Goal: Navigation & Orientation: Understand site structure

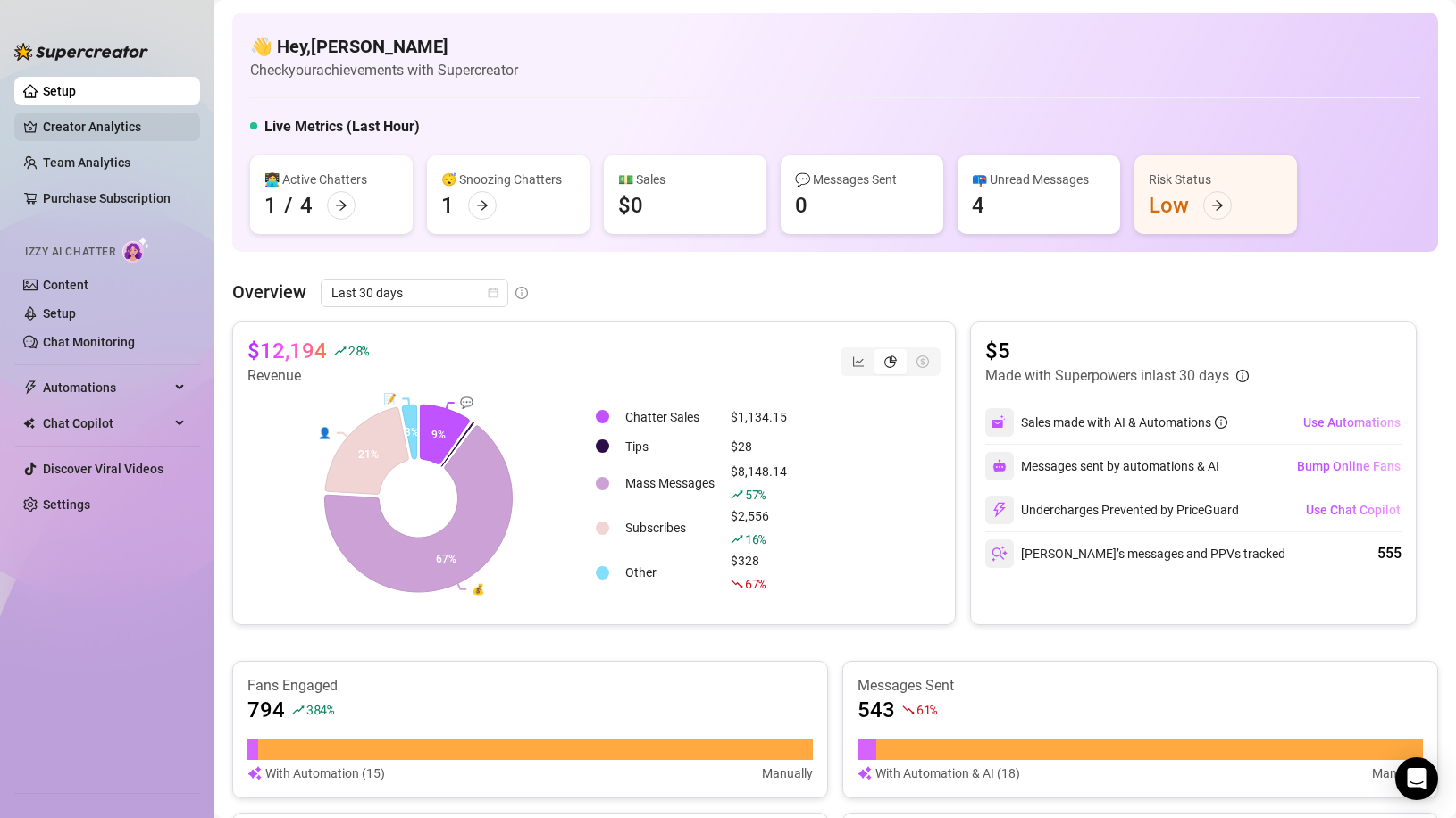
click at [86, 132] on link "Creator Analytics" at bounding box center [114, 127] width 143 height 28
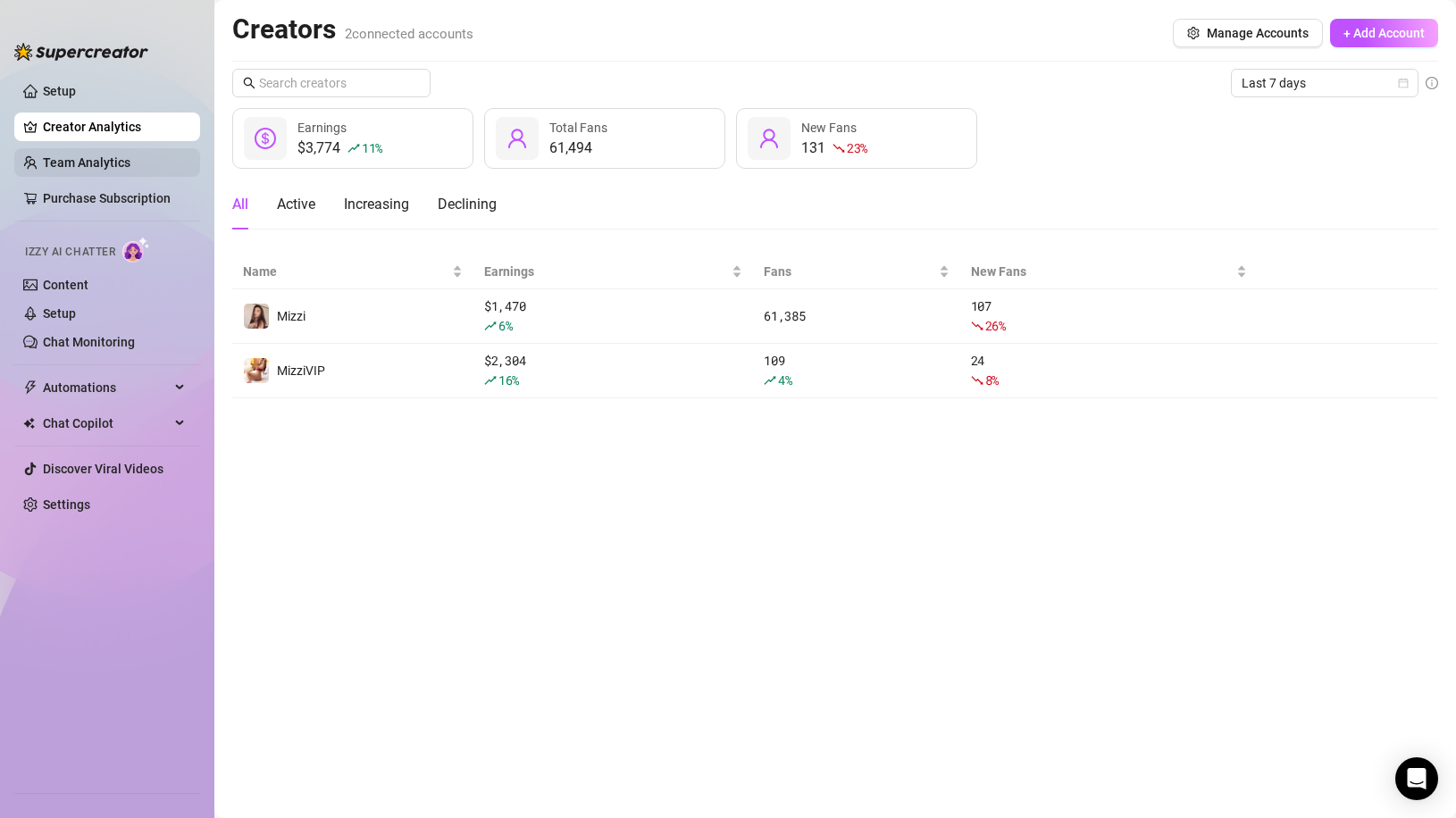
click at [103, 158] on link "Team Analytics" at bounding box center [86, 162] width 87 height 14
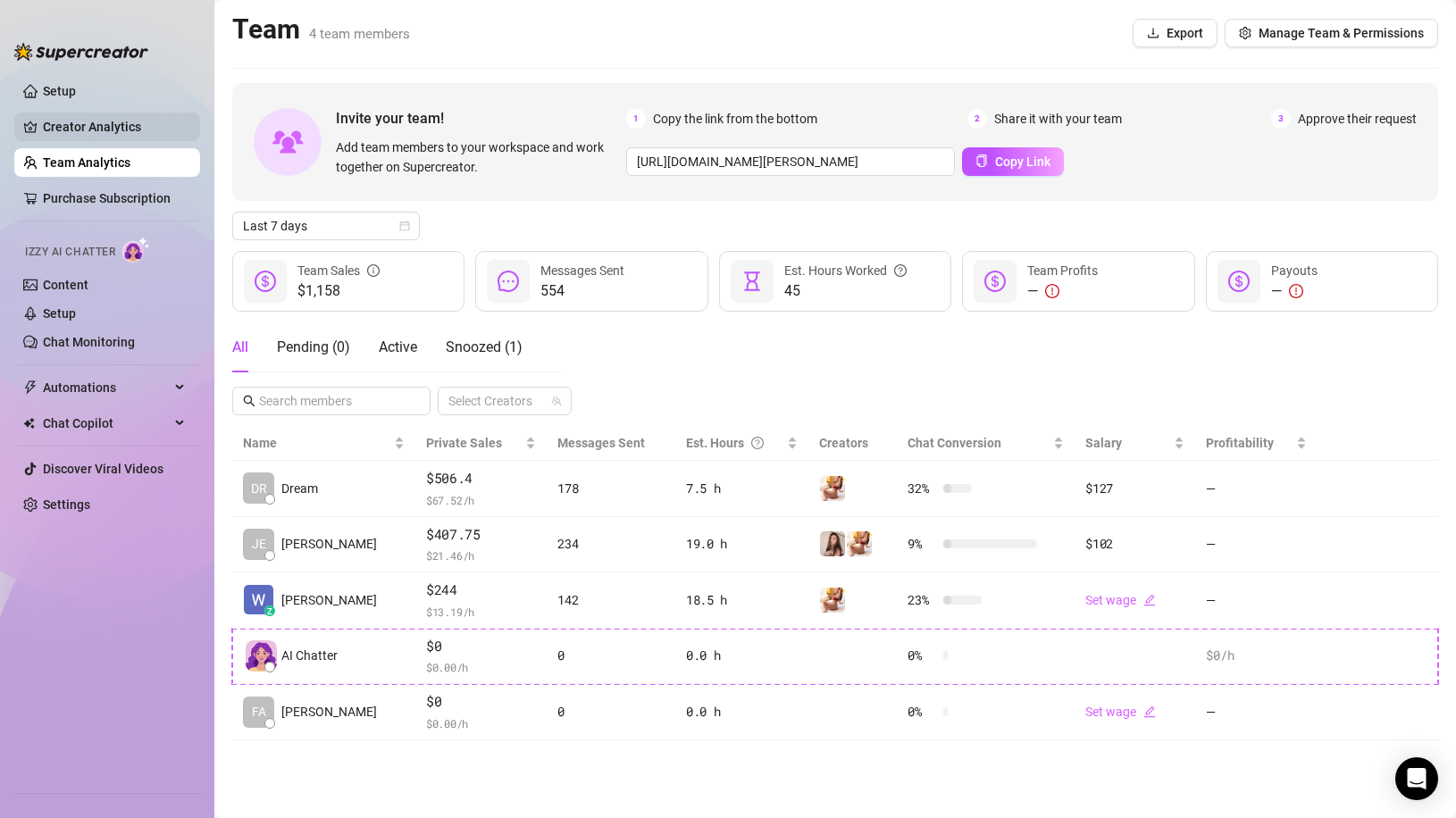
click at [113, 121] on link "Creator Analytics" at bounding box center [114, 127] width 143 height 28
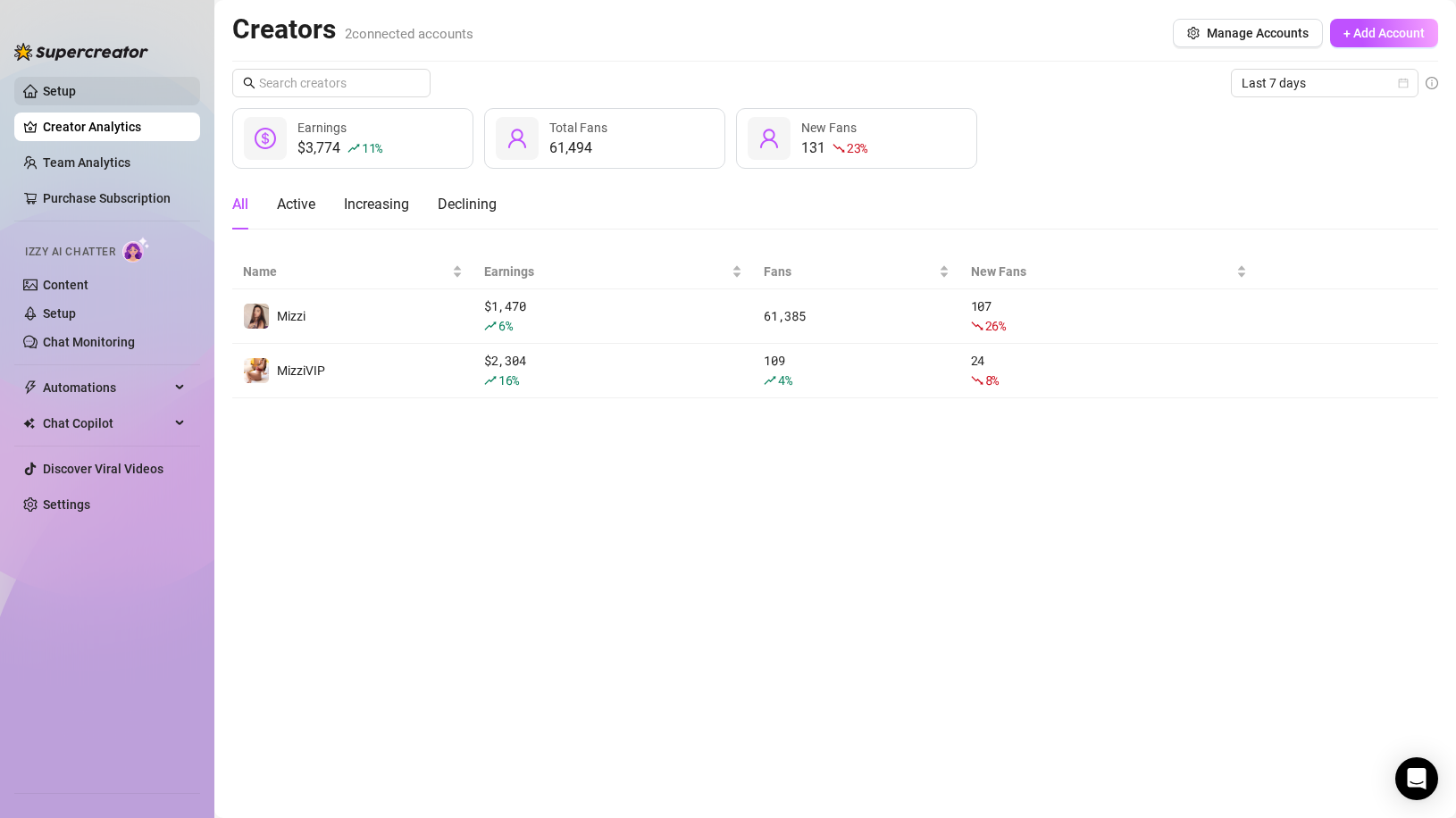
click at [76, 92] on link "Setup" at bounding box center [59, 90] width 33 height 14
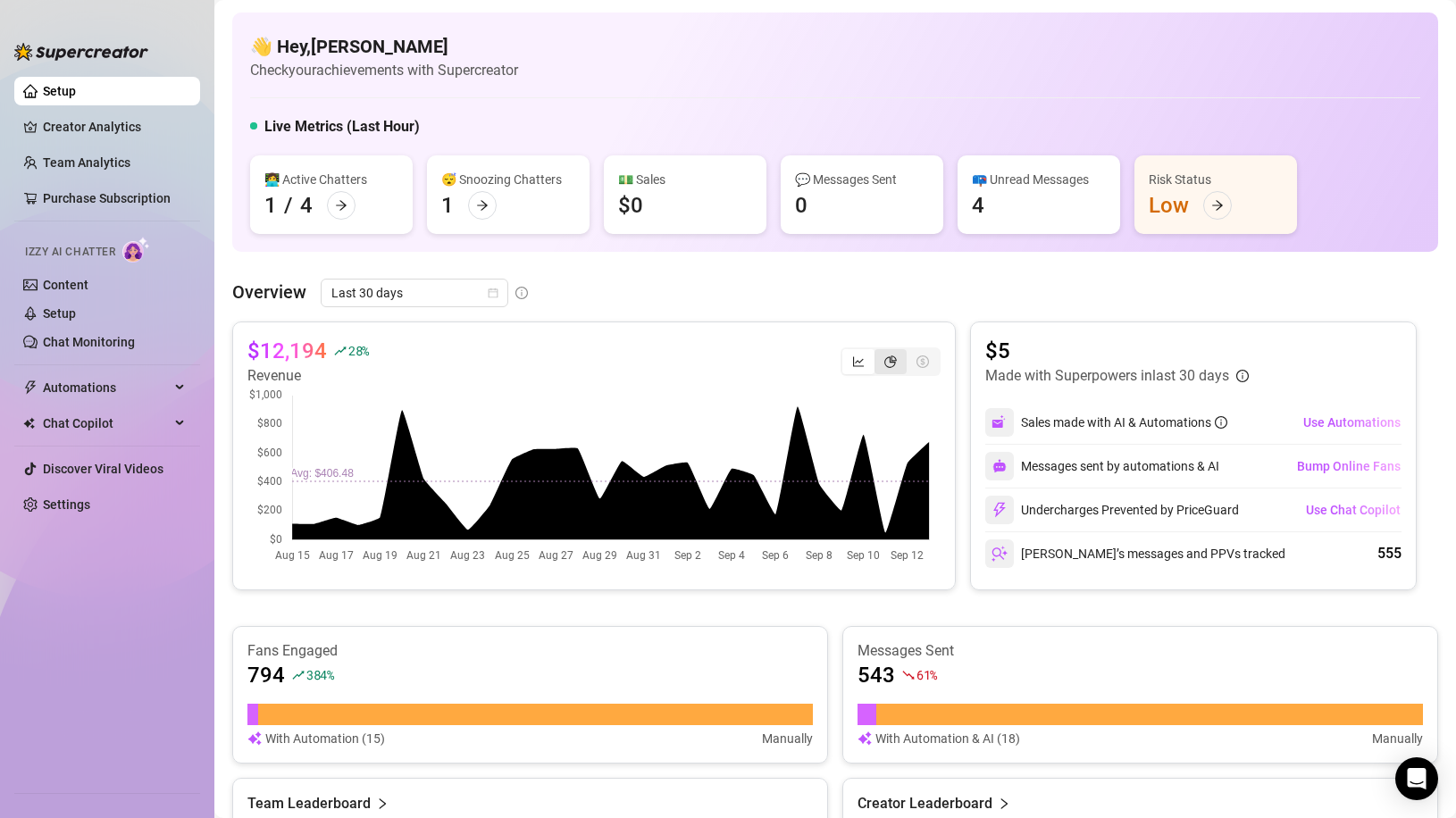
click at [885, 360] on icon "pie-chart" at bounding box center [890, 361] width 12 height 12
click at [879, 352] on input "segmented control" at bounding box center [879, 352] width 0 height 0
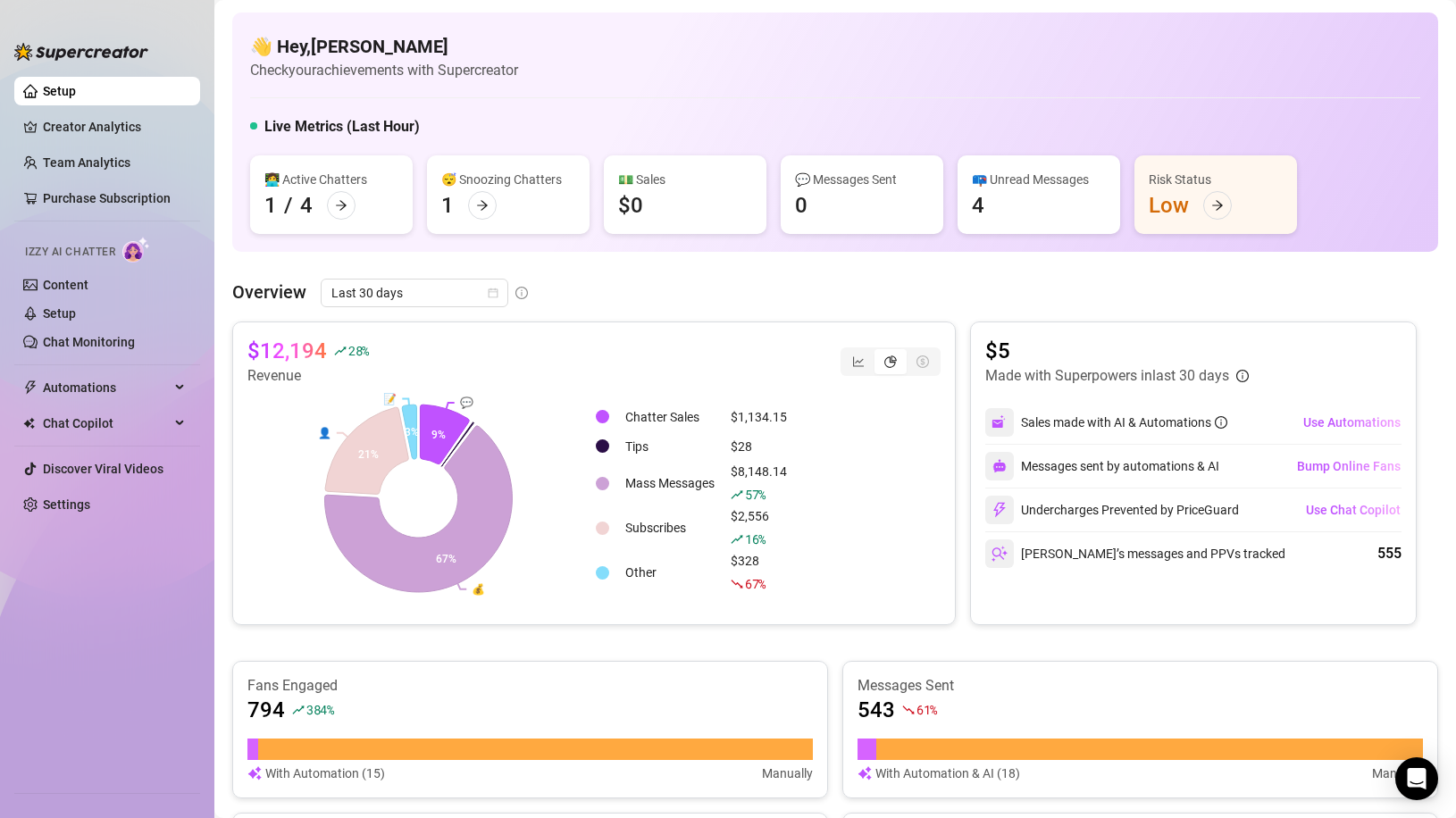
click at [923, 359] on div "segmented control" at bounding box center [923, 362] width 32 height 25
click at [93, 110] on ul "Setup Creator Analytics Team Analytics Purchase Subscription Izzy AI Chatter Co…" at bounding box center [107, 427] width 186 height 716
click at [94, 121] on link "Creator Analytics" at bounding box center [114, 127] width 143 height 28
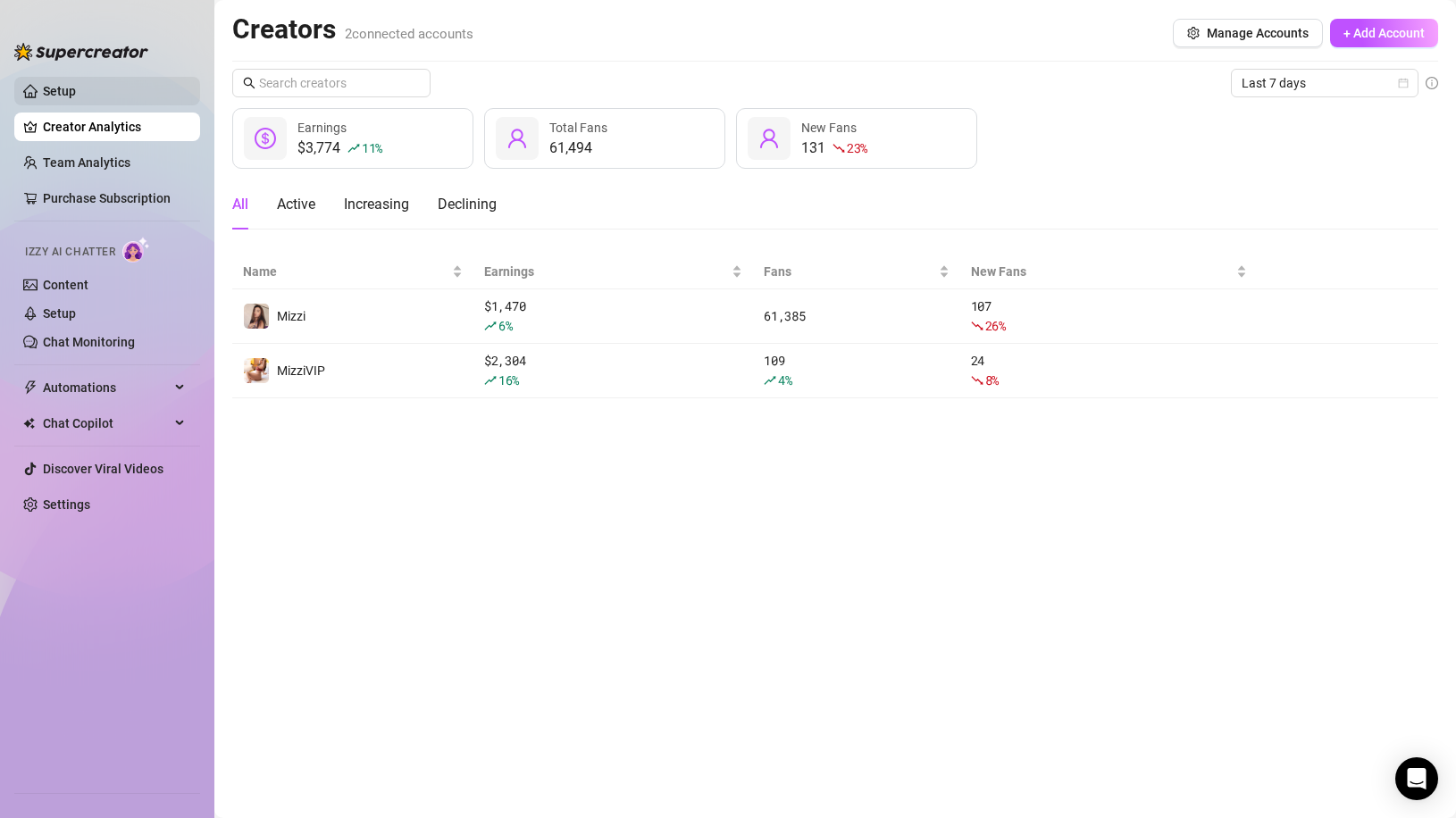
click at [76, 96] on link "Setup" at bounding box center [59, 90] width 33 height 14
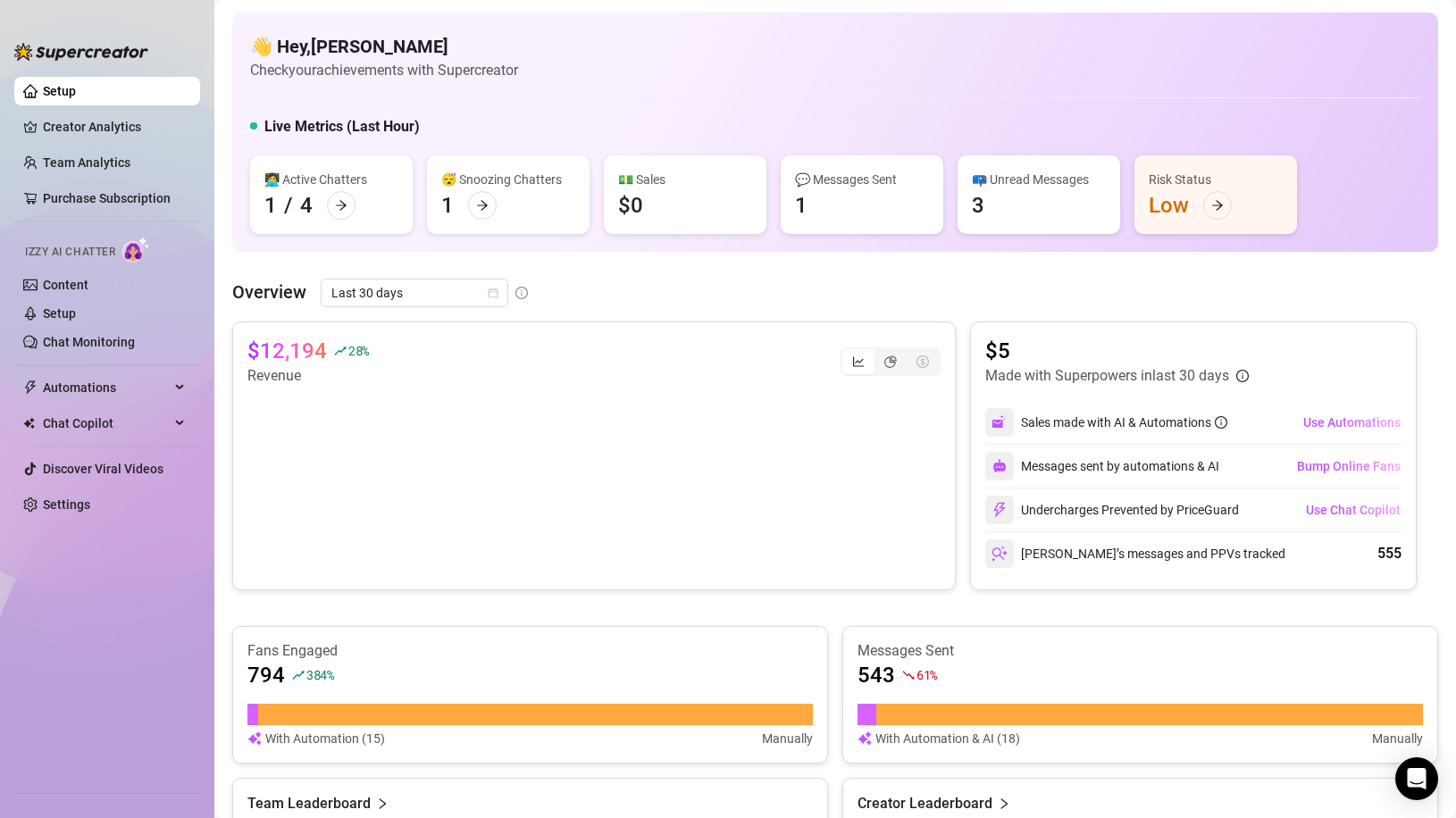
click at [760, 270] on div "👋 Hey, [PERSON_NAME] Check your achievements with Supercreator Live Metrics (La…" at bounding box center [835, 686] width 1205 height 1348
click at [847, 287] on div "Overview Last 30 days" at bounding box center [835, 293] width 1205 height 28
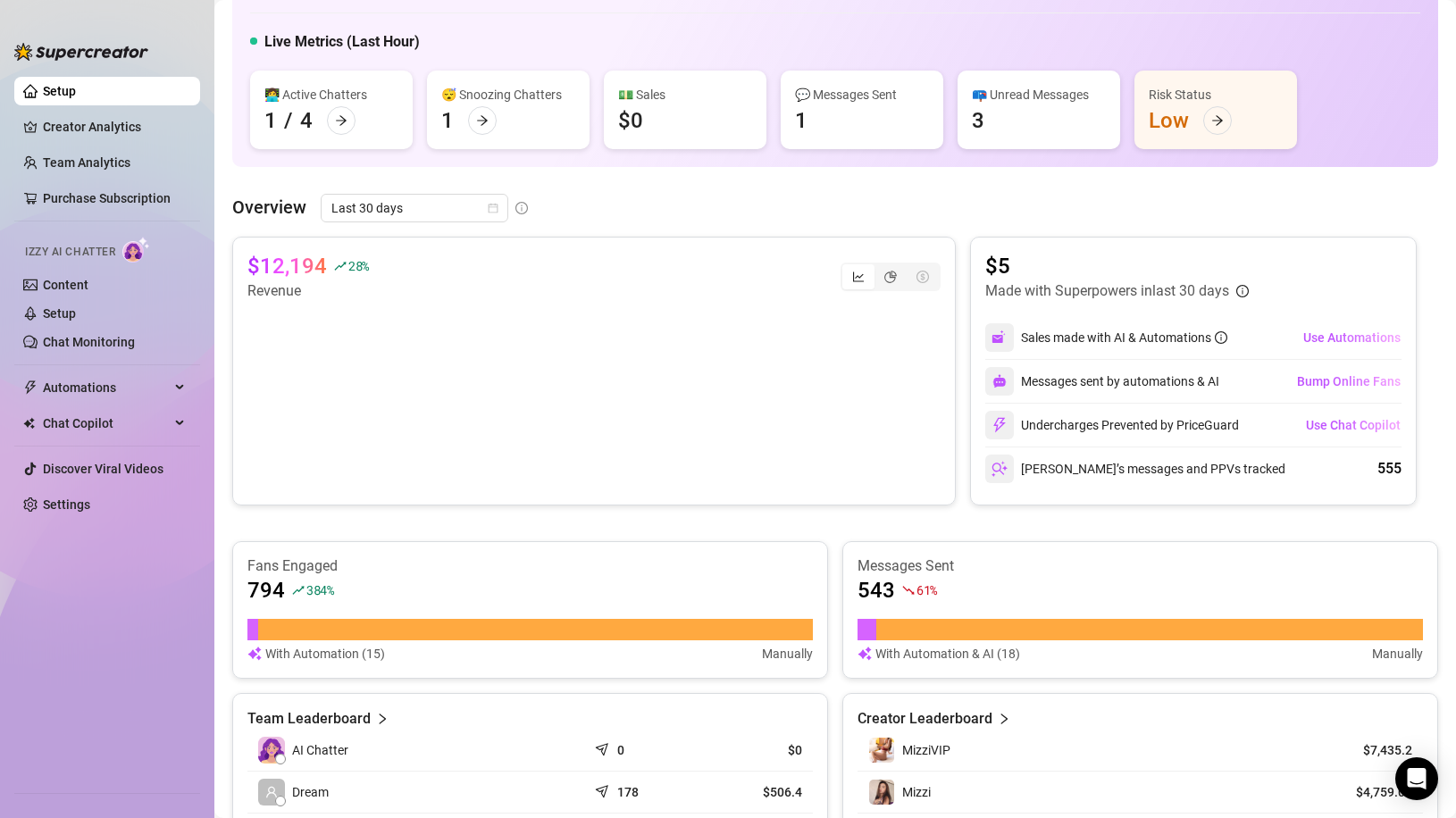
scroll to position [89, 0]
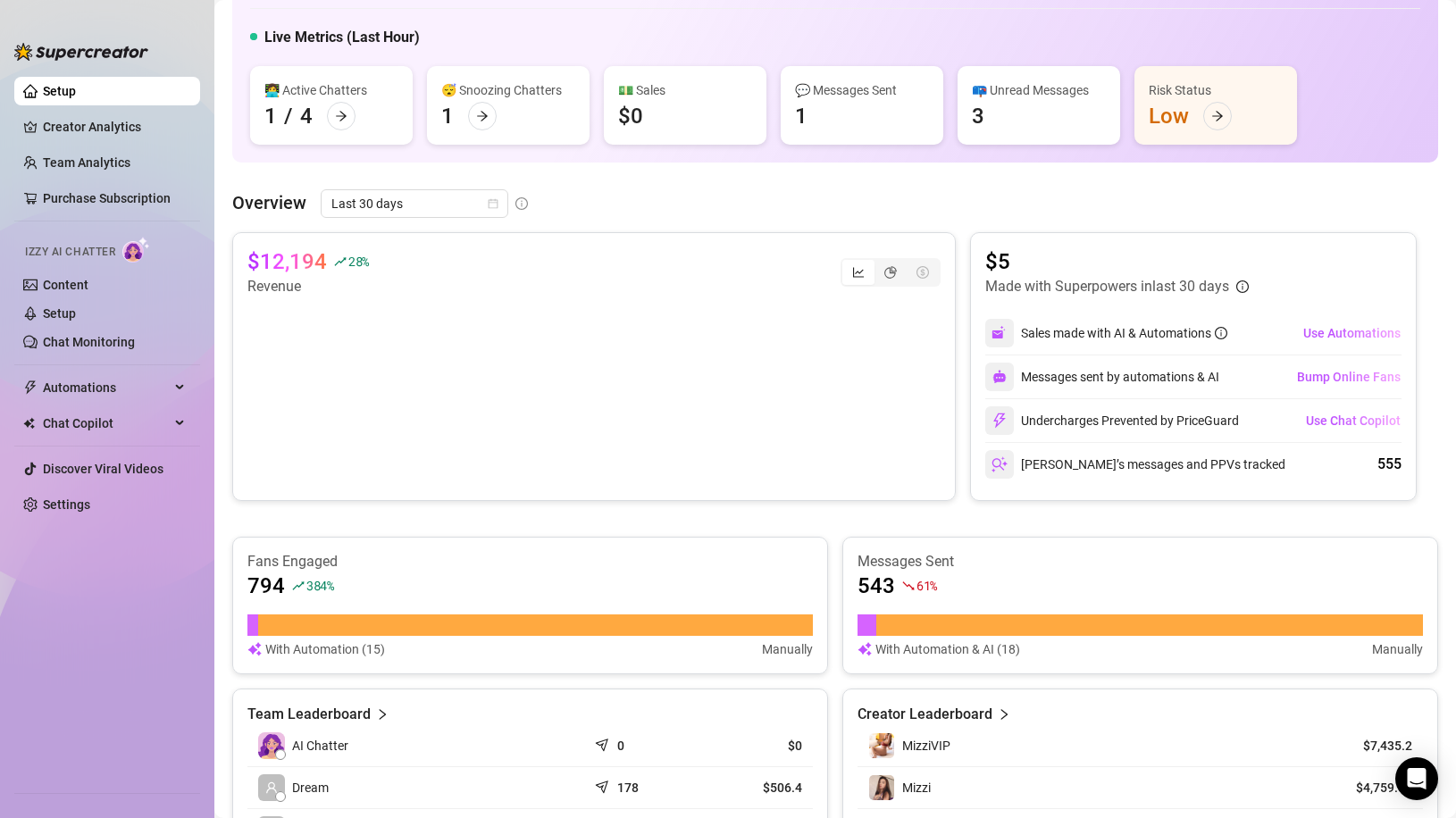
click at [696, 516] on div "$12,194 28 % Revenue $5 Made with Superpowers in last 30 days Sales made with A…" at bounding box center [835, 591] width 1205 height 718
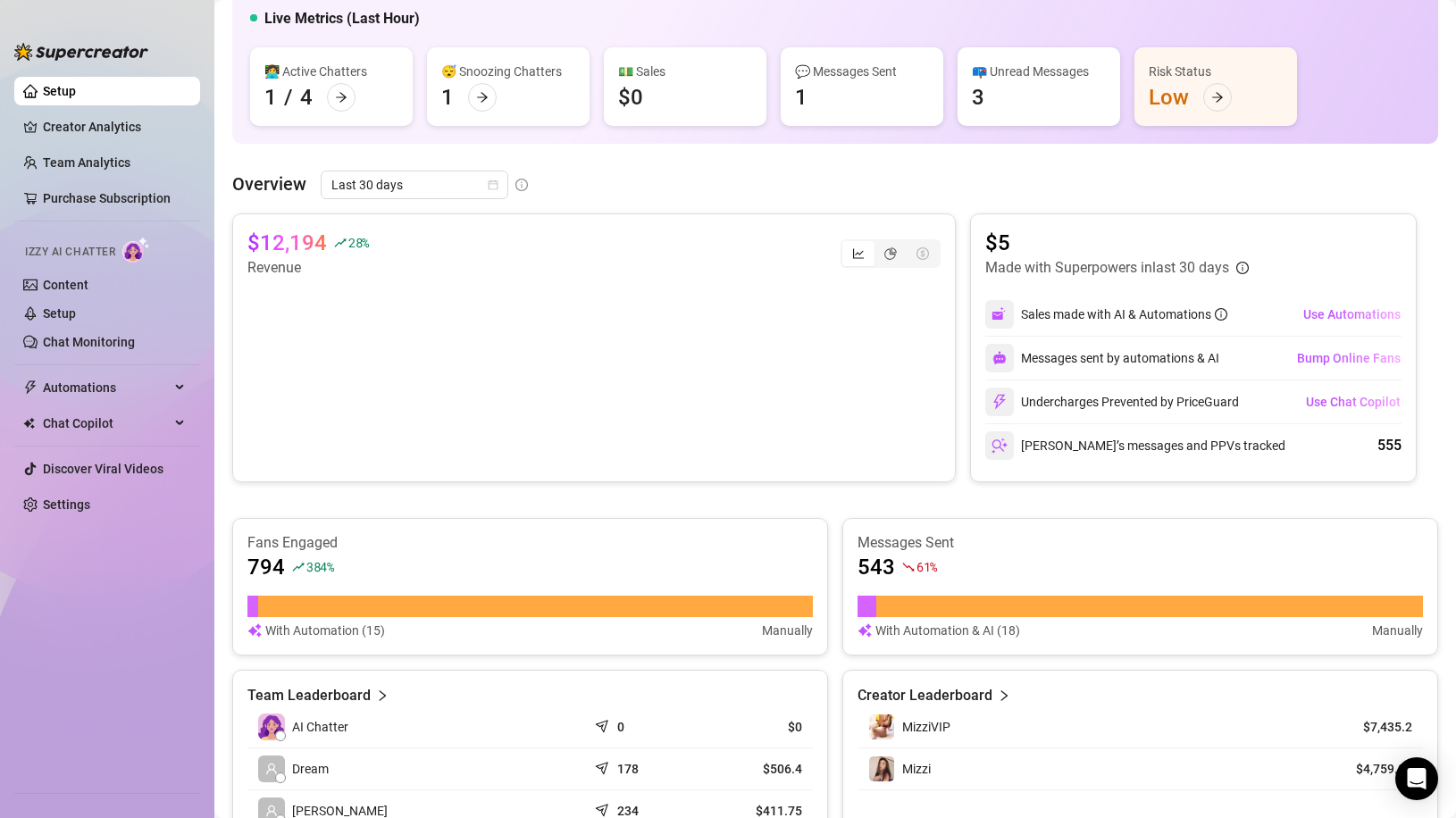
scroll to position [0, 0]
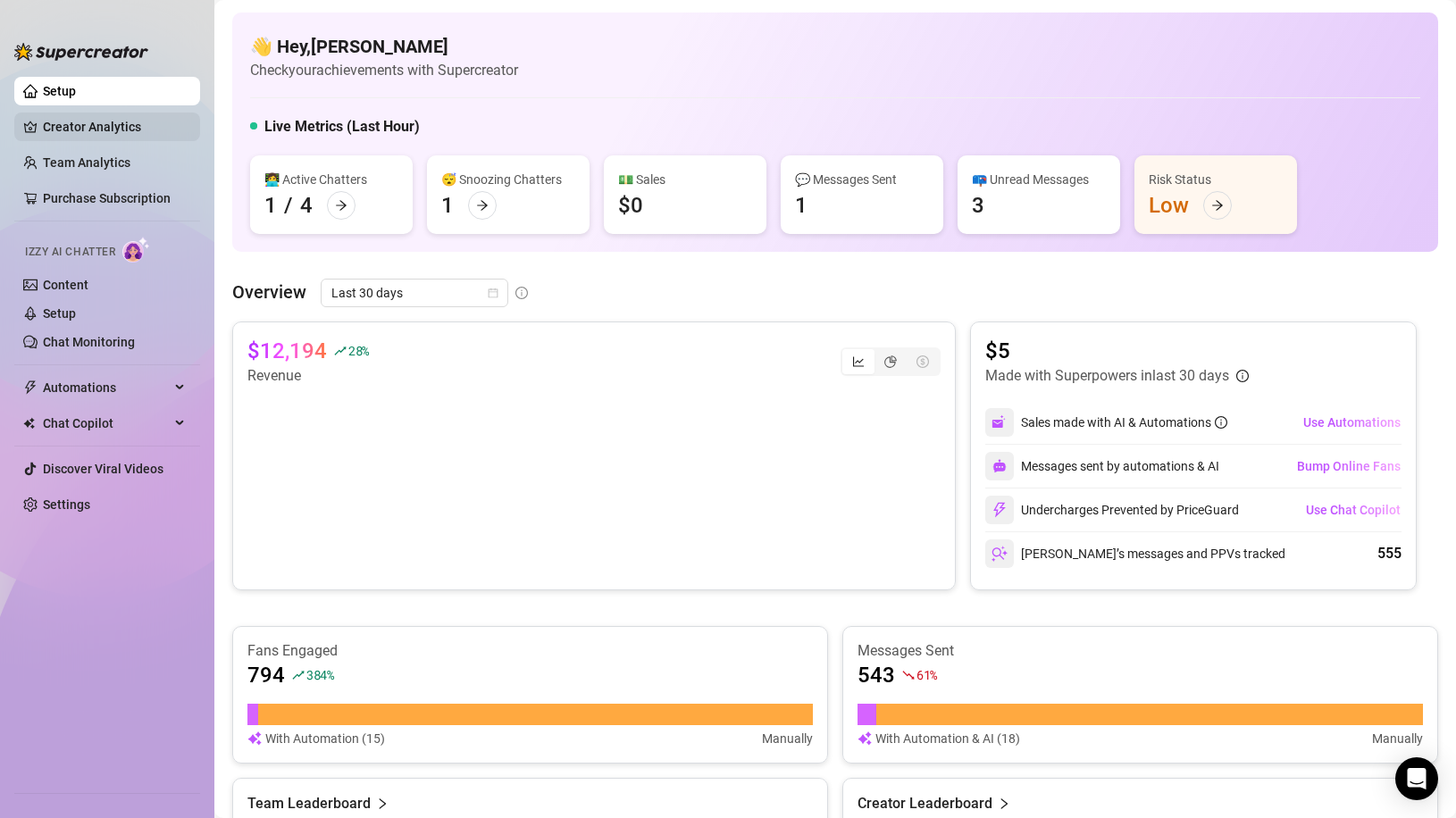
click at [51, 120] on link "Creator Analytics" at bounding box center [114, 127] width 143 height 28
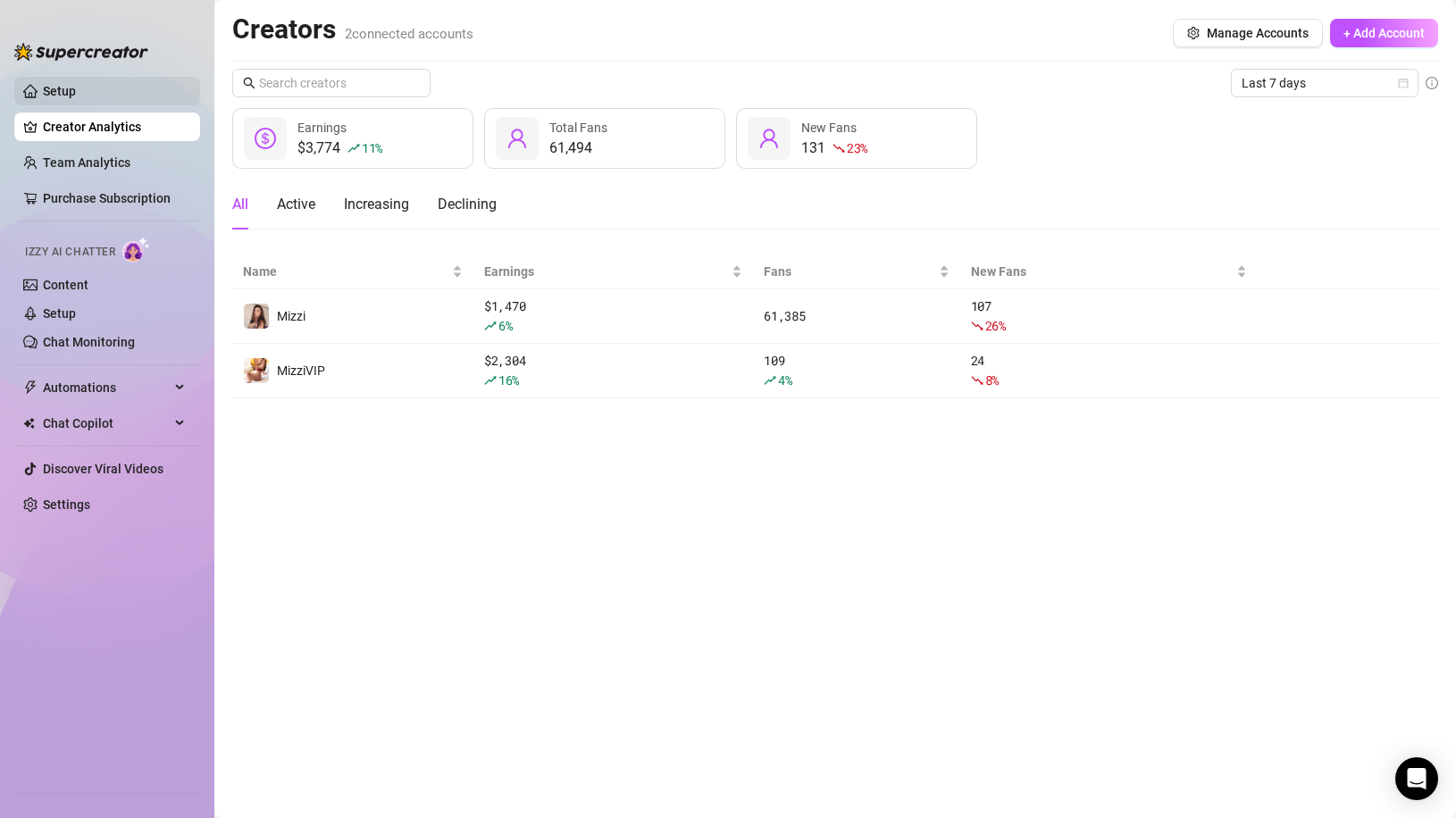
click at [76, 95] on link "Setup" at bounding box center [59, 90] width 33 height 14
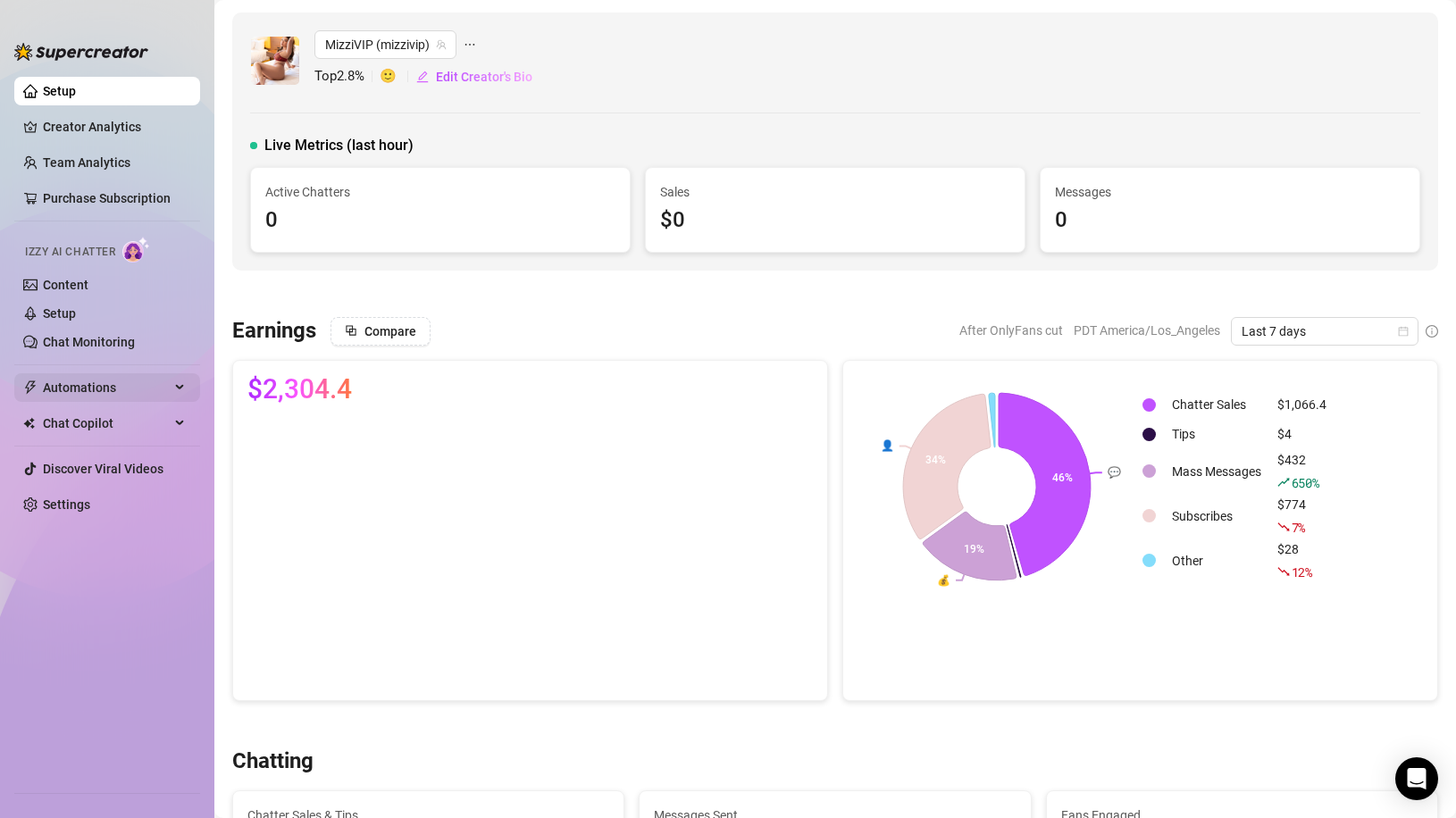
click at [103, 381] on span "Automations" at bounding box center [106, 387] width 127 height 28
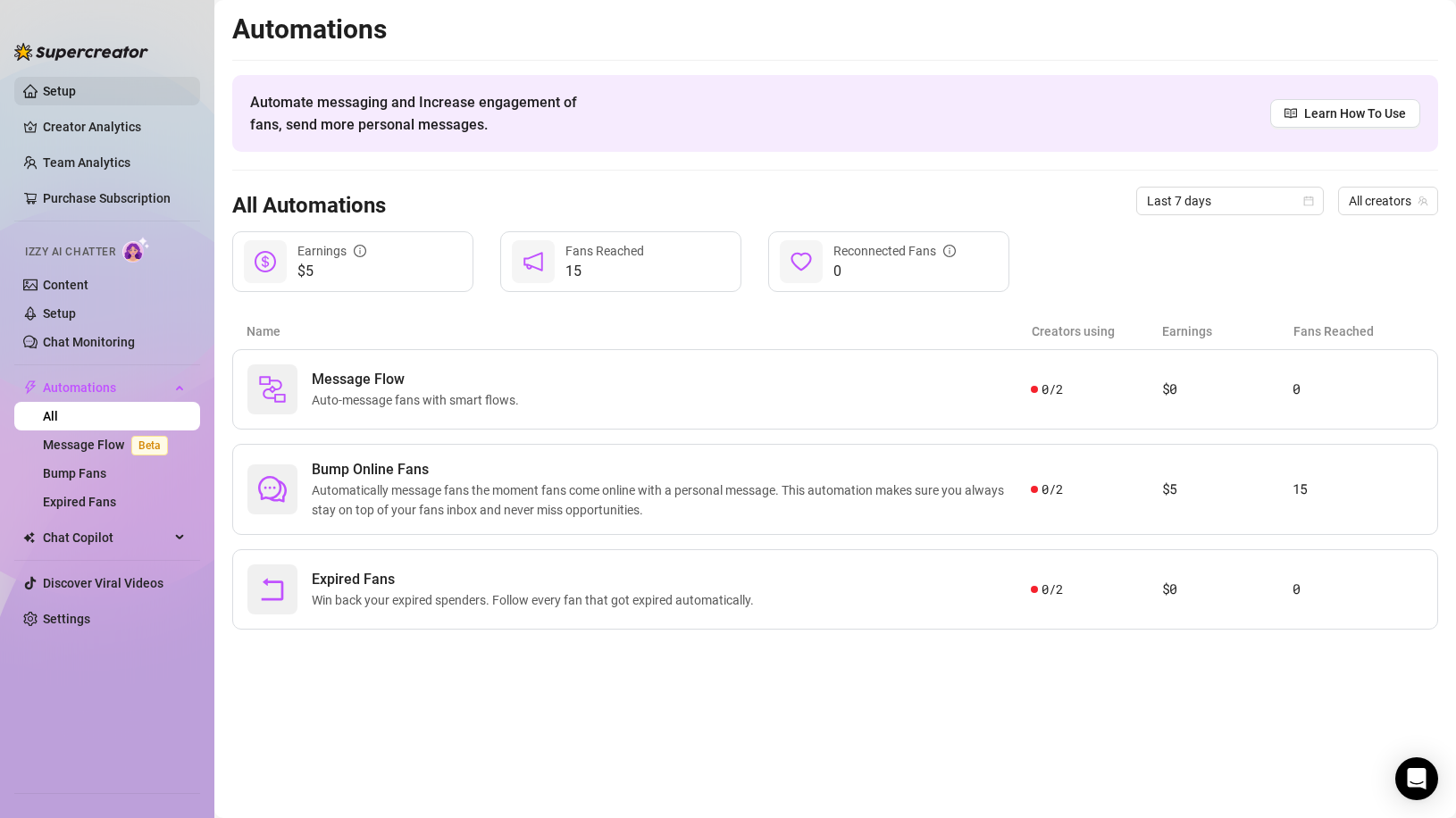
click at [76, 86] on link "Setup" at bounding box center [59, 90] width 33 height 14
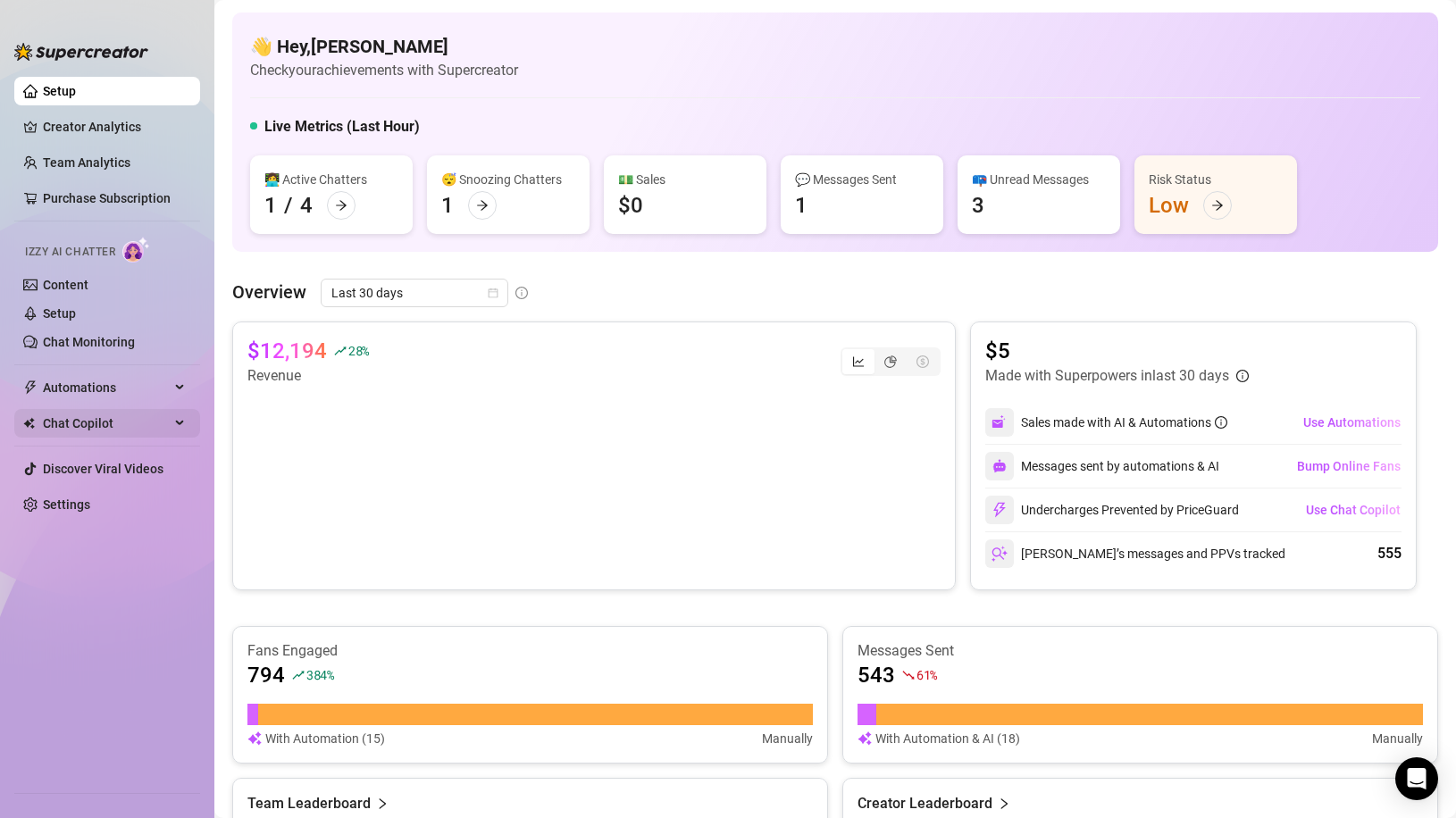
click at [113, 418] on span "Chat Copilot" at bounding box center [106, 423] width 127 height 28
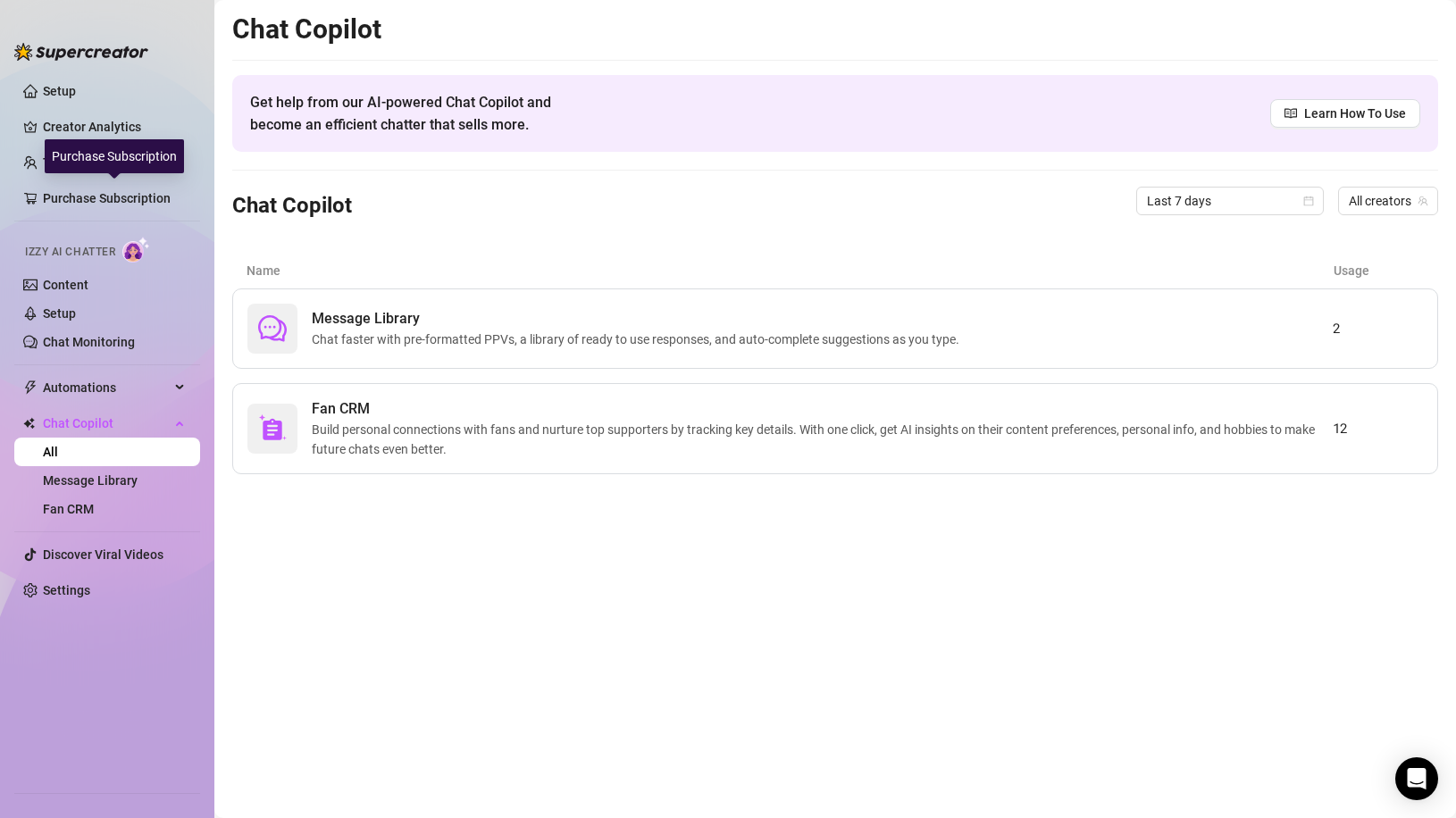
click at [116, 164] on div "Purchase Subscription" at bounding box center [114, 157] width 140 height 34
click at [82, 164] on link "Team Analytics" at bounding box center [86, 162] width 87 height 14
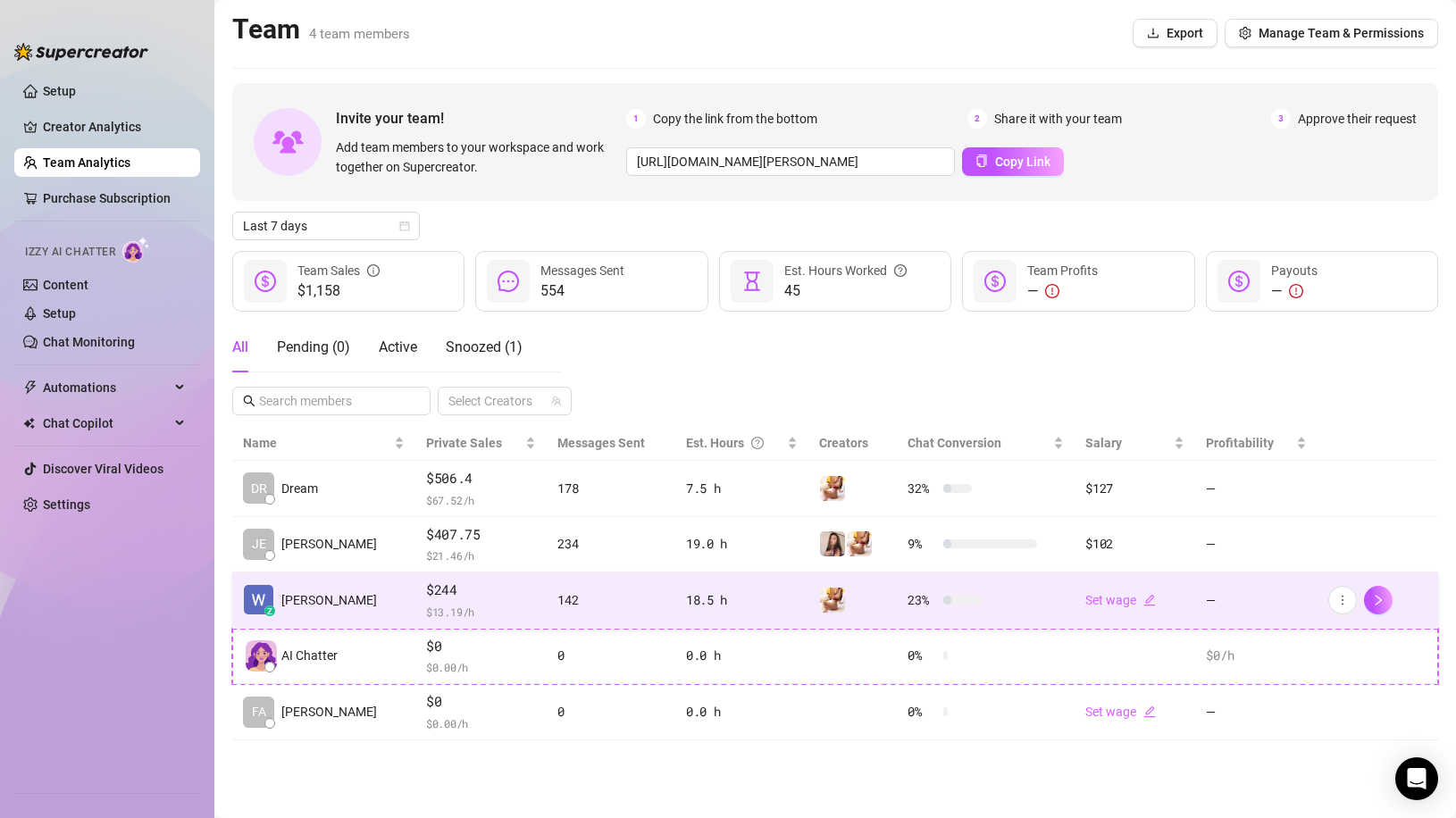
click at [336, 594] on span "[PERSON_NAME]" at bounding box center [328, 600] width 96 height 20
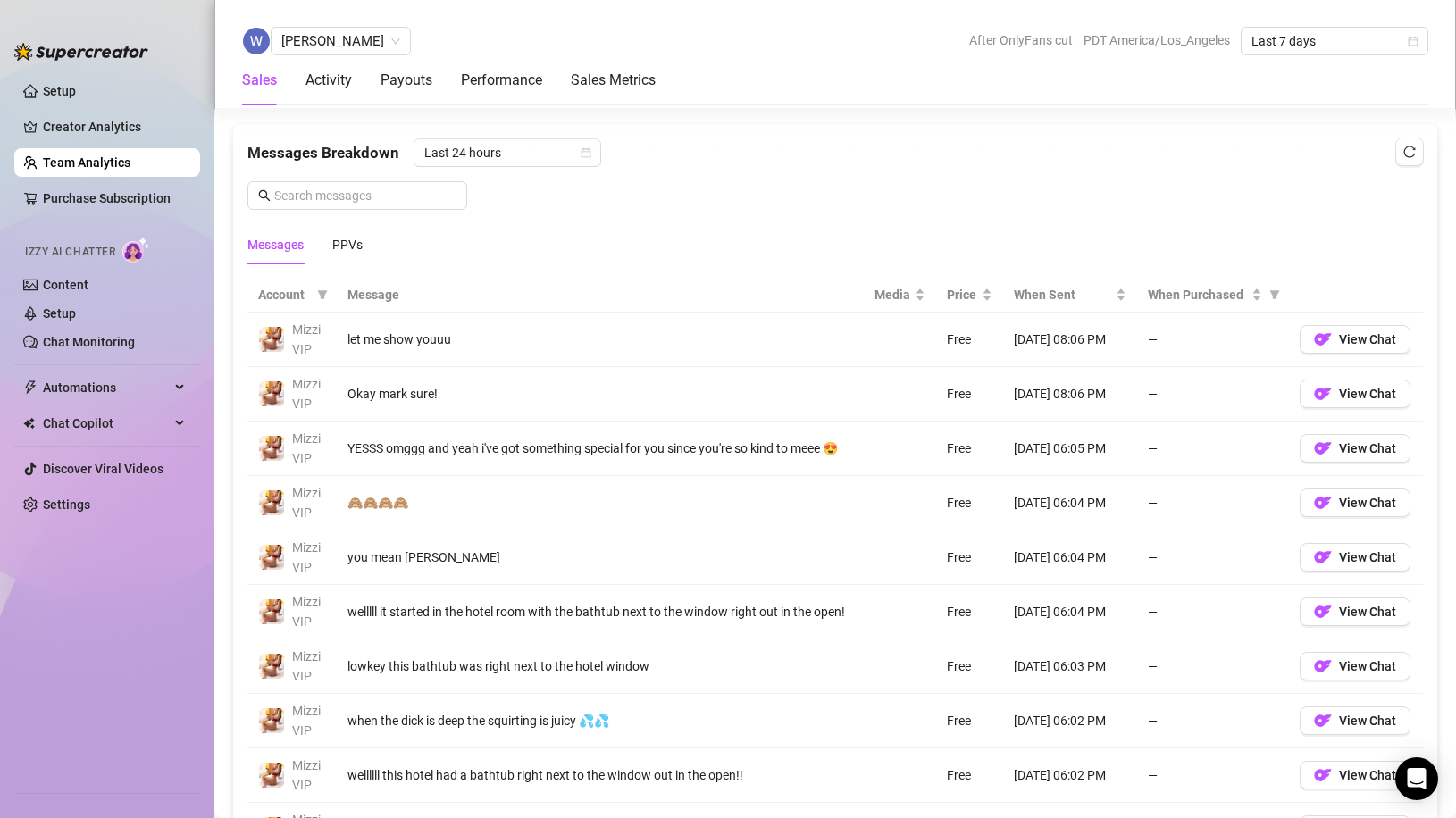
scroll to position [1071, 0]
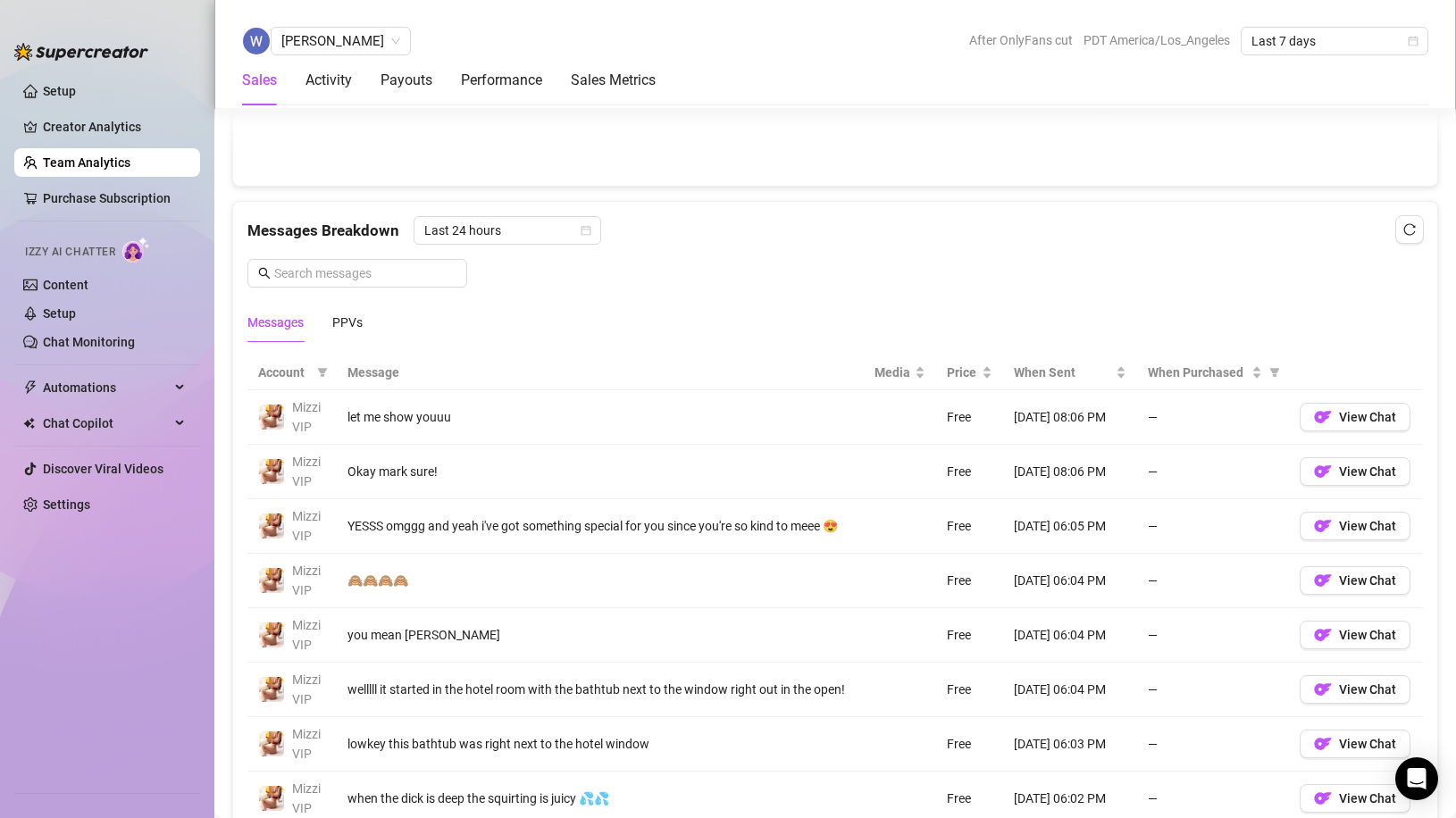
click at [384, 370] on th "Message" at bounding box center [600, 372] width 527 height 35
click at [76, 95] on link "Setup" at bounding box center [59, 90] width 33 height 14
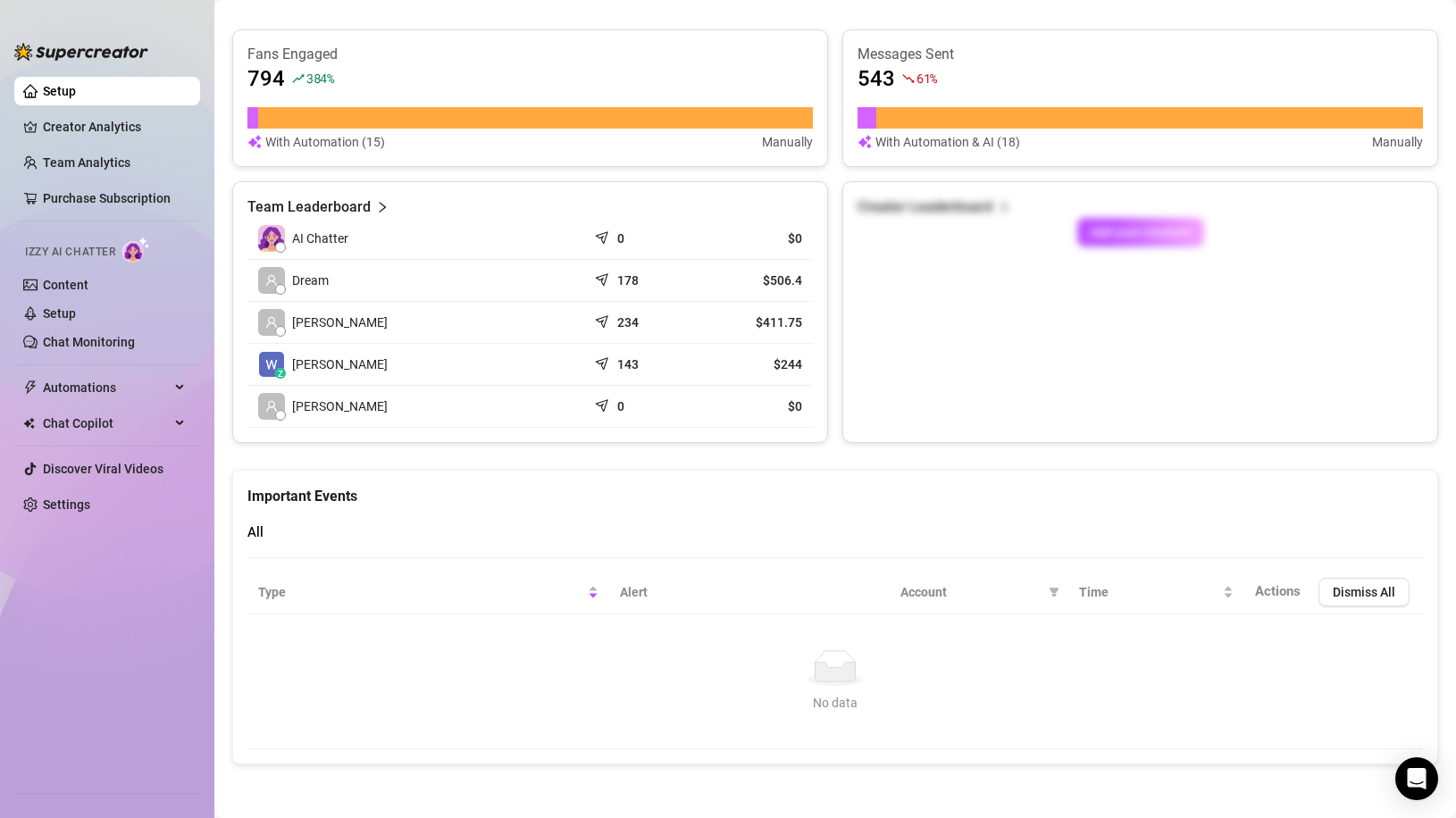
scroll to position [597, 0]
click at [82, 337] on link "Chat Monitoring" at bounding box center [88, 342] width 92 height 14
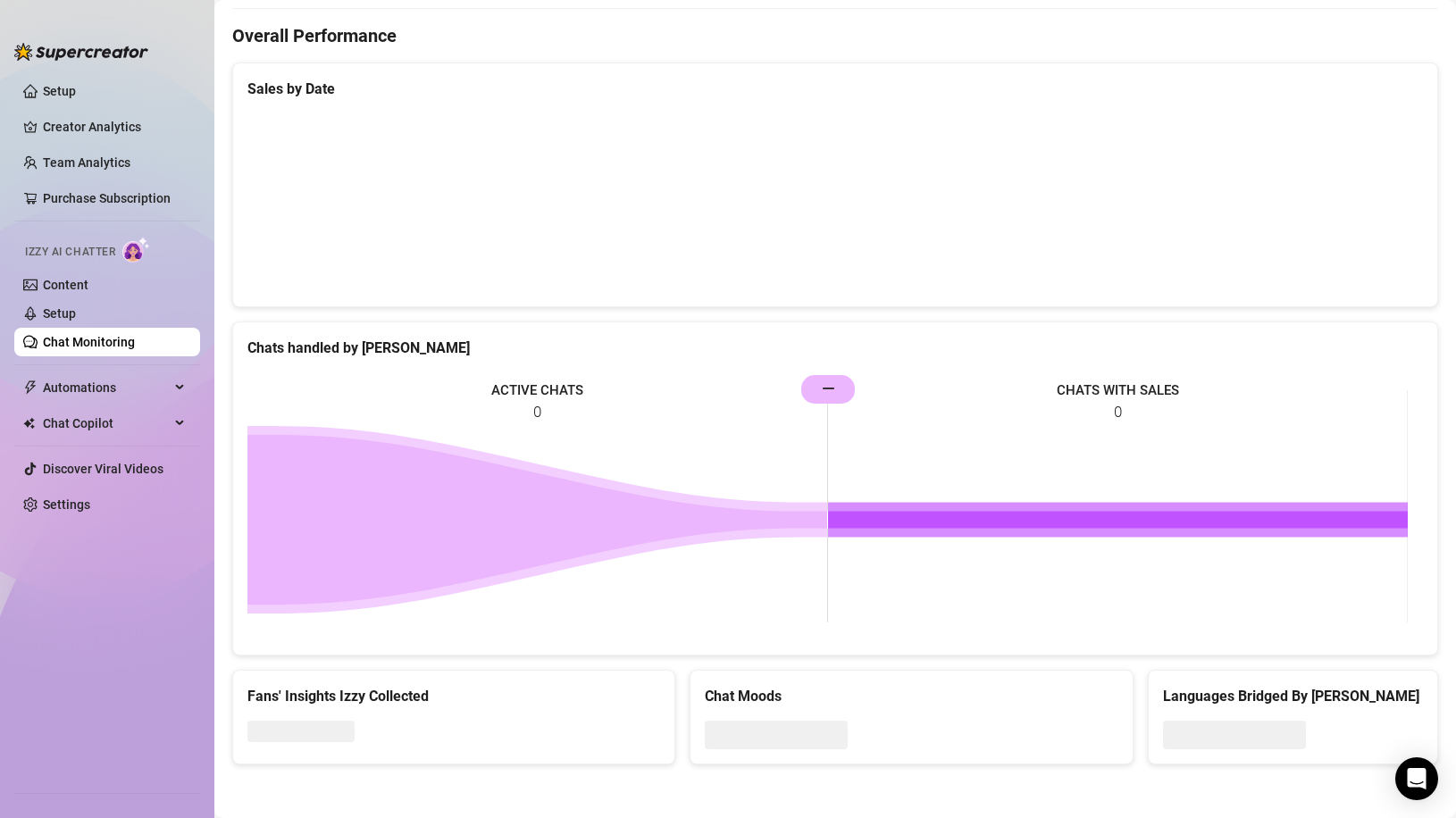
scroll to position [530, 0]
click at [162, 389] on span "Automations" at bounding box center [106, 387] width 127 height 28
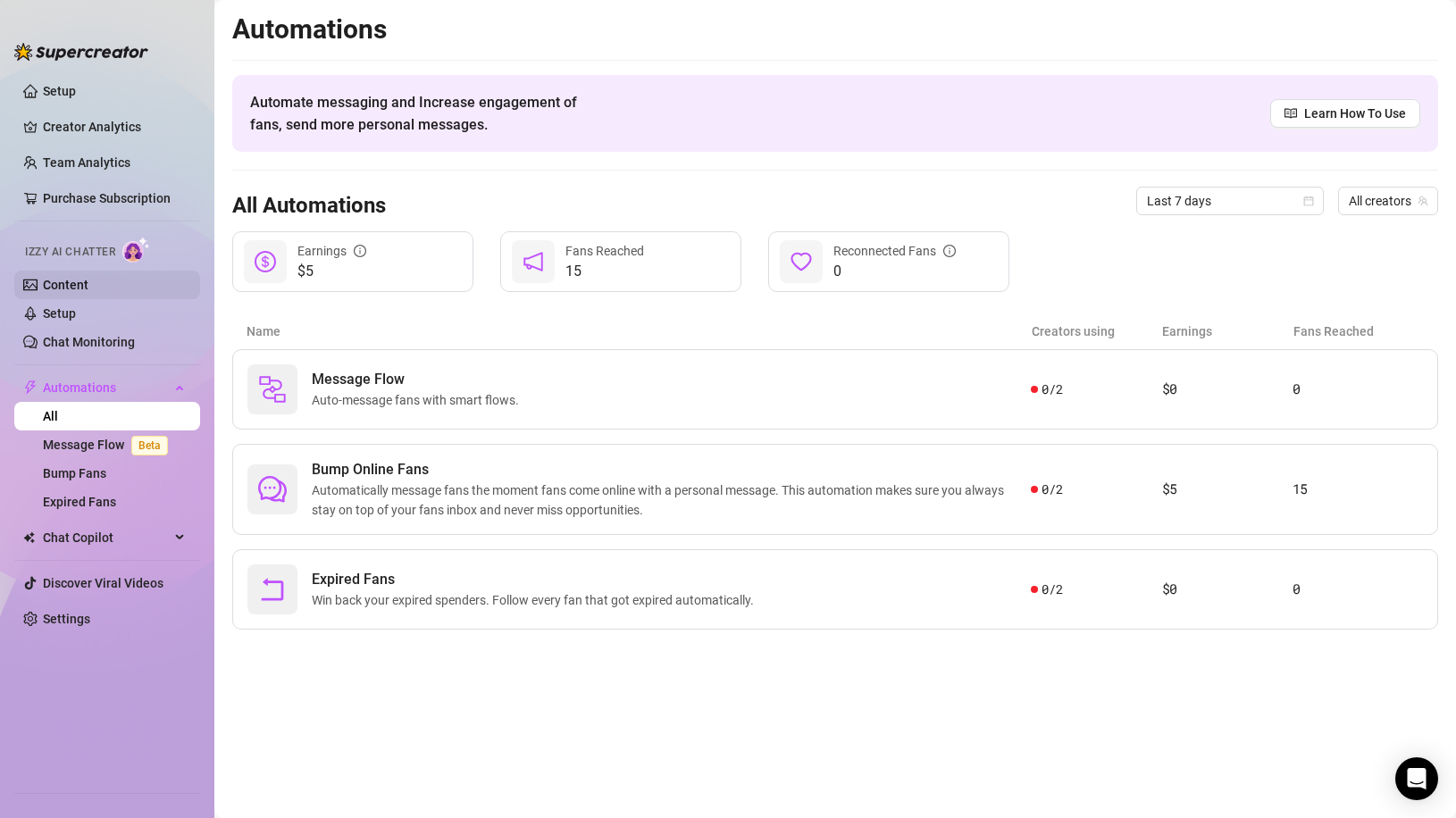
click at [88, 278] on link "Content" at bounding box center [65, 285] width 46 height 14
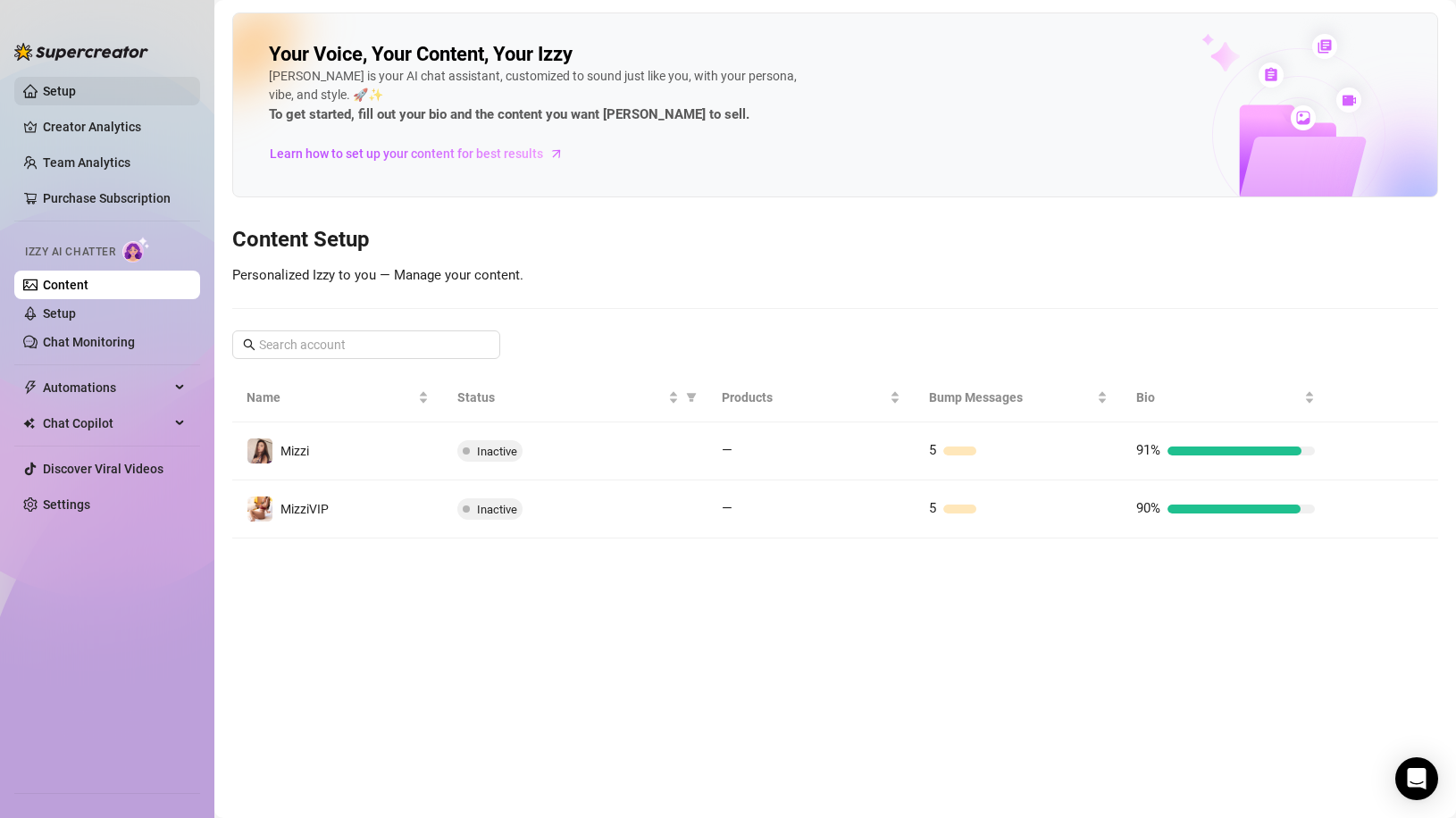
click at [44, 84] on link "Setup" at bounding box center [59, 90] width 33 height 14
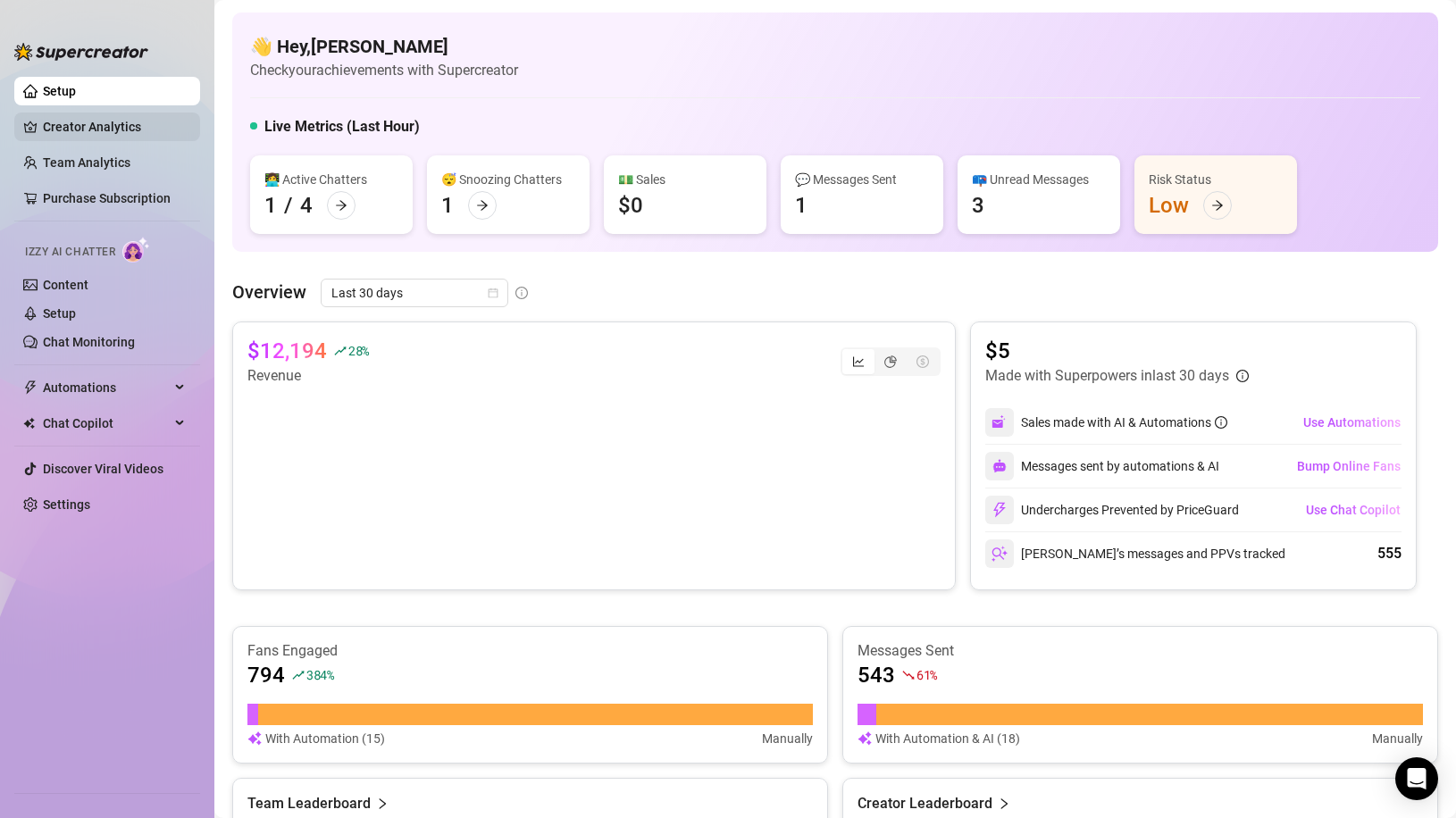
click at [65, 117] on link "Creator Analytics" at bounding box center [114, 127] width 143 height 28
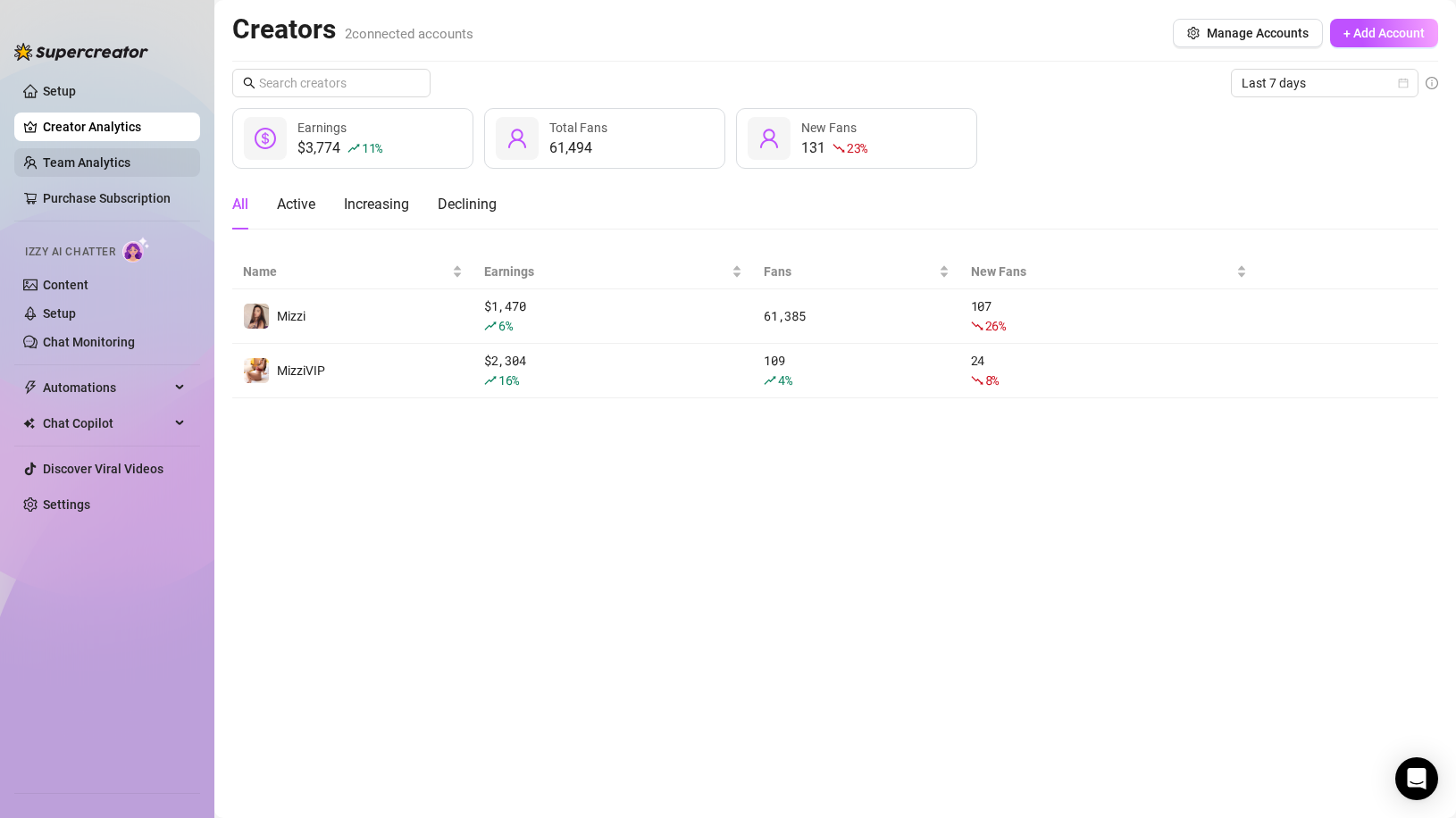
click at [80, 165] on link "Team Analytics" at bounding box center [86, 162] width 87 height 14
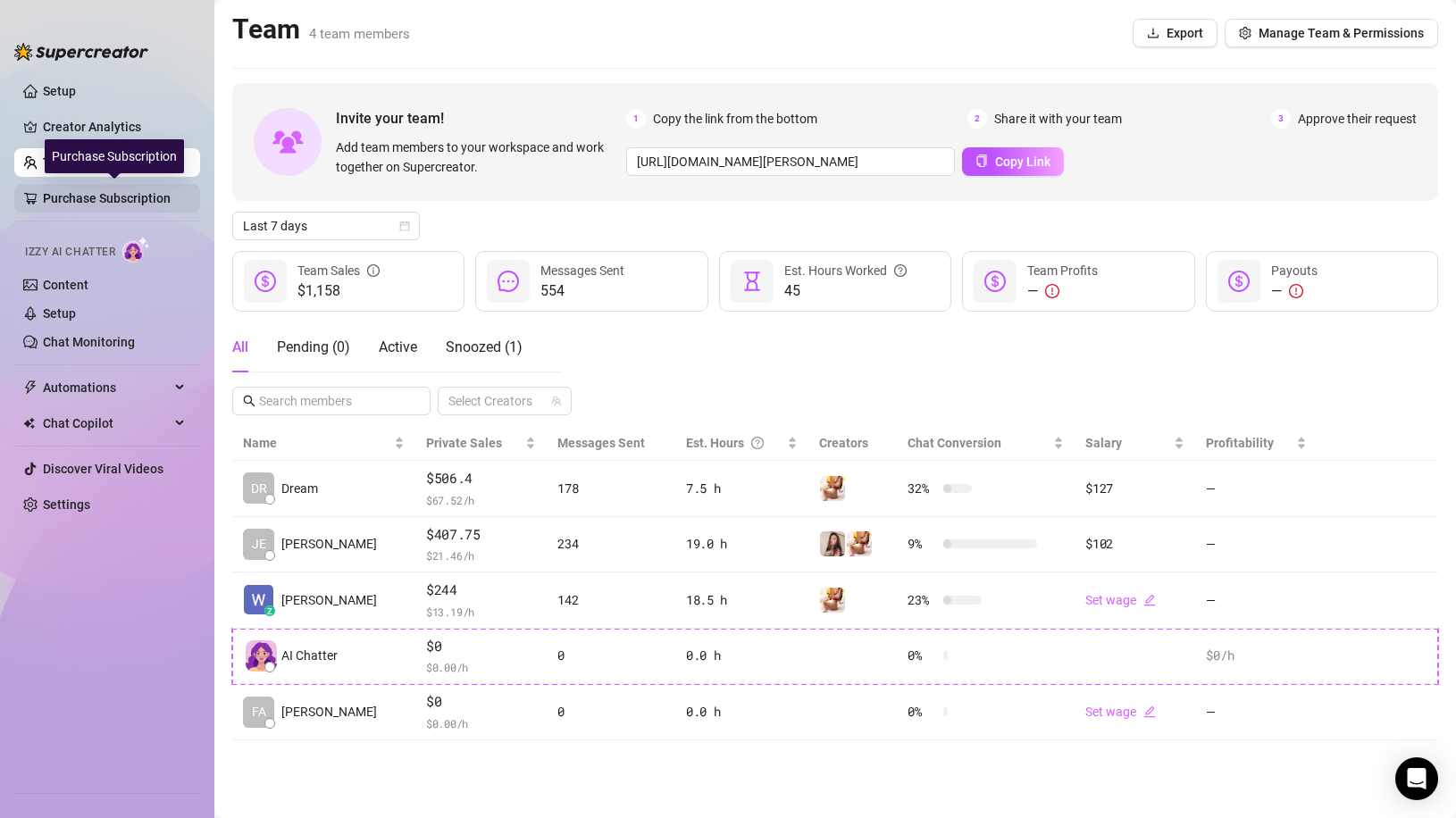
click at [81, 196] on link "Purchase Subscription" at bounding box center [114, 198] width 143 height 28
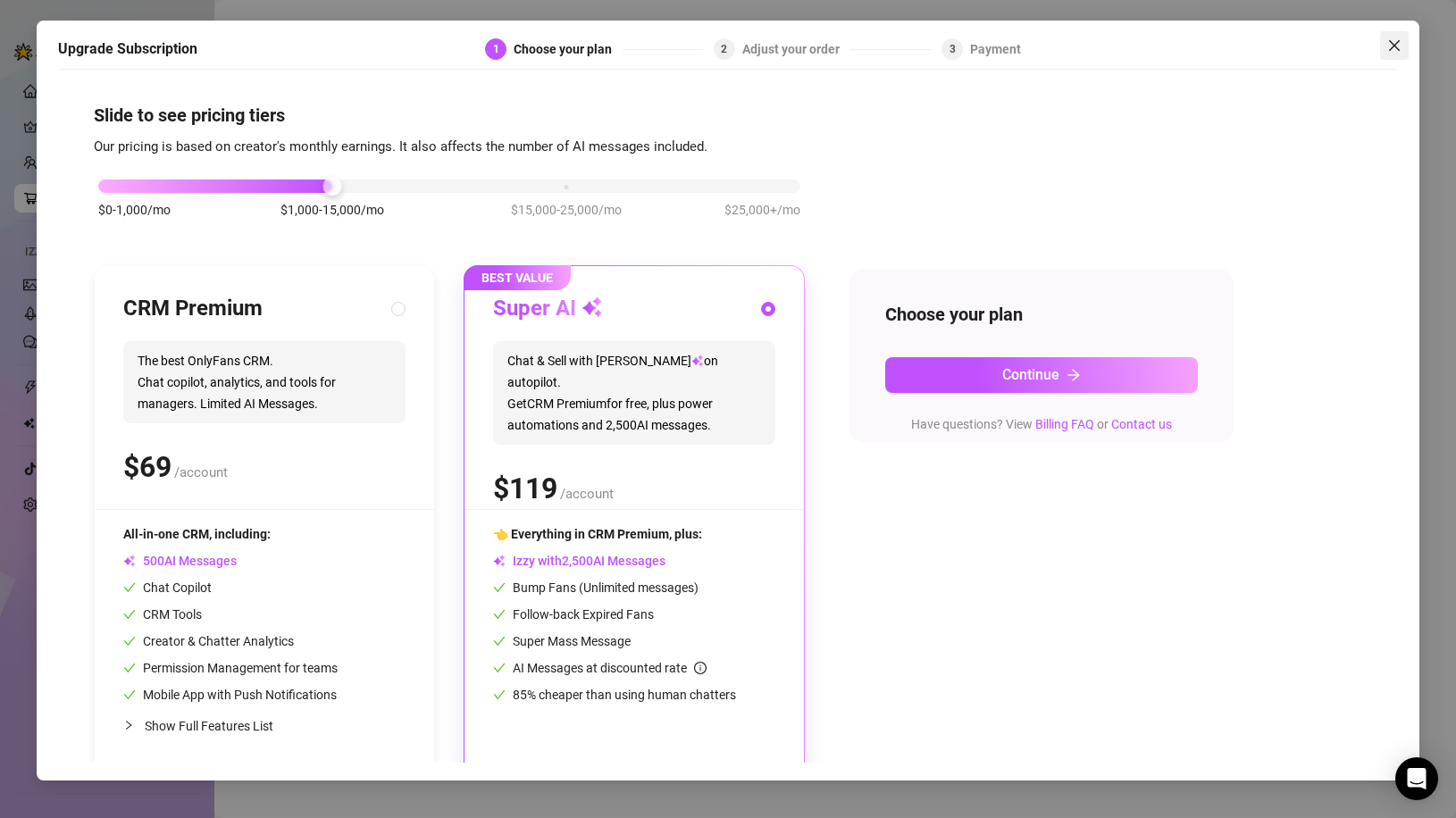
click at [1394, 48] on icon "close" at bounding box center [1393, 45] width 14 height 14
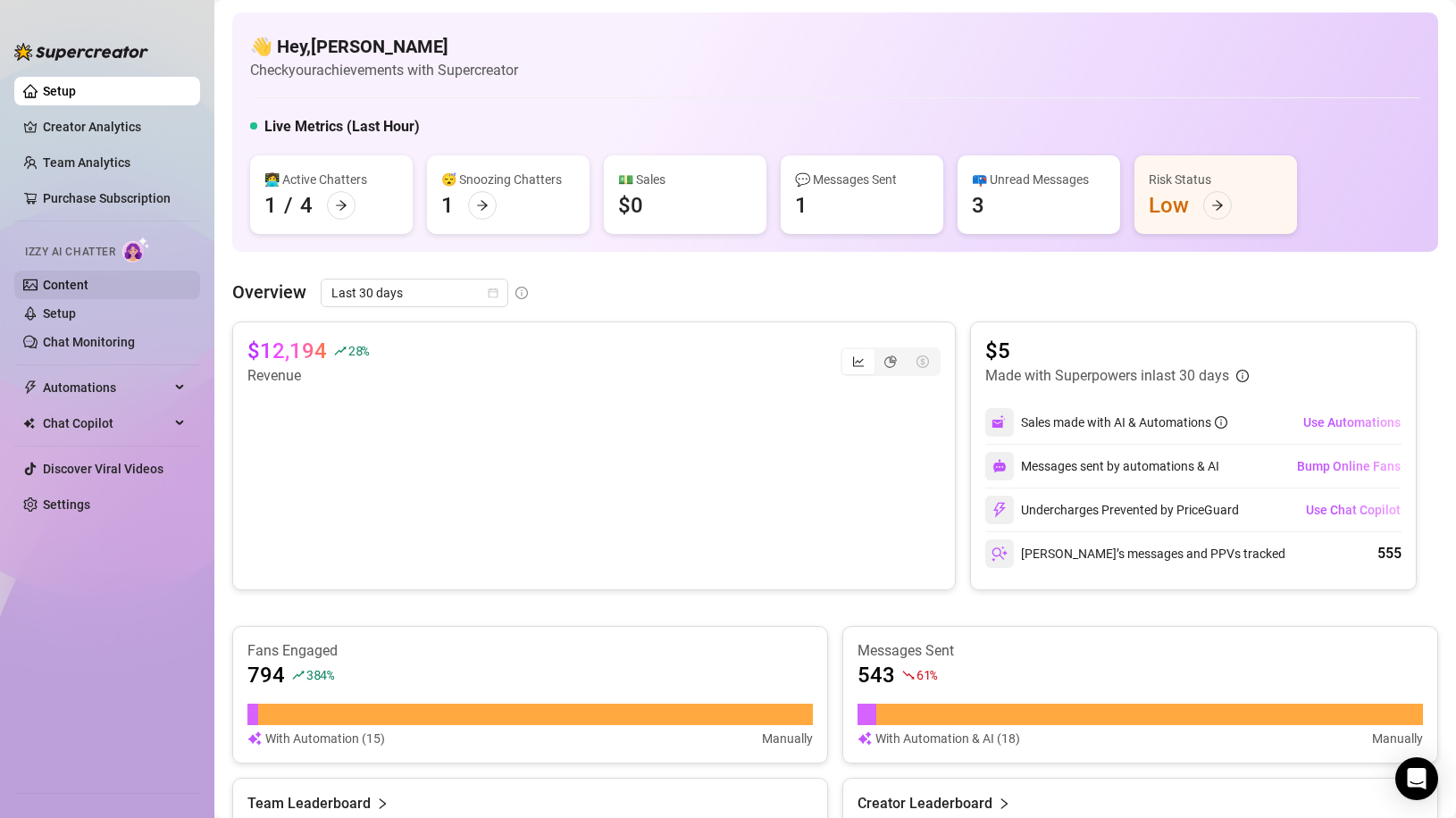
click at [83, 282] on link "Content" at bounding box center [65, 285] width 46 height 14
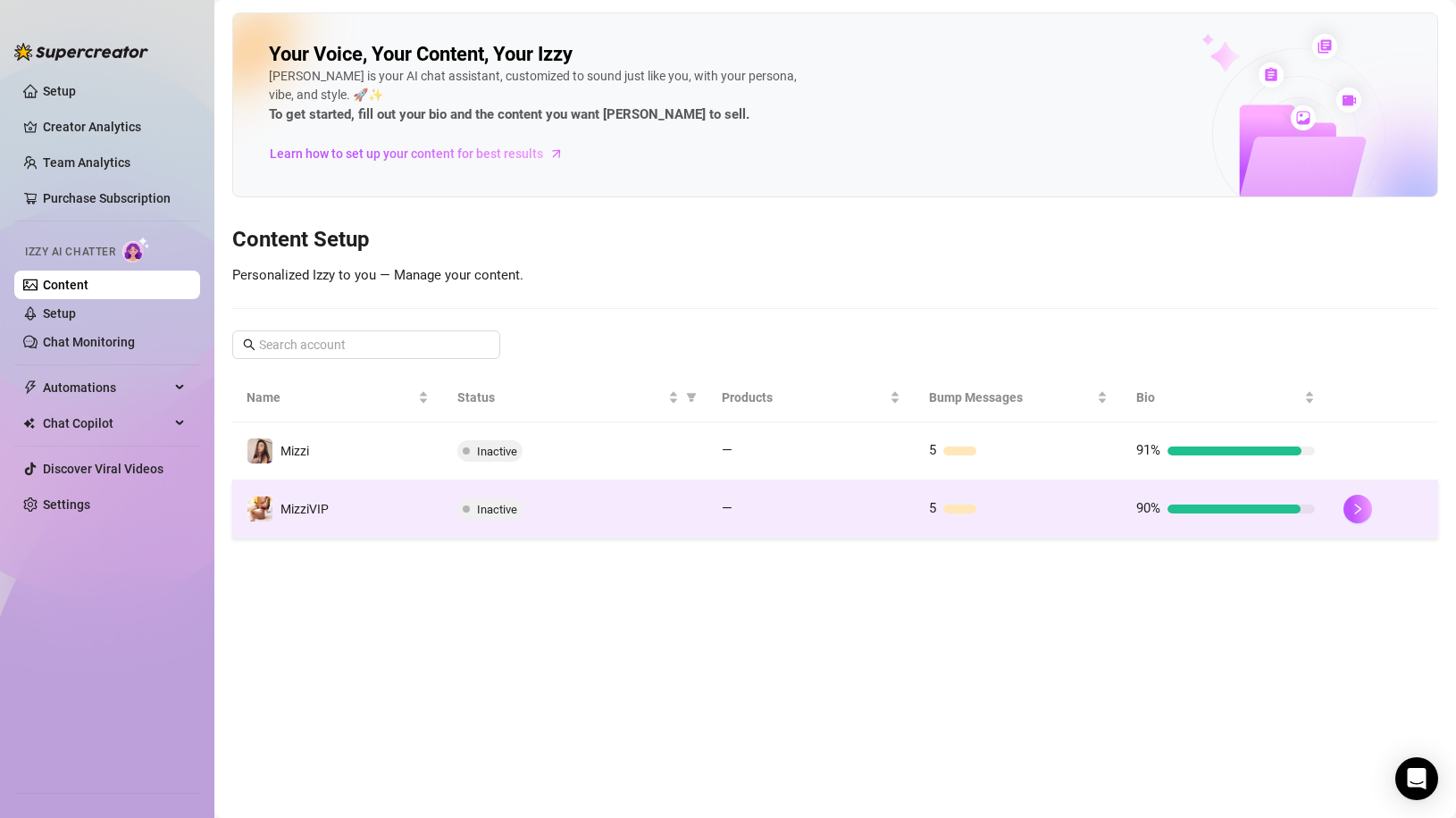
click at [373, 505] on td "MizziVIP" at bounding box center [338, 509] width 211 height 58
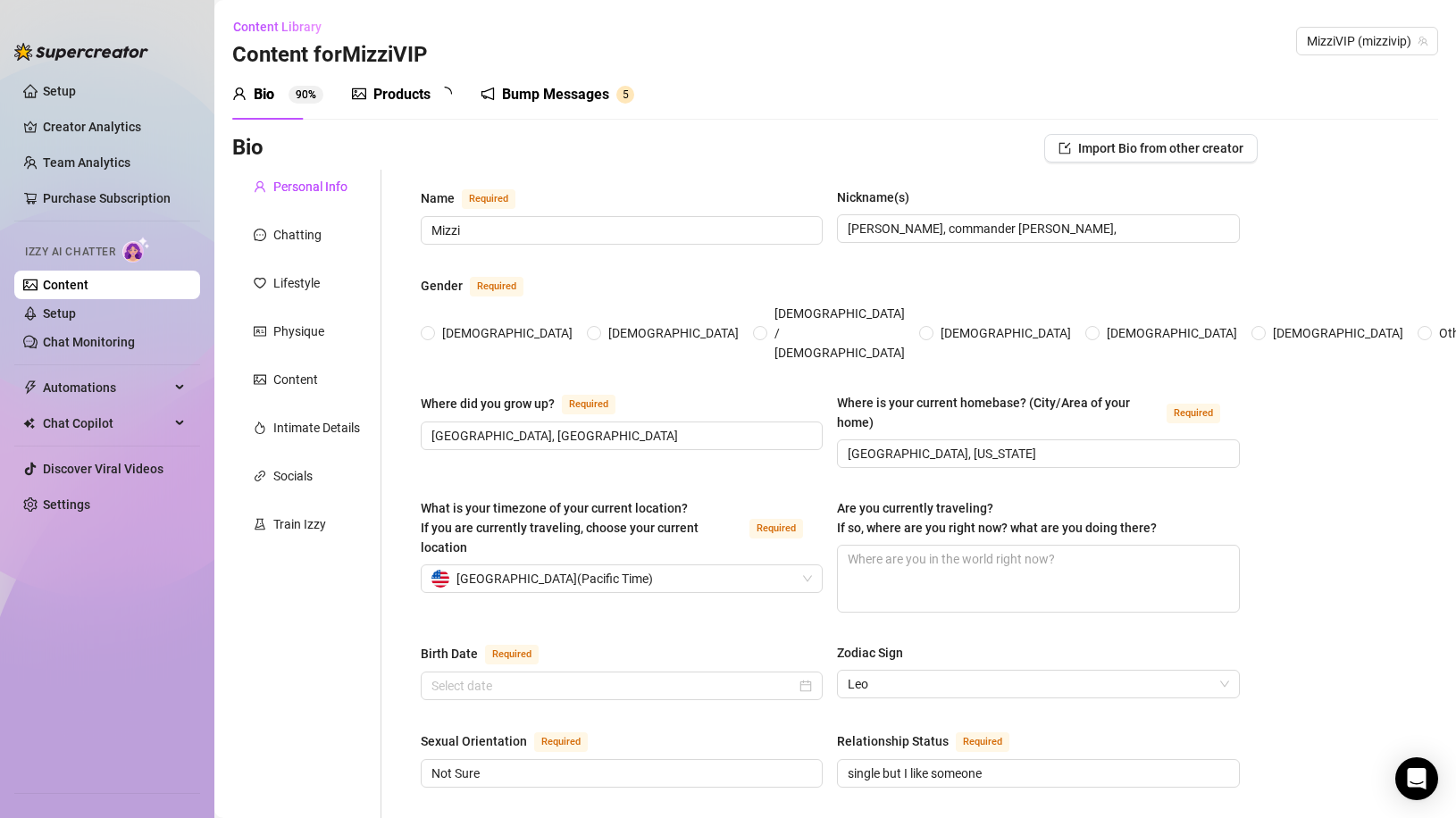
radio input "true"
type input "[DATE]"
click at [100, 337] on link "Chat Monitoring" at bounding box center [88, 342] width 92 height 14
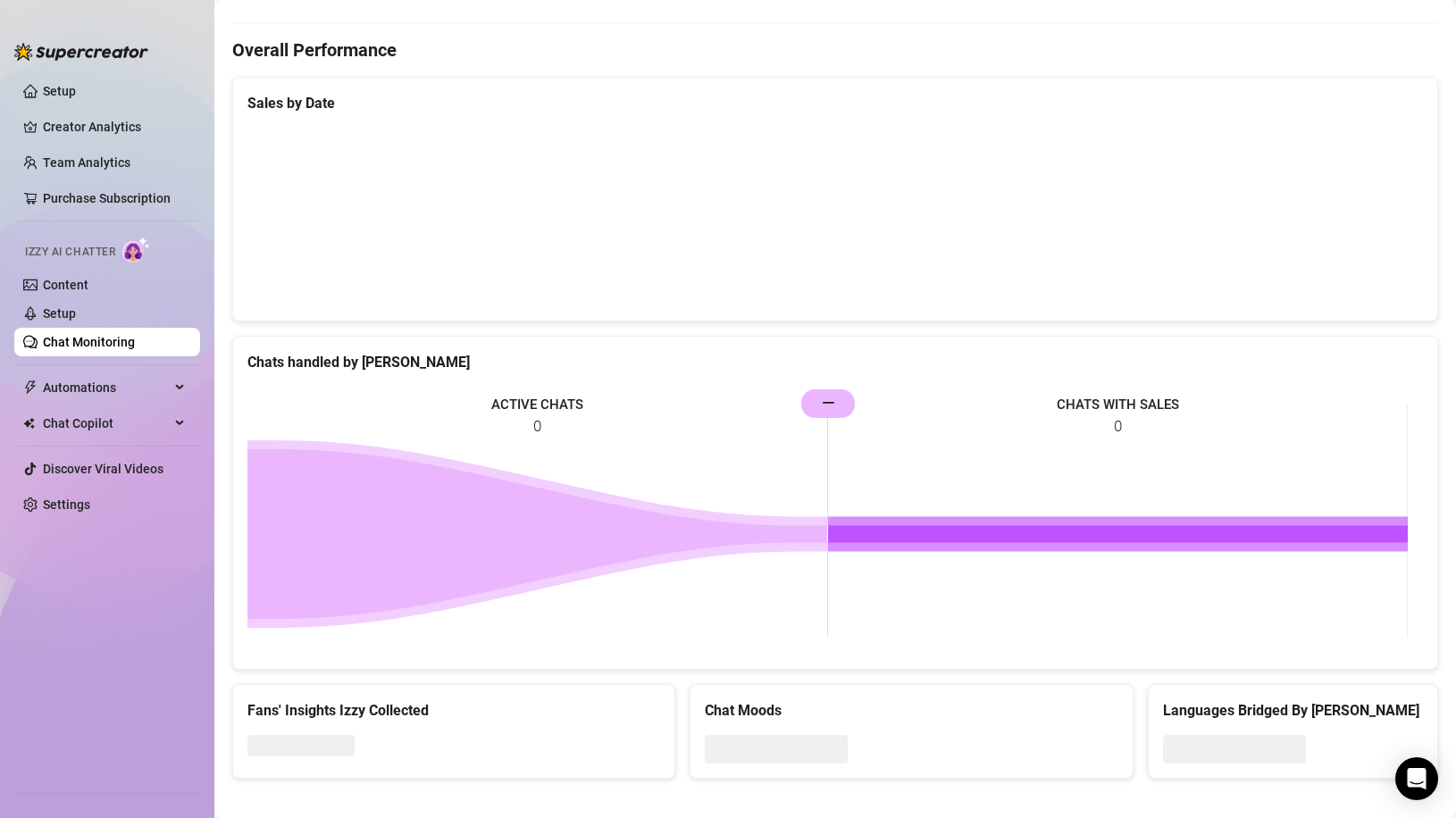
scroll to position [530, 0]
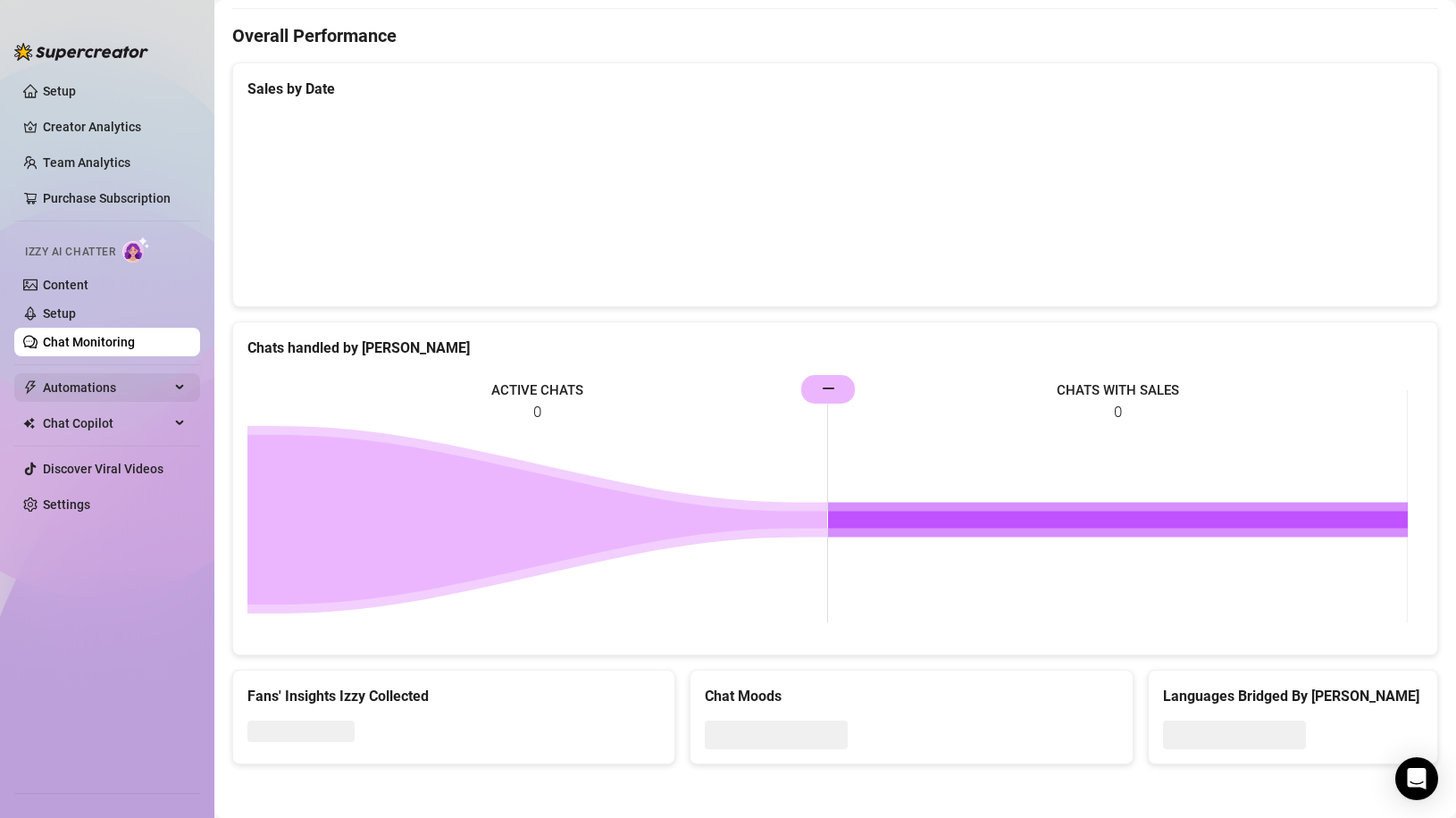
click at [104, 383] on span "Automations" at bounding box center [106, 387] width 127 height 28
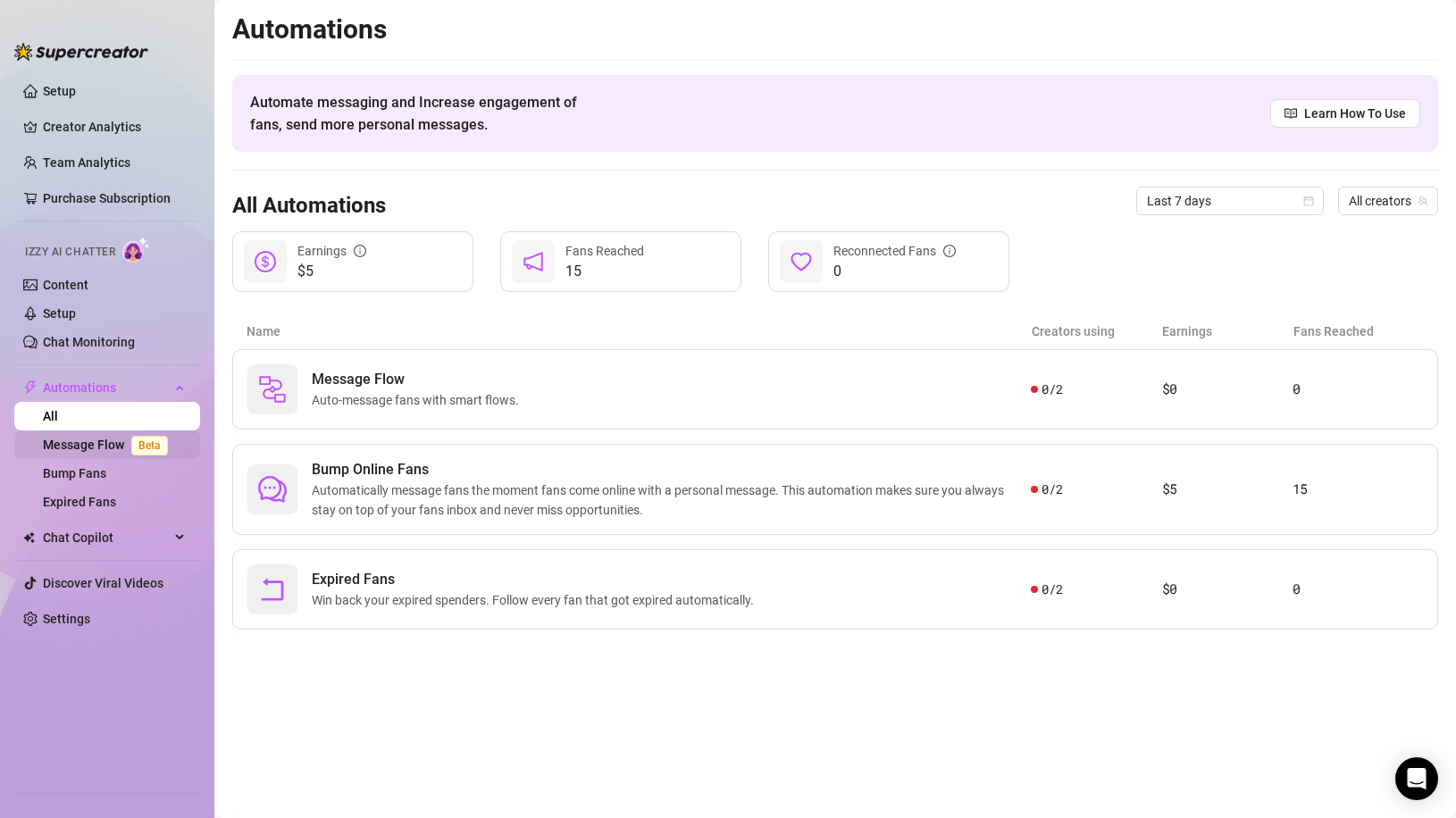
click at [99, 446] on link "Message Flow Beta" at bounding box center [108, 444] width 132 height 14
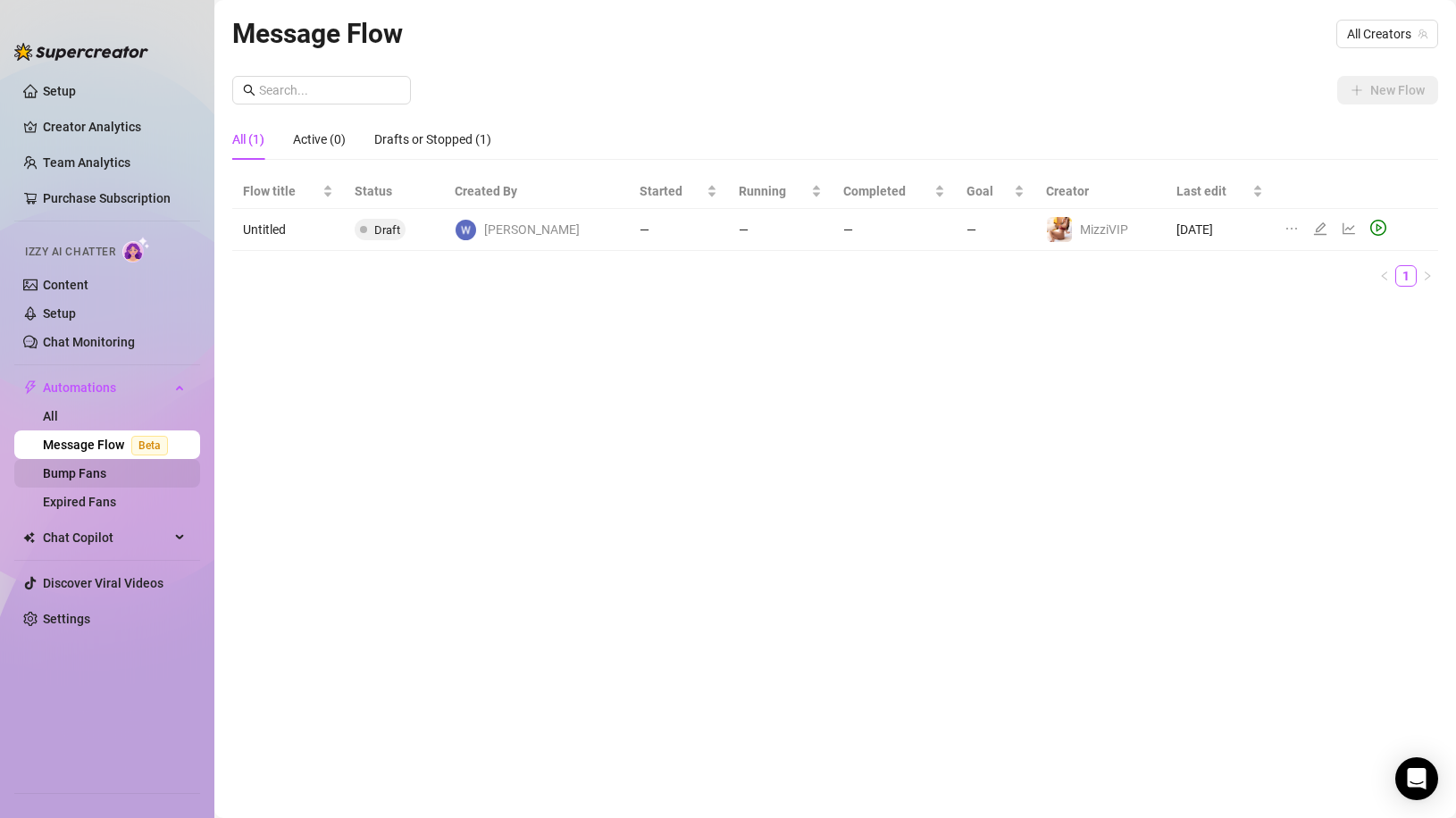
click at [106, 474] on link "Bump Fans" at bounding box center [74, 473] width 64 height 14
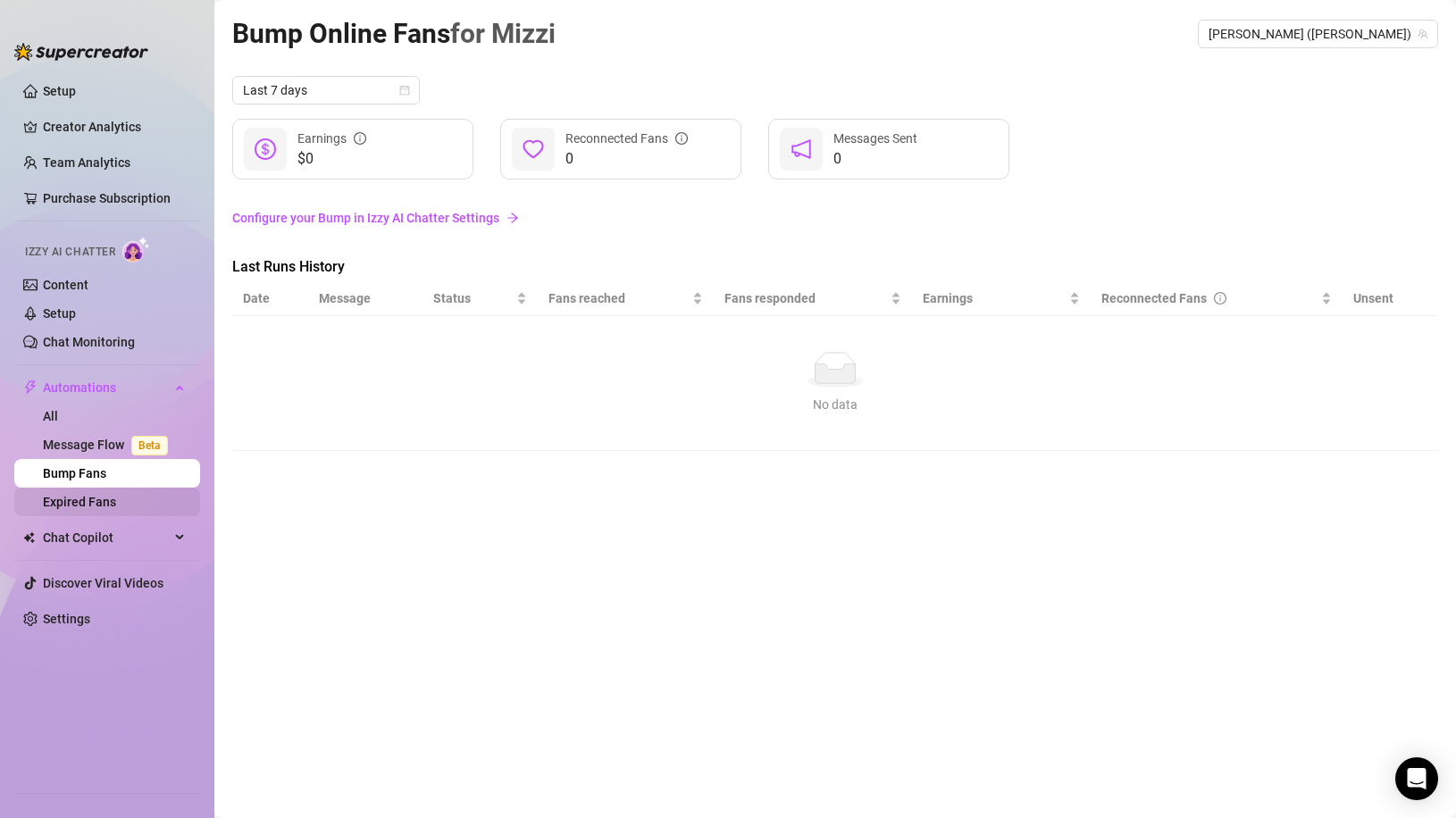
click at [110, 497] on link "Expired Fans" at bounding box center [79, 501] width 73 height 14
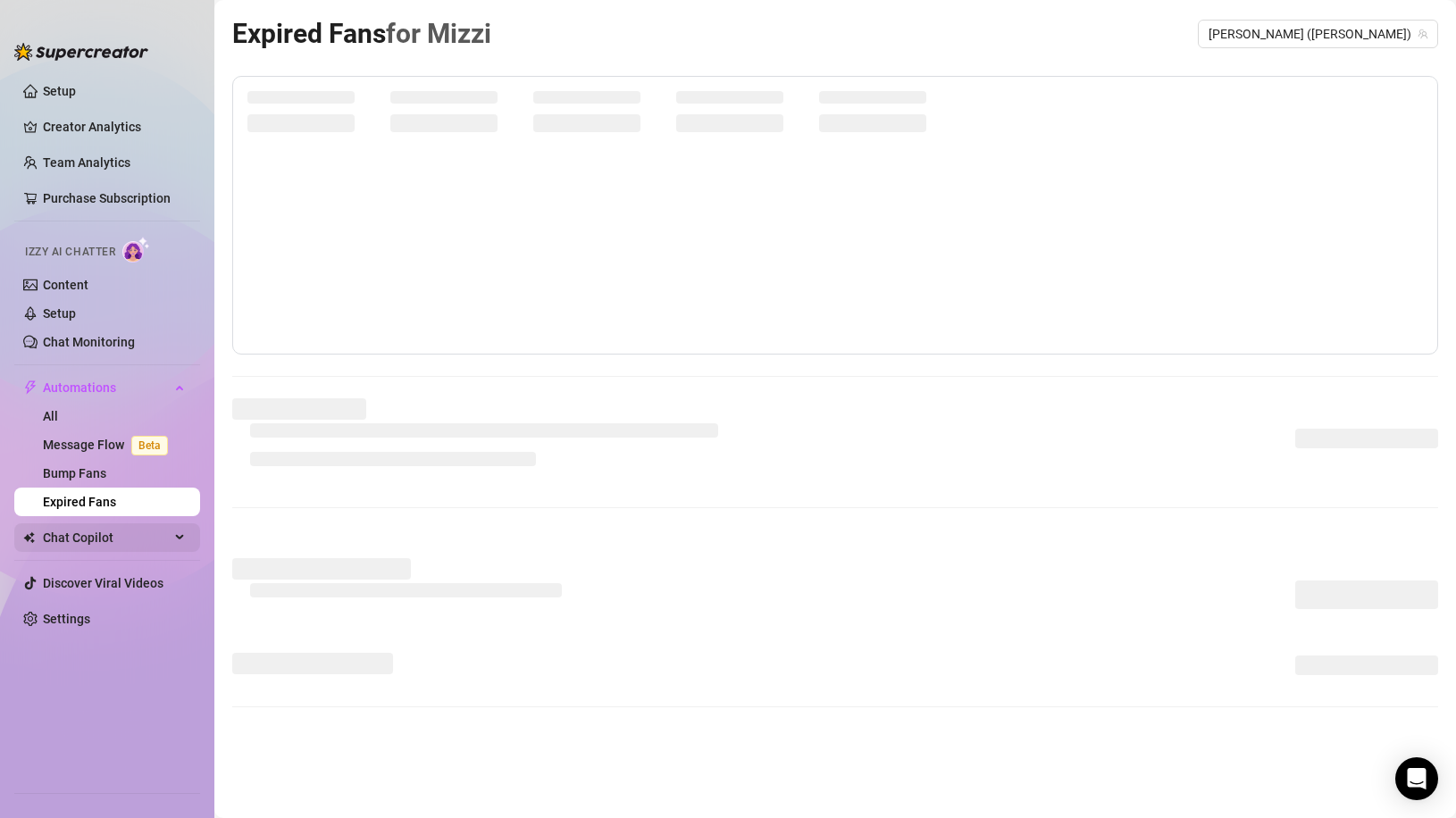
click at [98, 528] on span "Chat Copilot" at bounding box center [106, 537] width 127 height 28
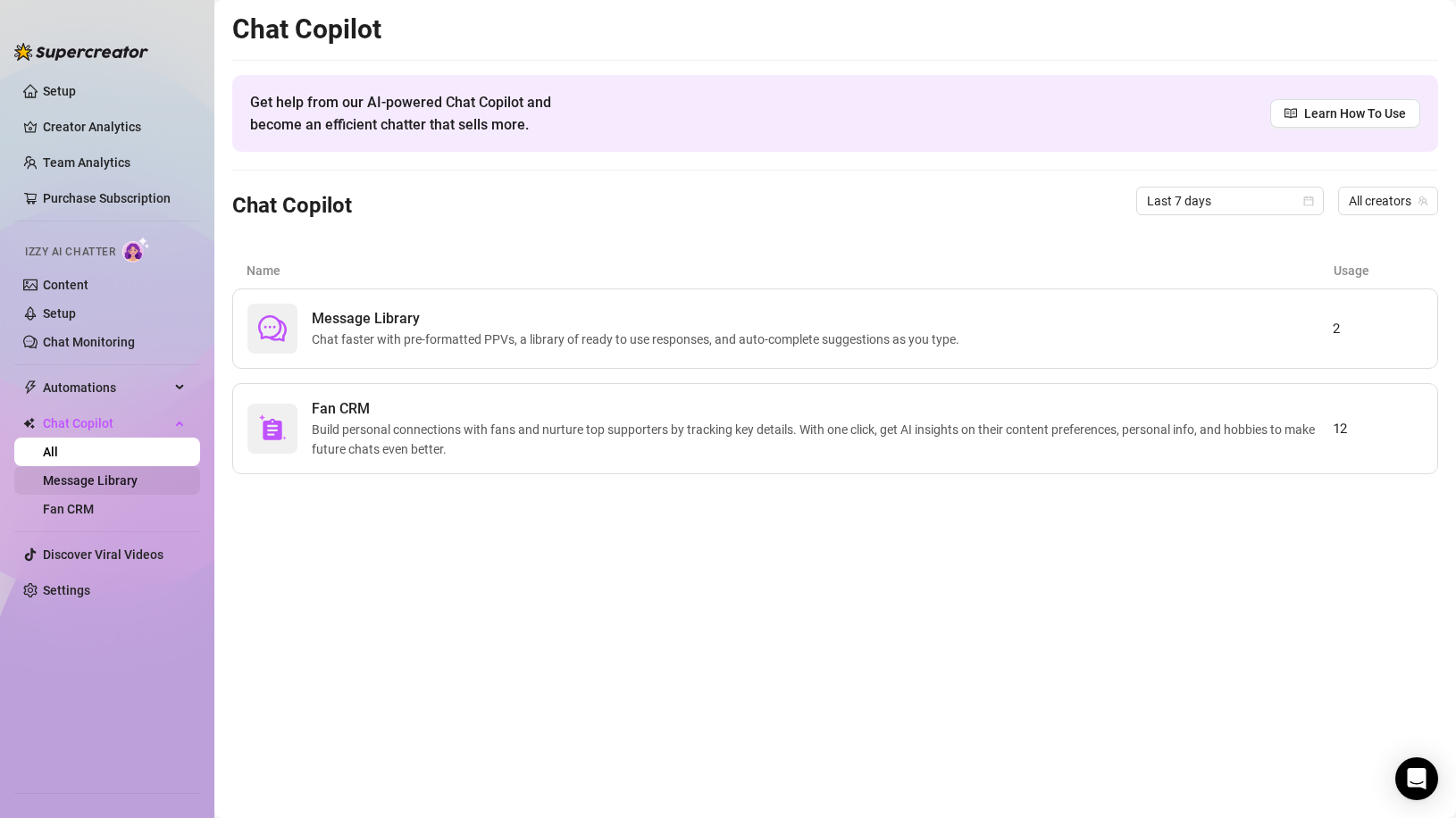
click at [107, 479] on link "Message Library" at bounding box center [90, 480] width 95 height 14
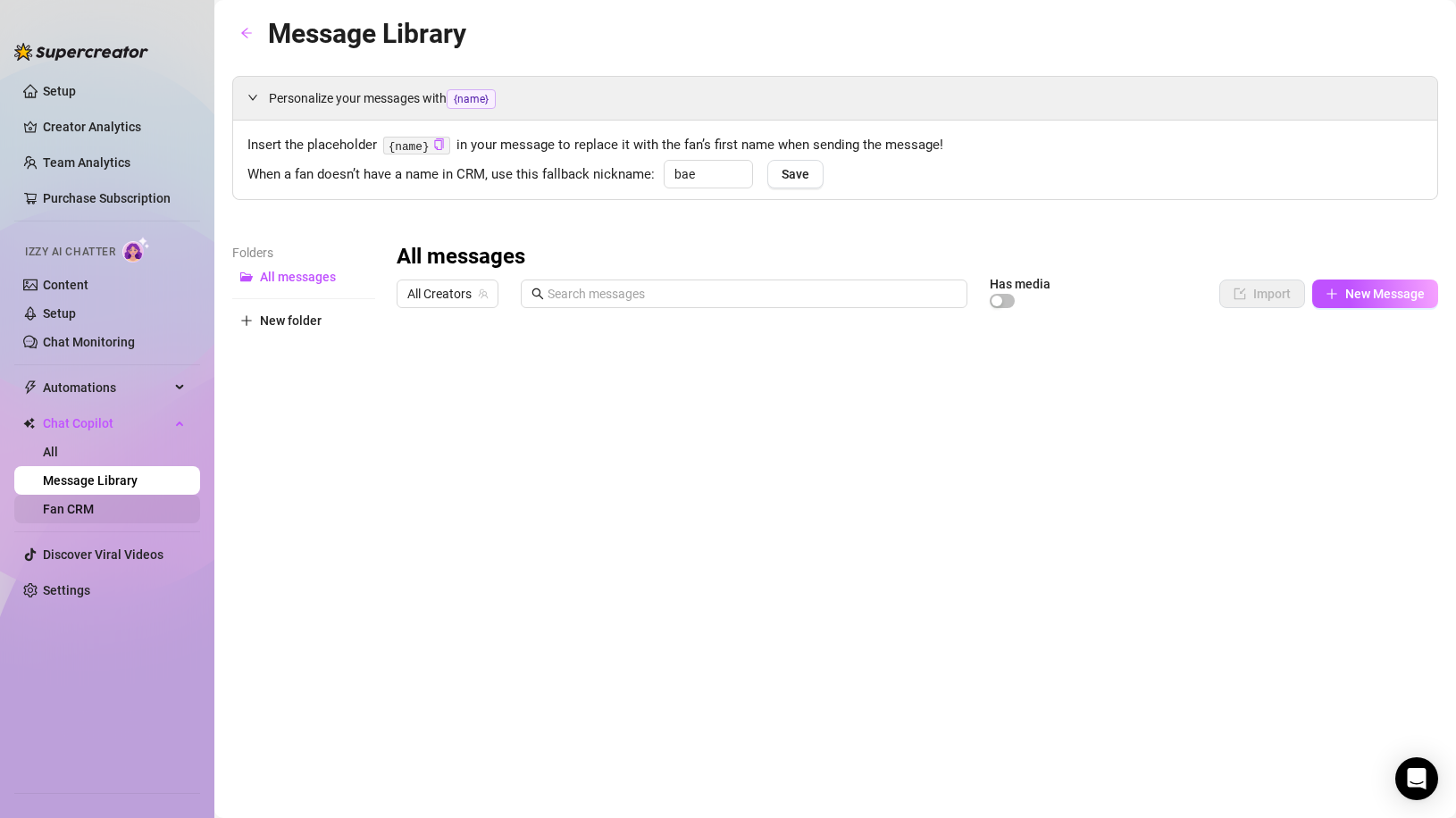
click at [94, 509] on link "Fan CRM" at bounding box center [68, 509] width 51 height 14
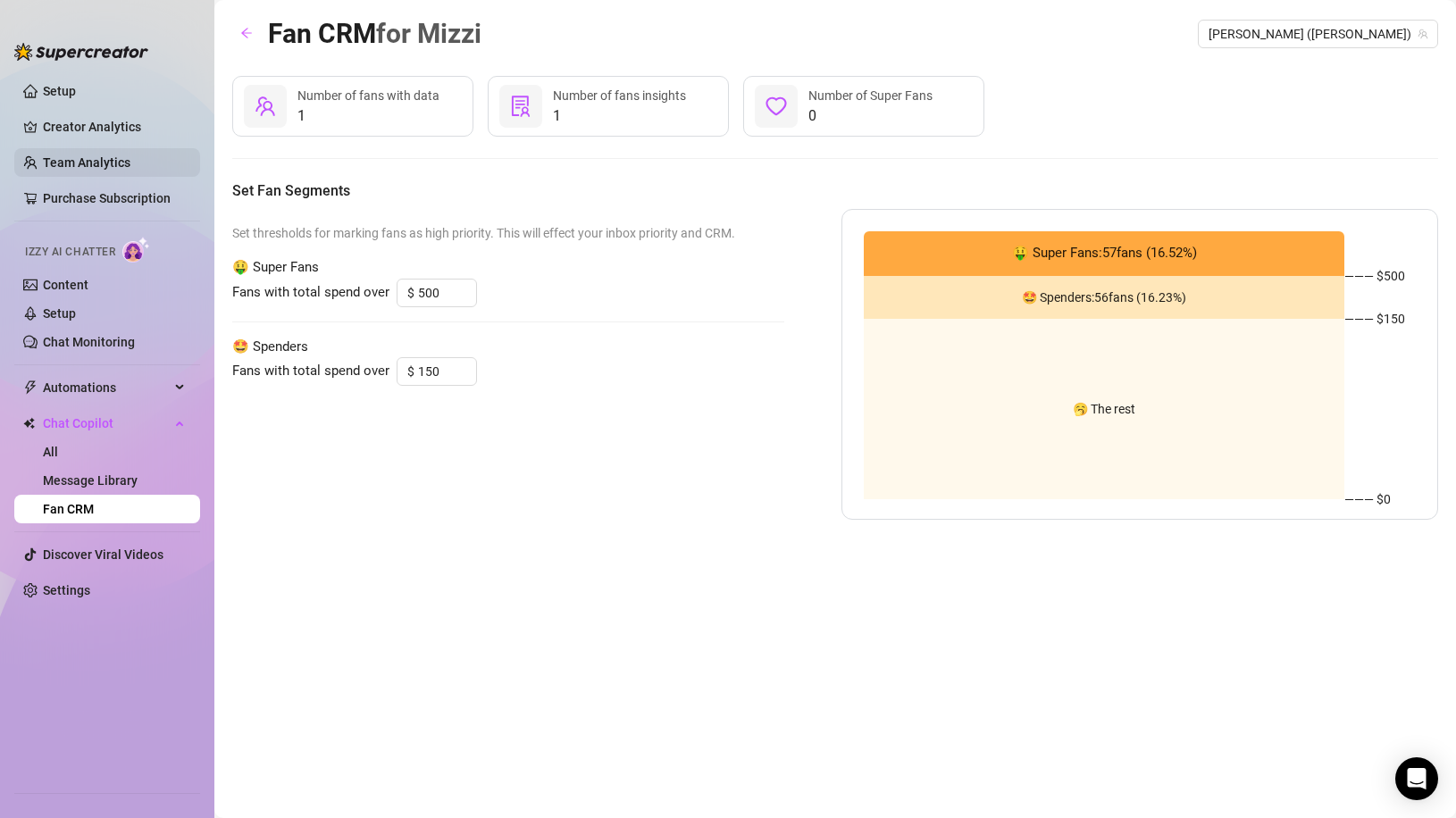
click at [130, 156] on link "Team Analytics" at bounding box center [86, 162] width 87 height 14
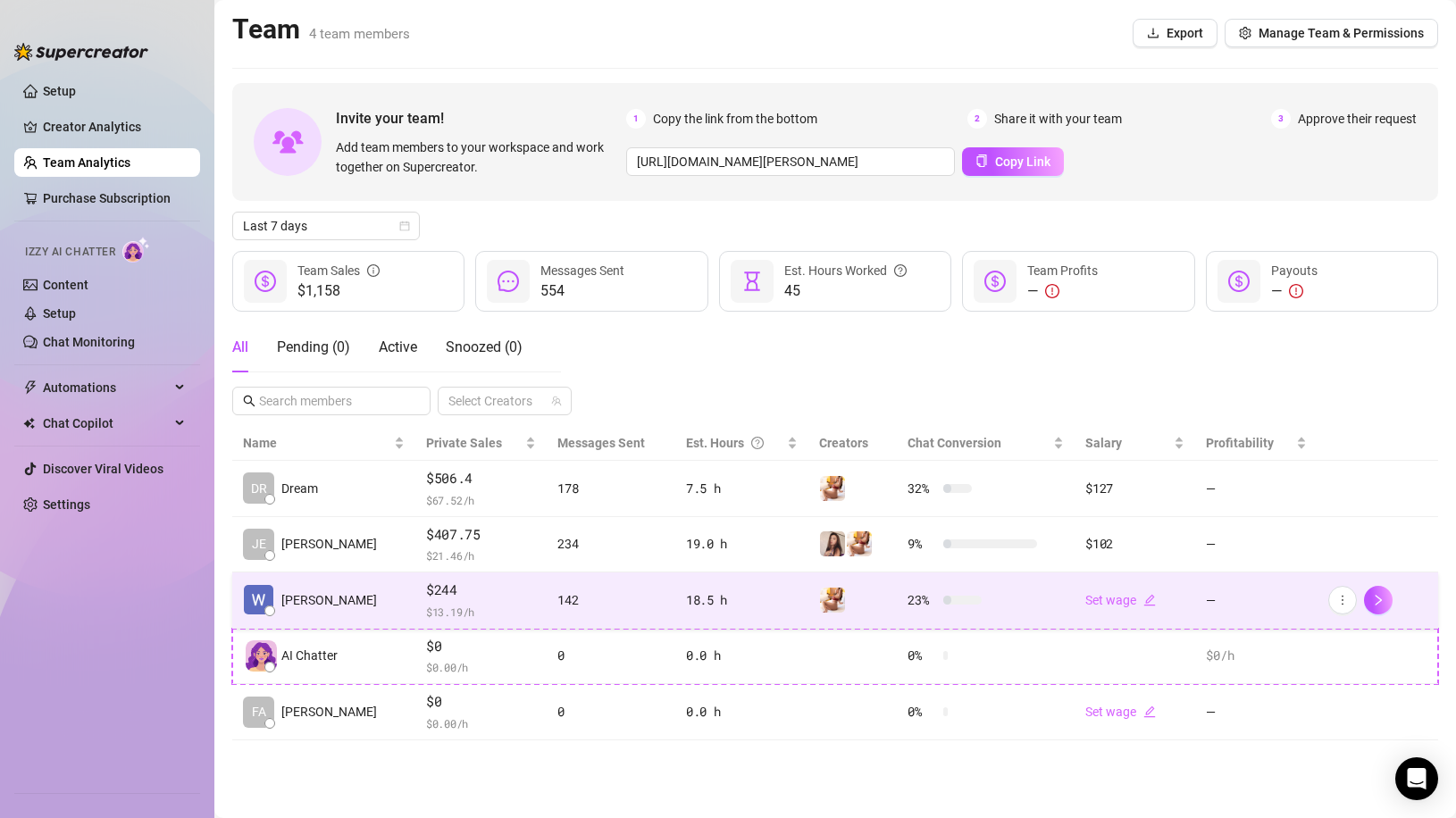
click at [416, 611] on td "$244 $ 13.19 /h" at bounding box center [481, 600] width 131 height 56
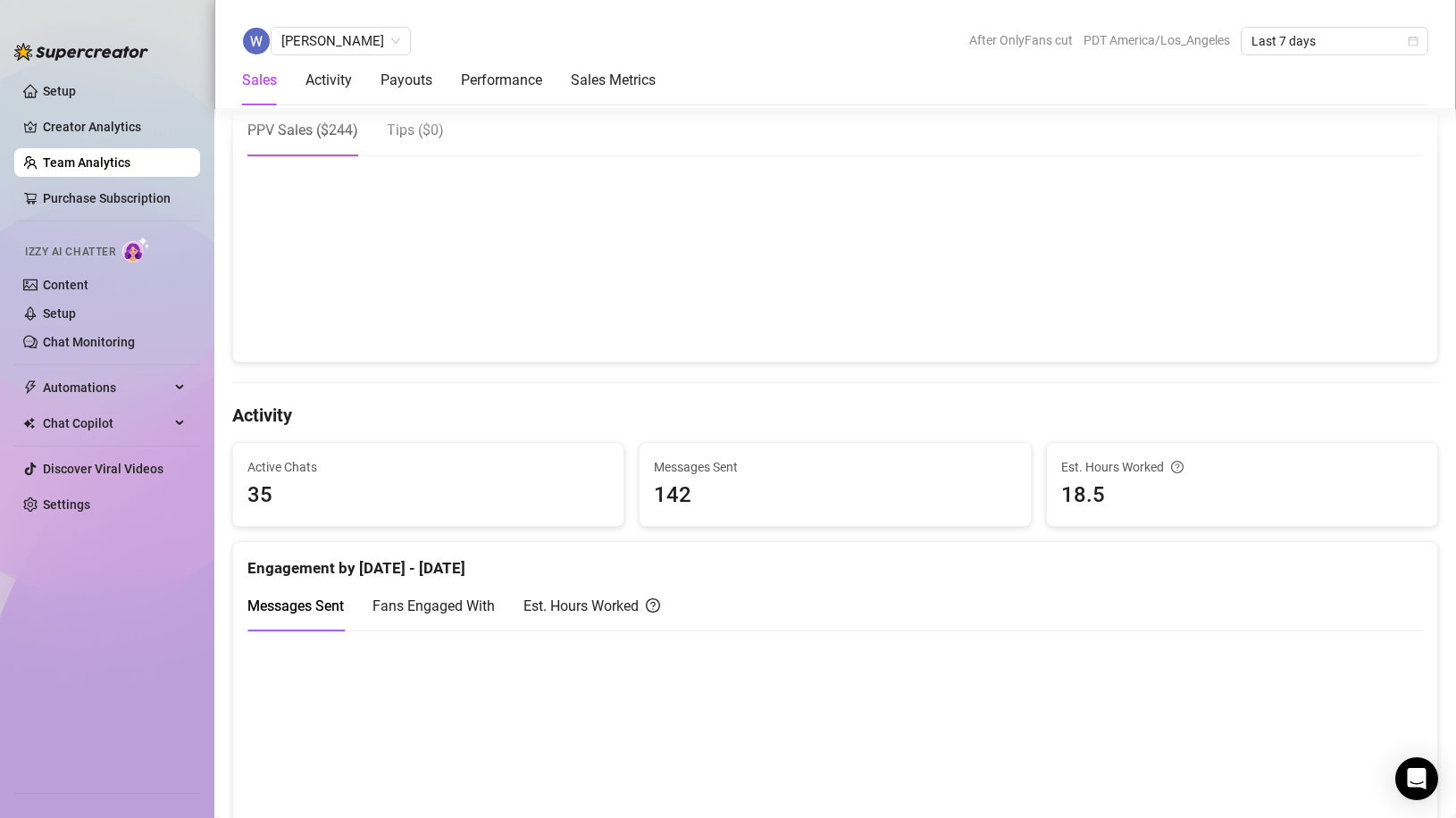
scroll to position [446, 0]
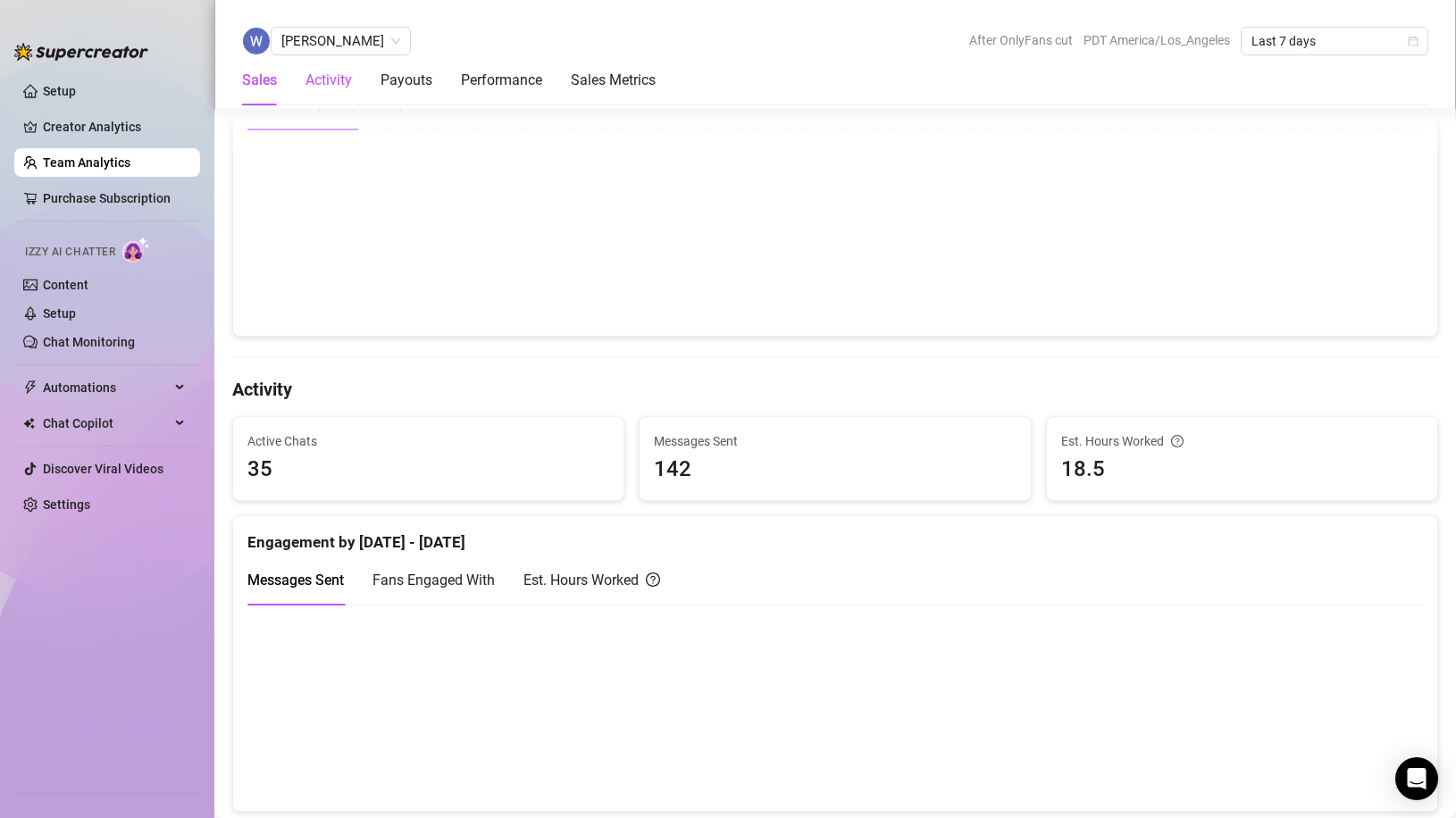
click at [327, 81] on div "Activity" at bounding box center [328, 80] width 47 height 22
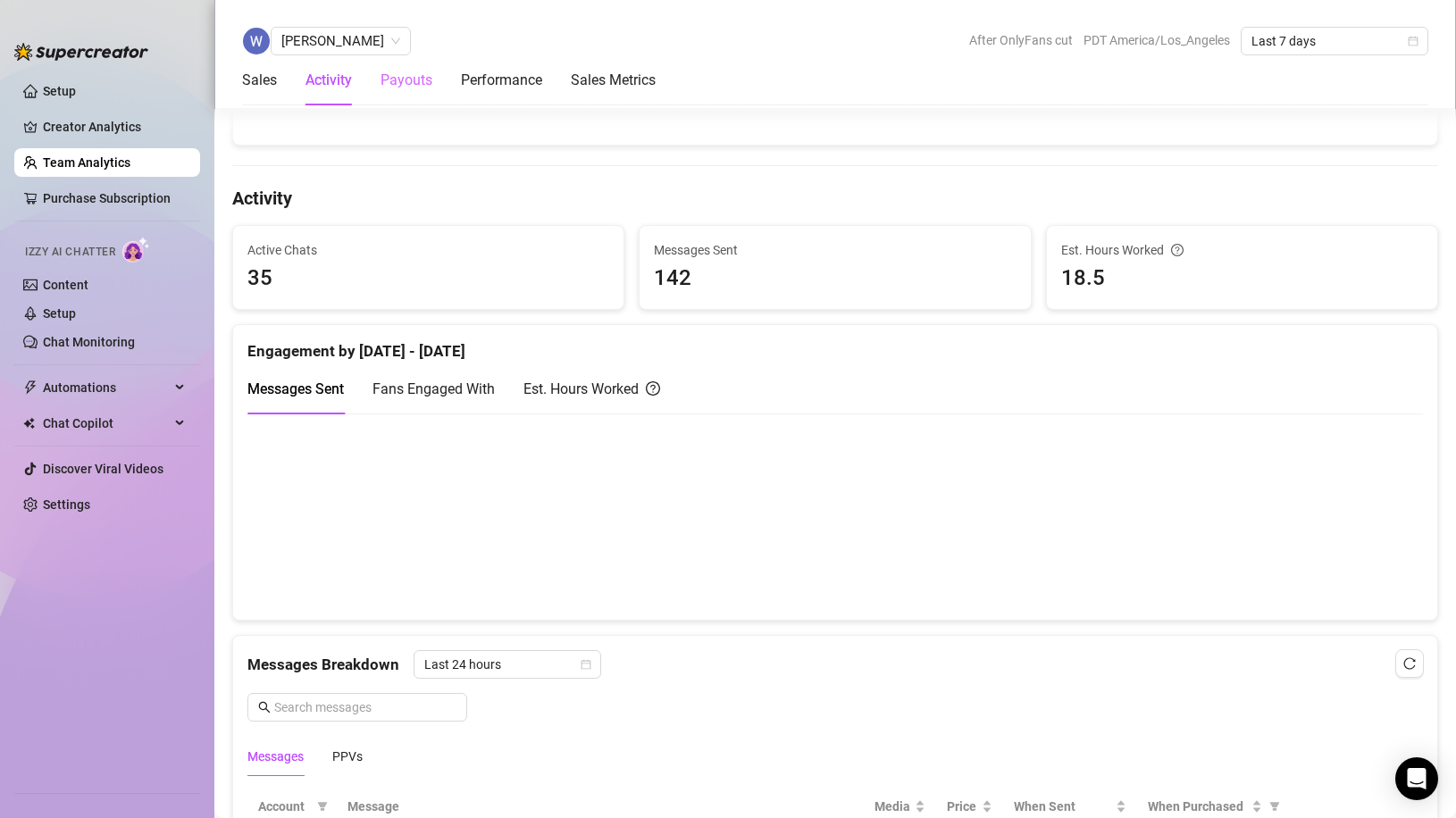
scroll to position [705, 0]
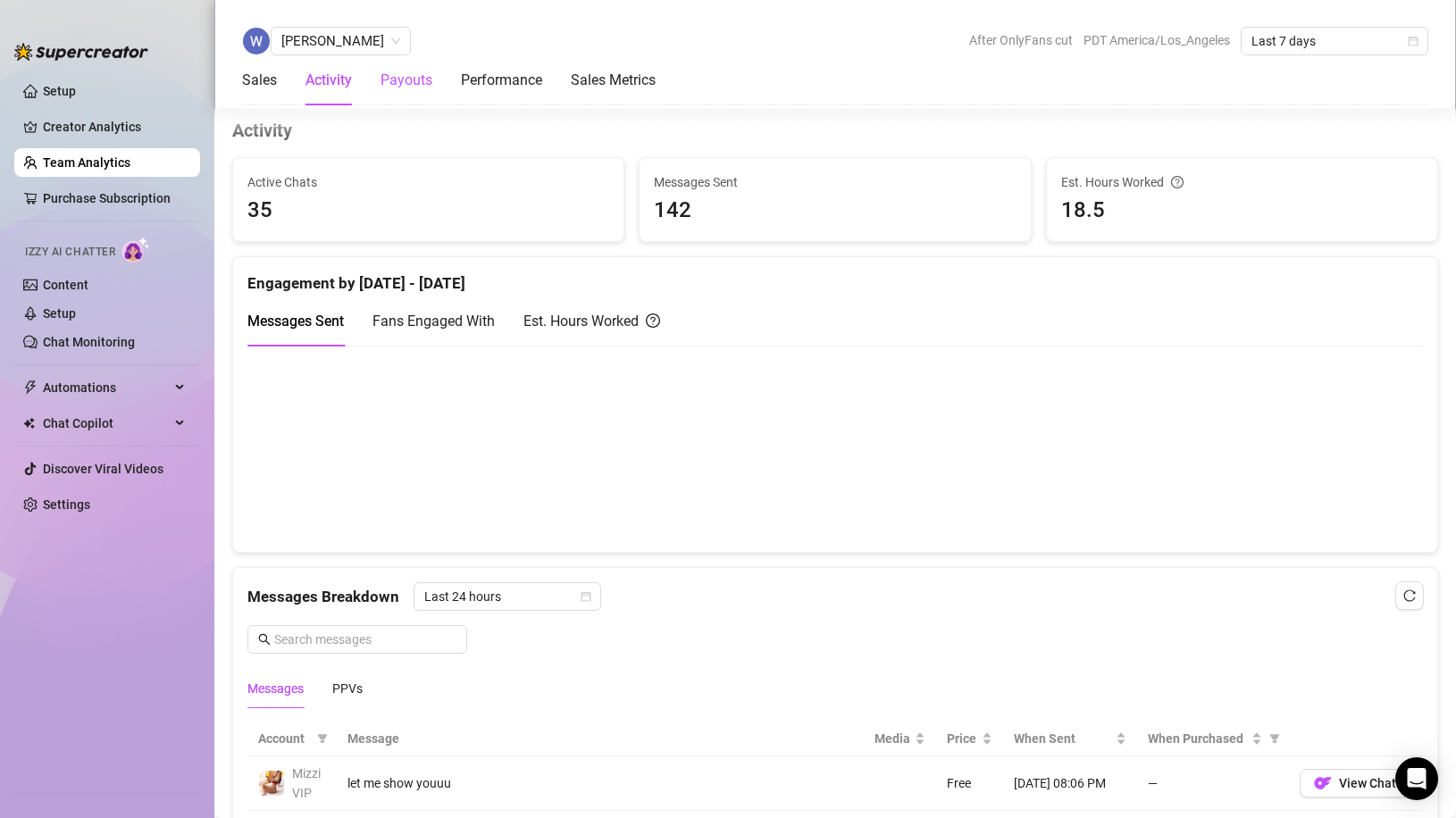
click at [415, 81] on div "Payouts" at bounding box center [406, 80] width 52 height 22
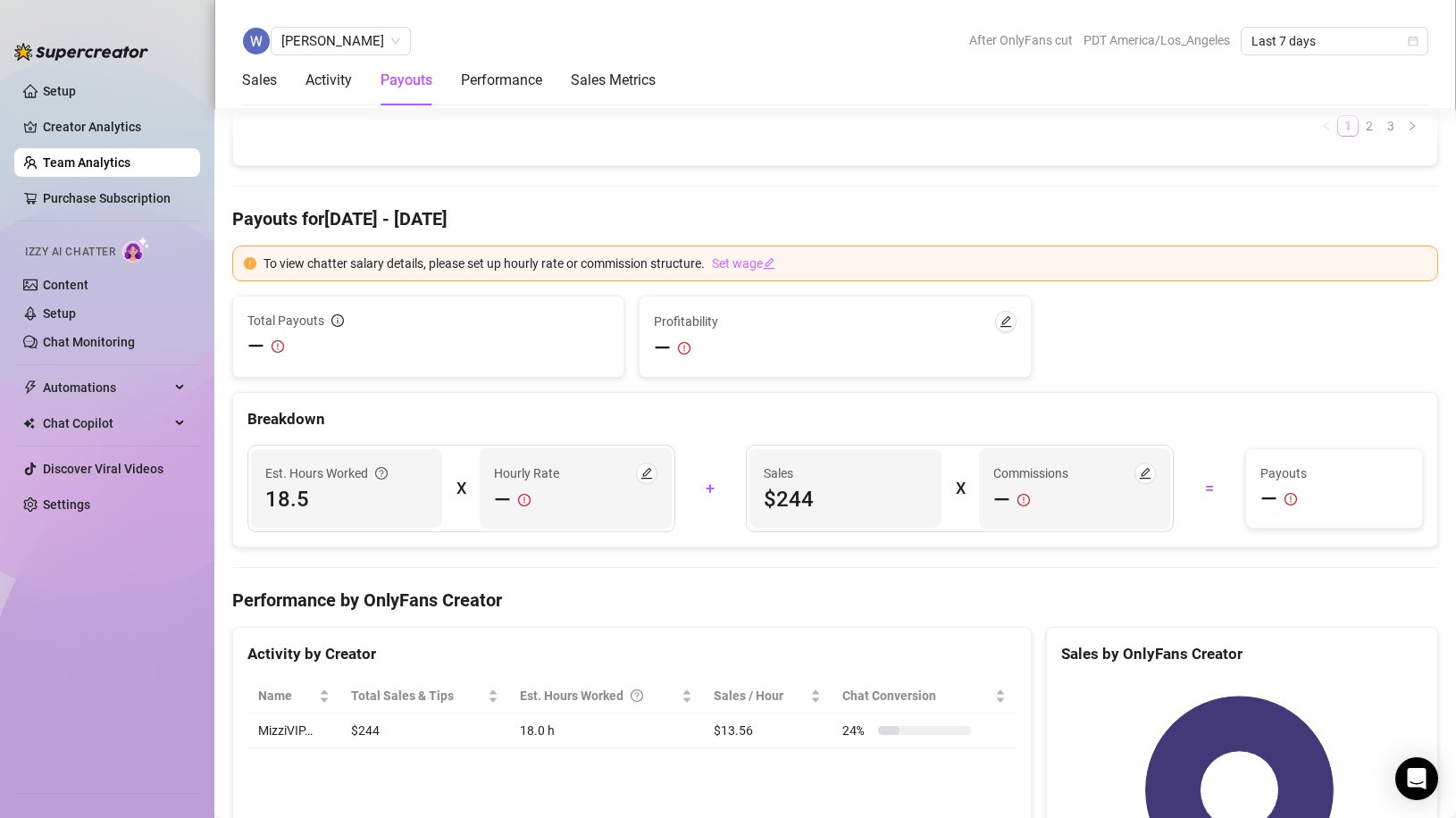
scroll to position [1994, 0]
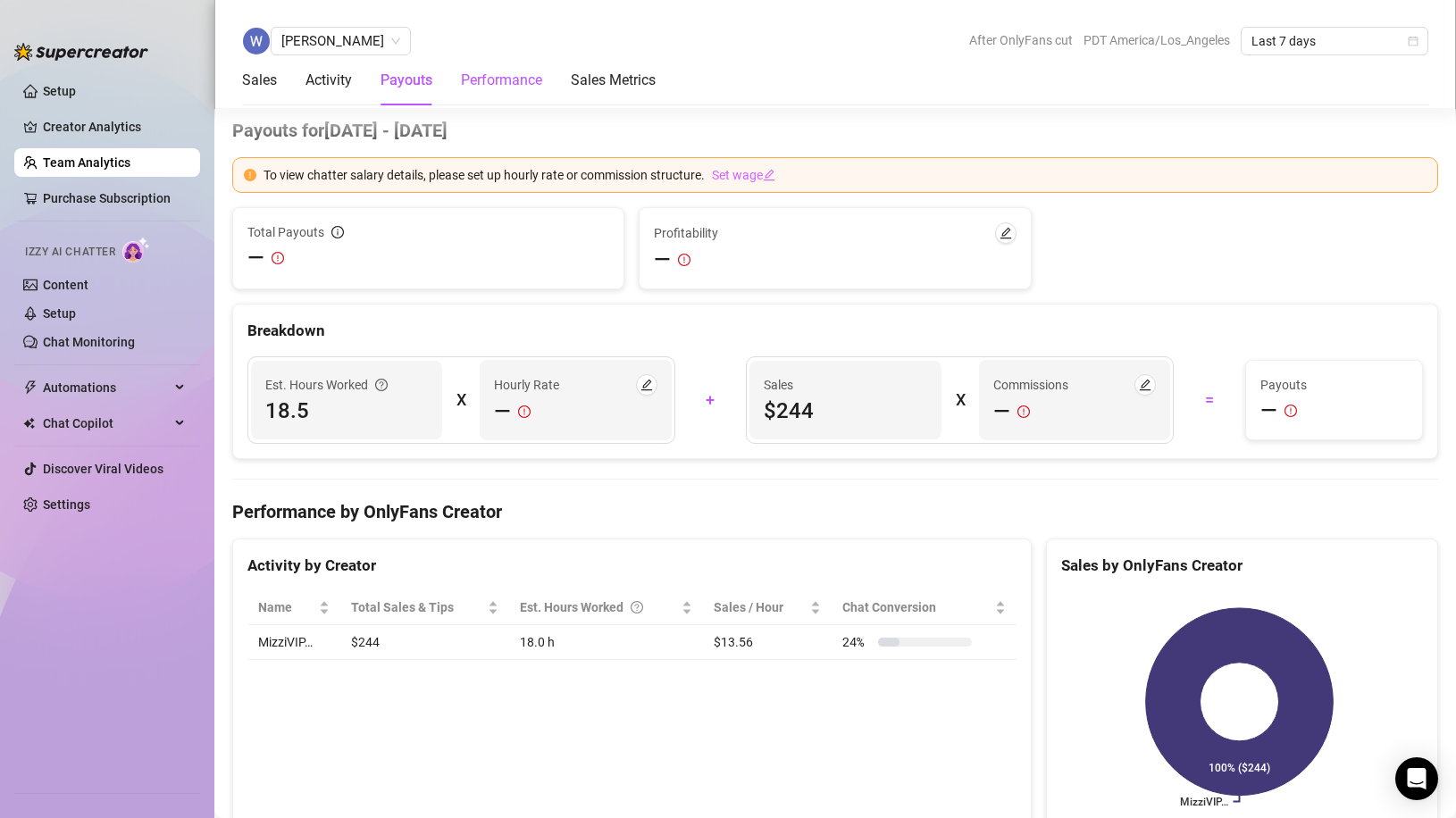
click at [501, 71] on div "Performance" at bounding box center [502, 80] width 82 height 22
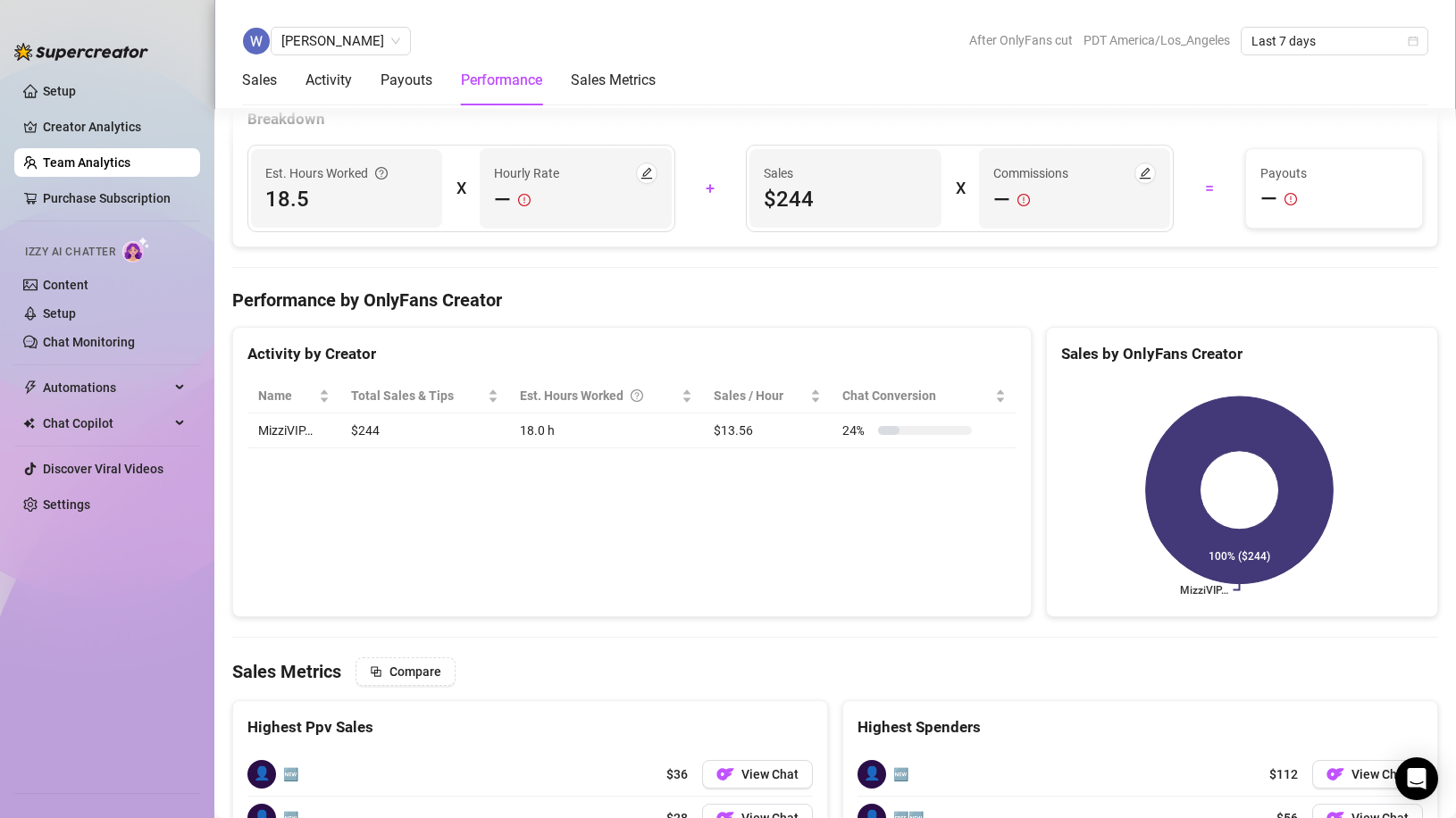
scroll to position [2375, 0]
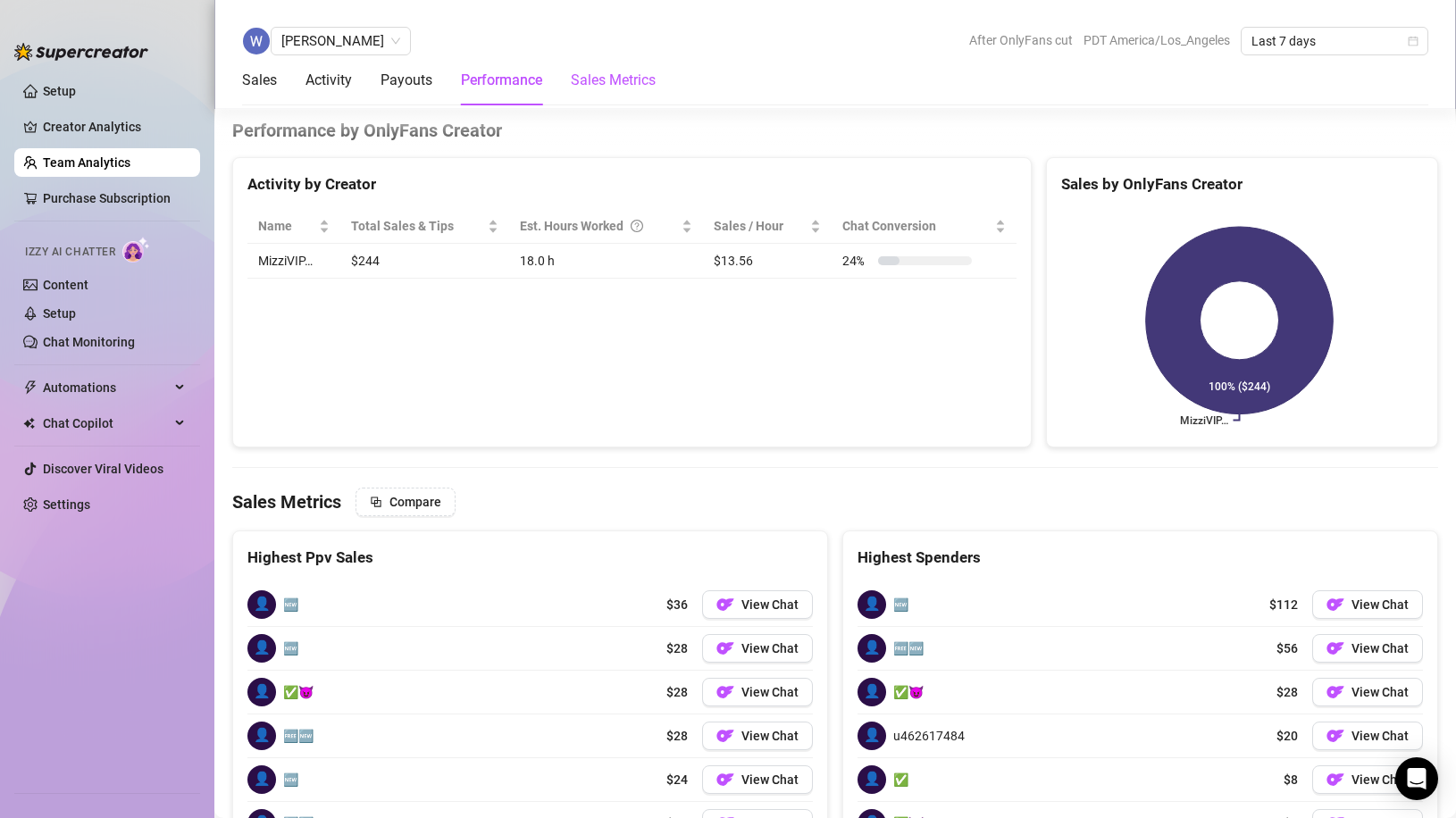
click at [607, 80] on Metrics "Sales Metrics" at bounding box center [612, 80] width 84 height 22
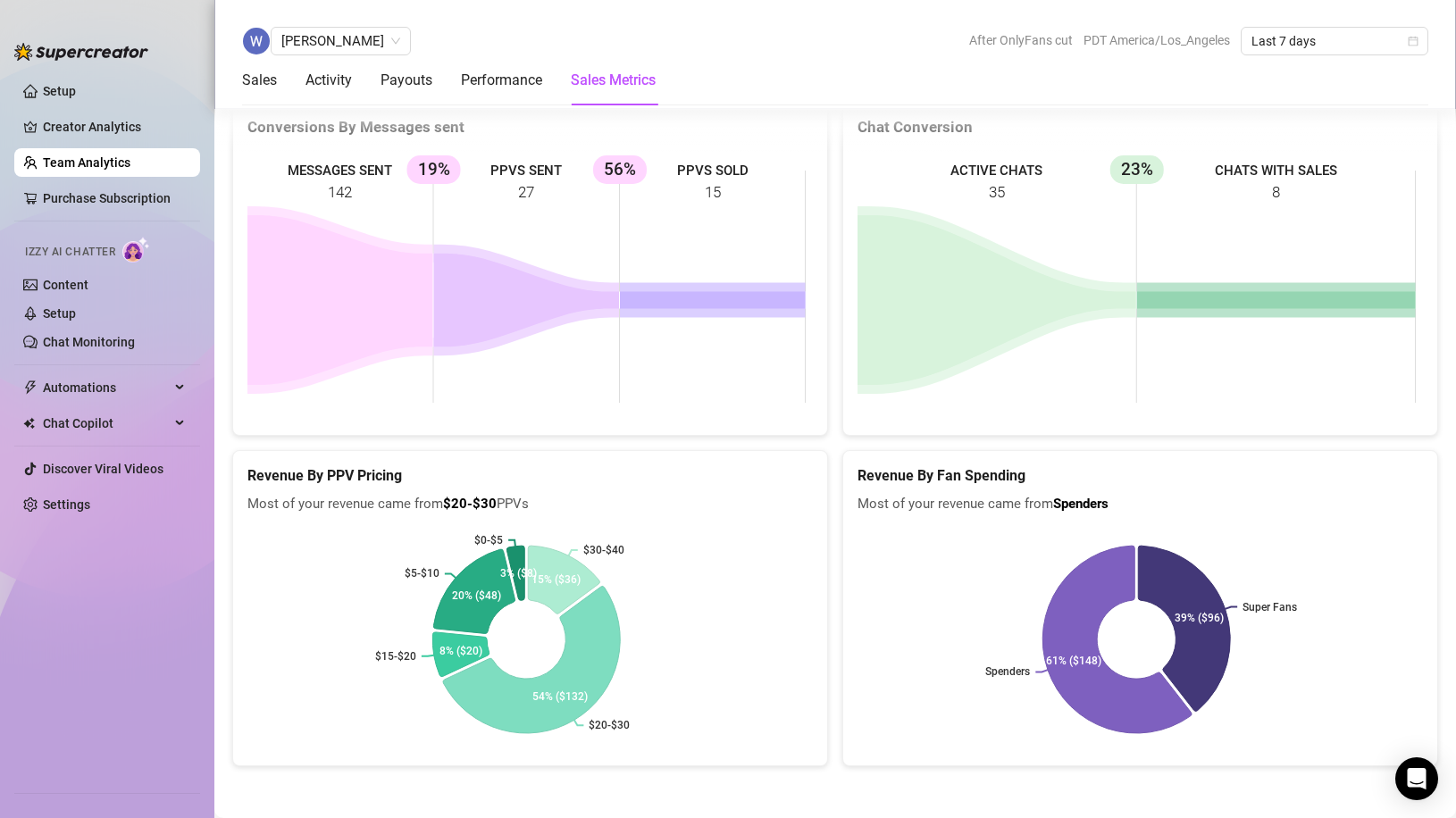
scroll to position [3151, 0]
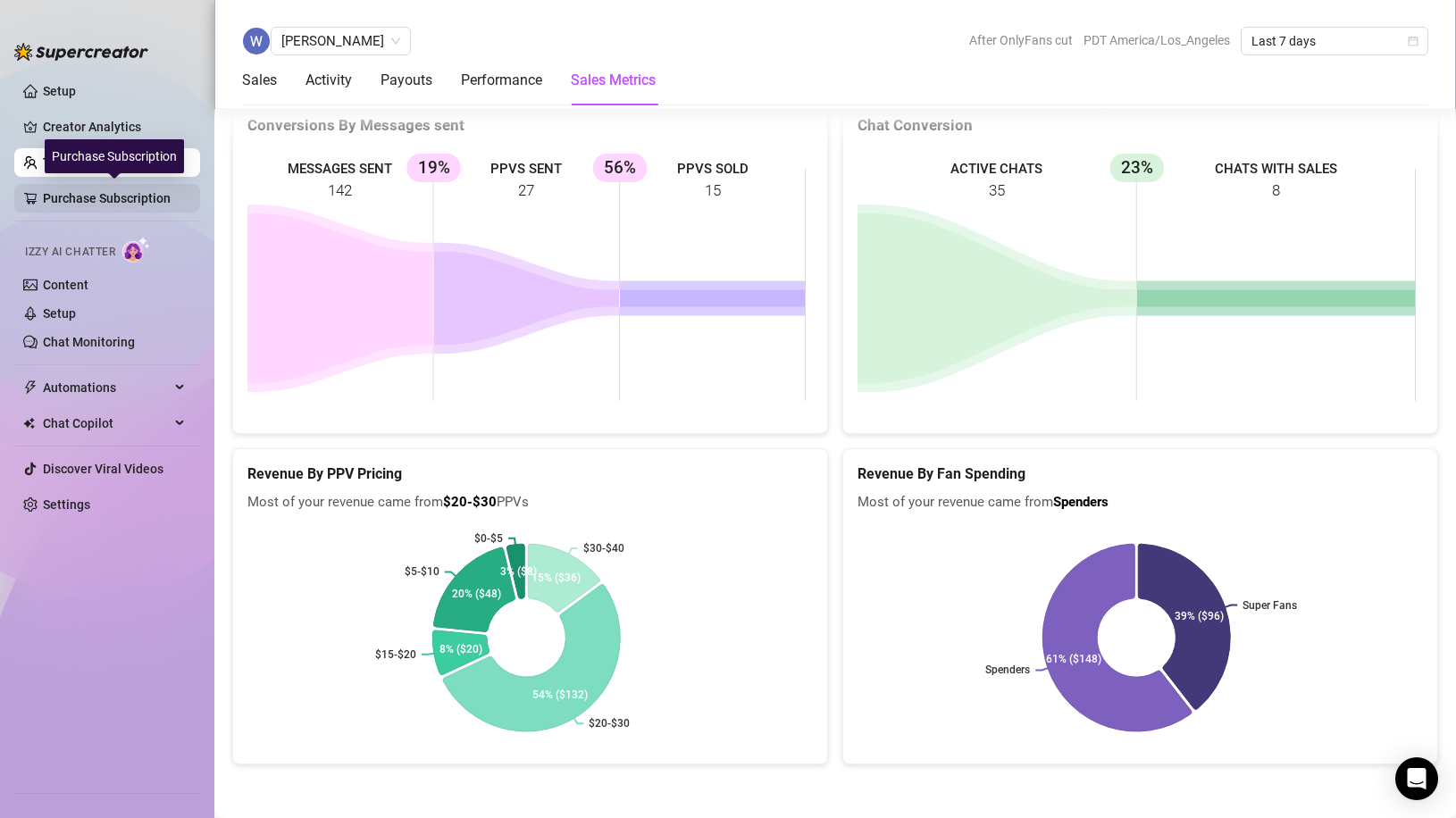
click at [91, 187] on link "Purchase Subscription" at bounding box center [114, 198] width 143 height 28
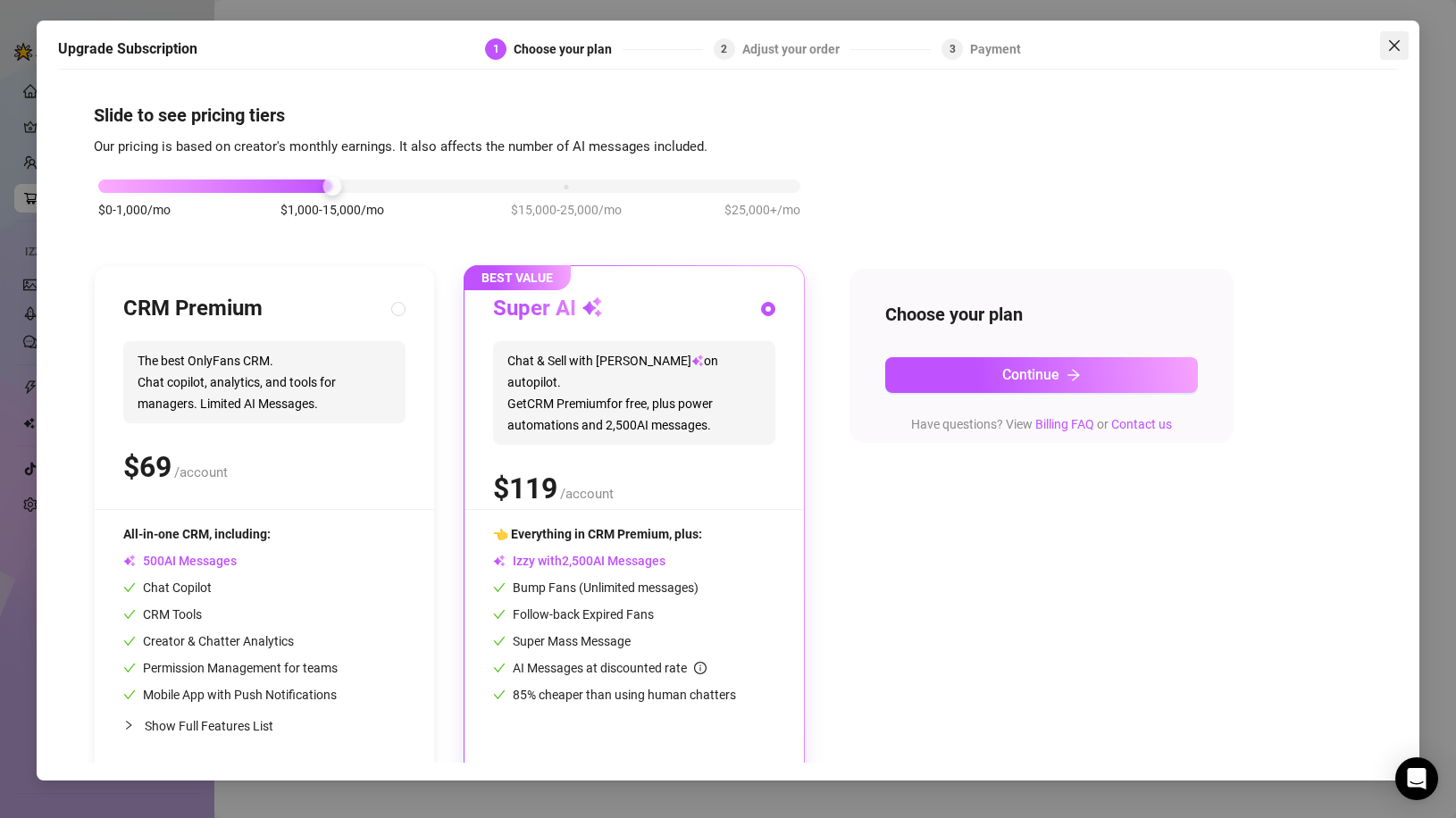
click at [1395, 39] on icon "close" at bounding box center [1393, 45] width 14 height 14
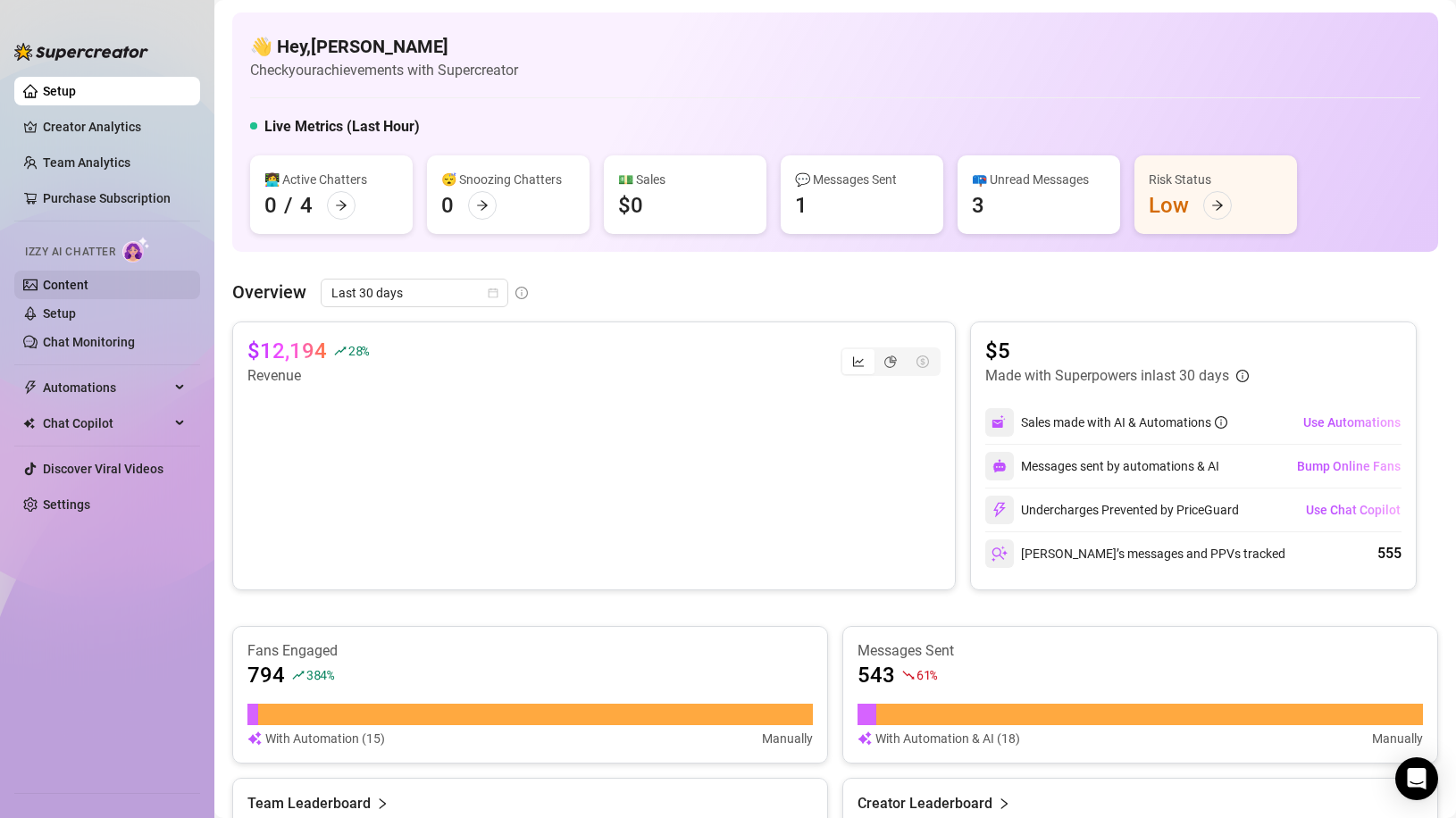
click at [79, 281] on link "Content" at bounding box center [65, 285] width 46 height 14
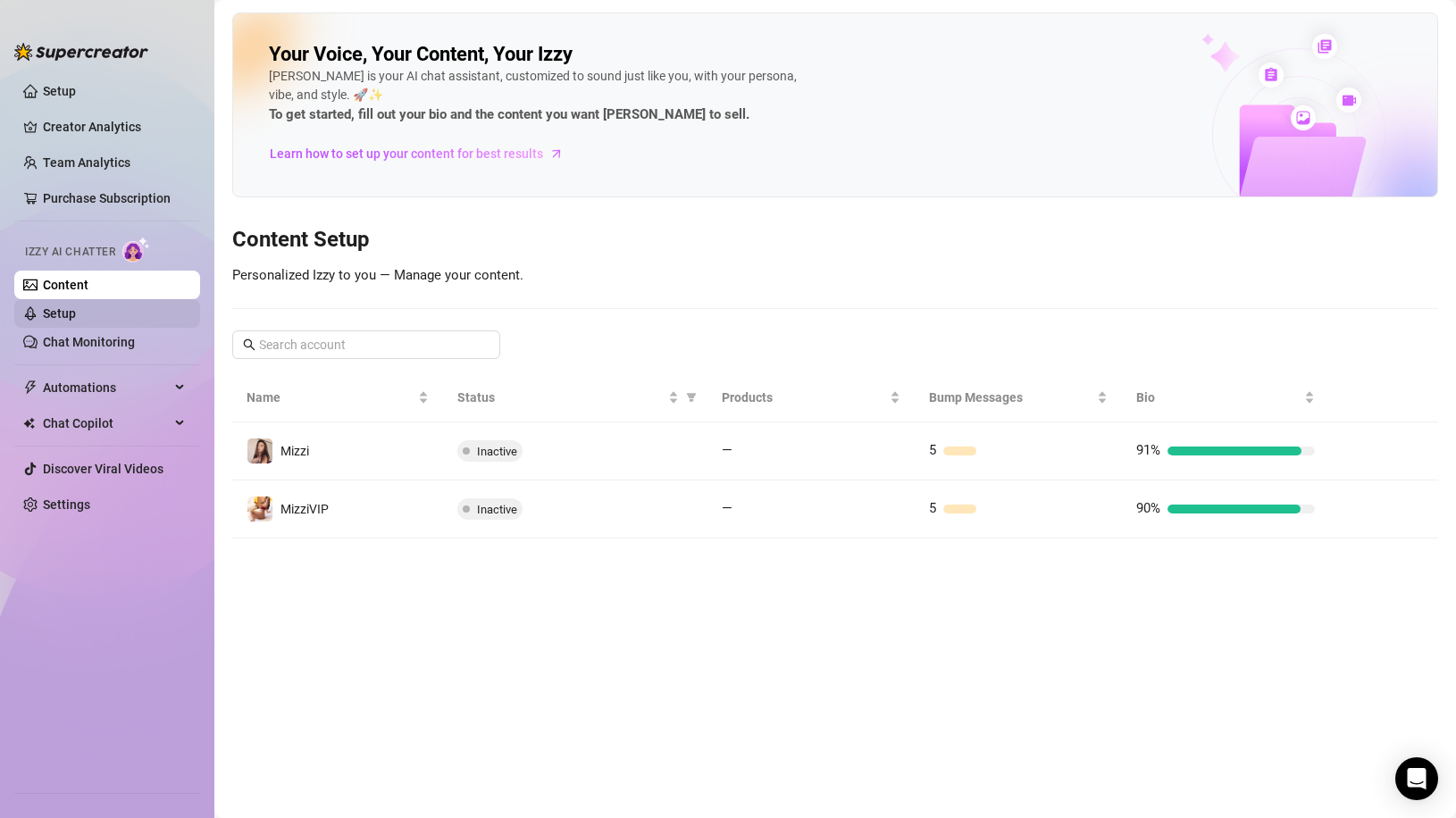
click at [76, 307] on link "Setup" at bounding box center [59, 313] width 33 height 14
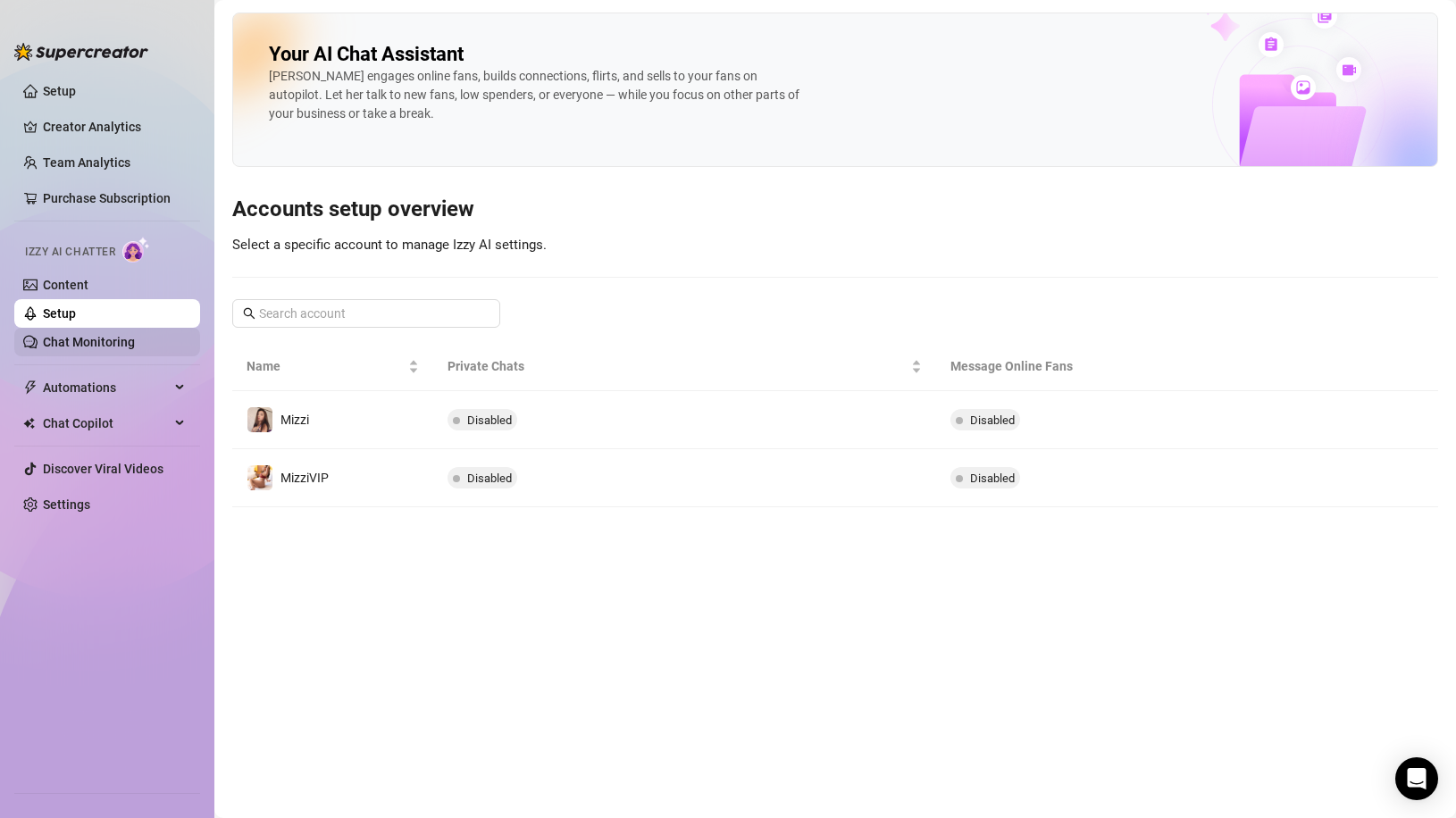
click at [74, 344] on link "Chat Monitoring" at bounding box center [88, 342] width 92 height 14
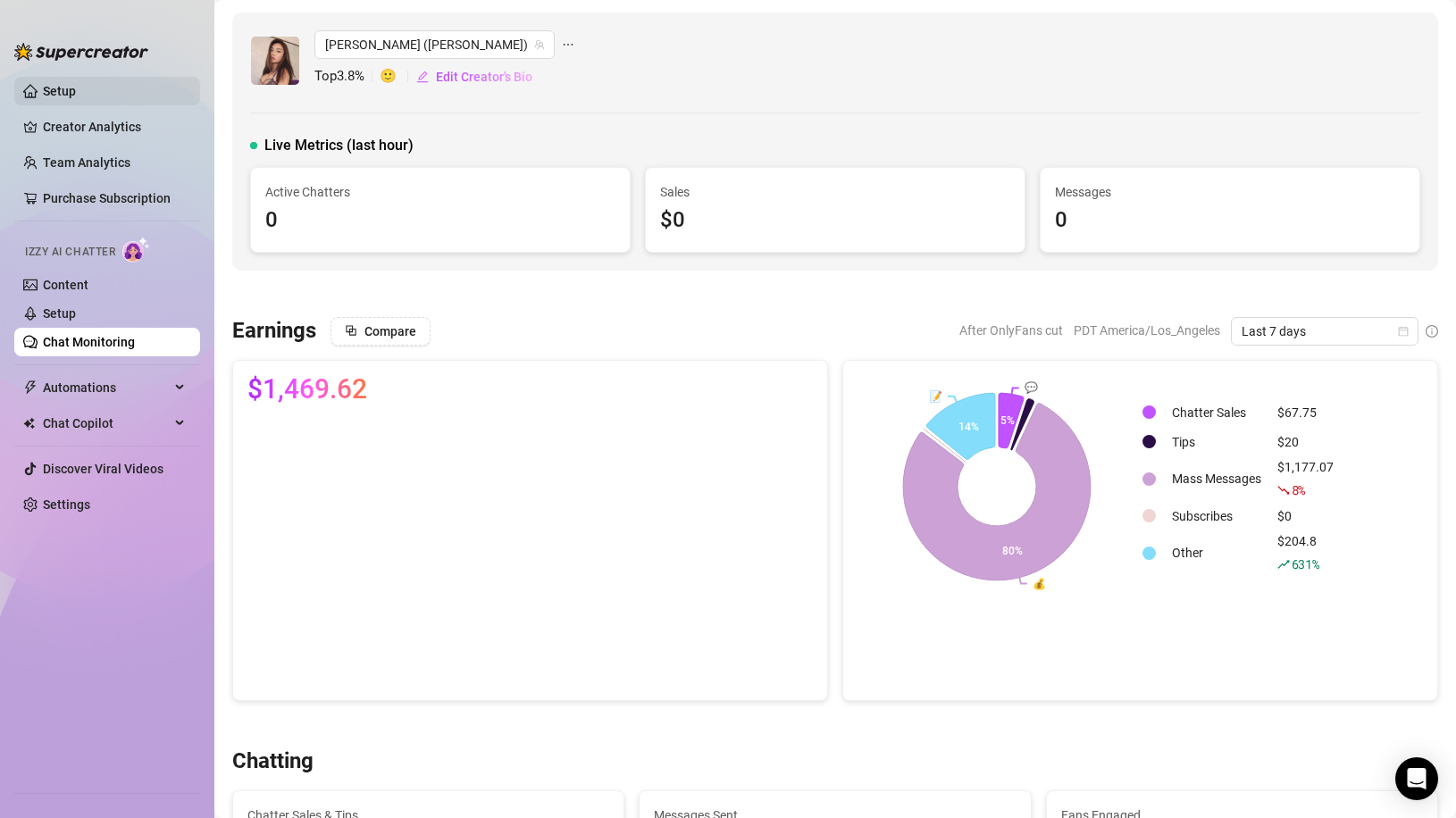
click at [76, 87] on link "Setup" at bounding box center [59, 90] width 33 height 14
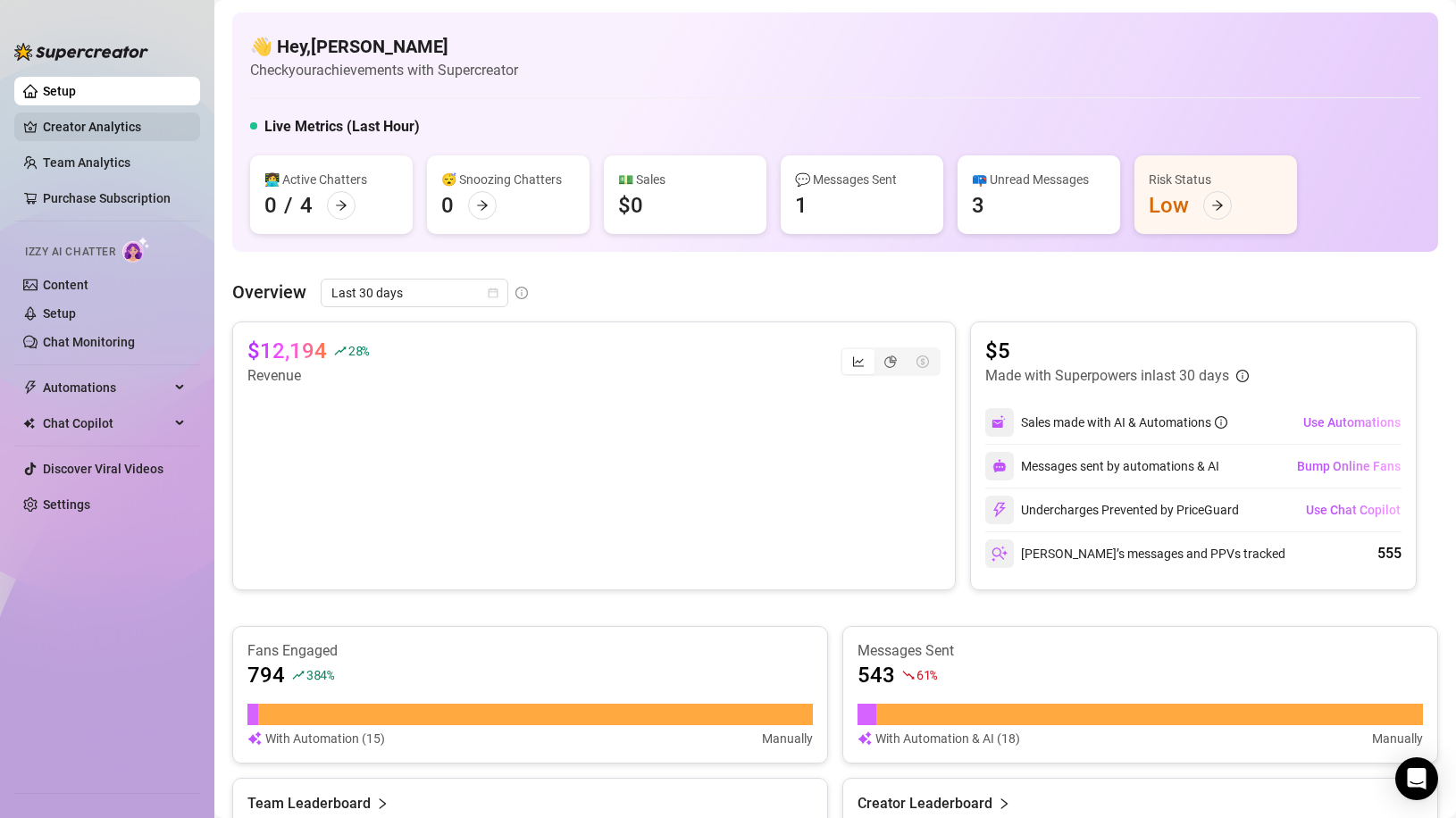
click at [84, 129] on link "Creator Analytics" at bounding box center [114, 127] width 143 height 28
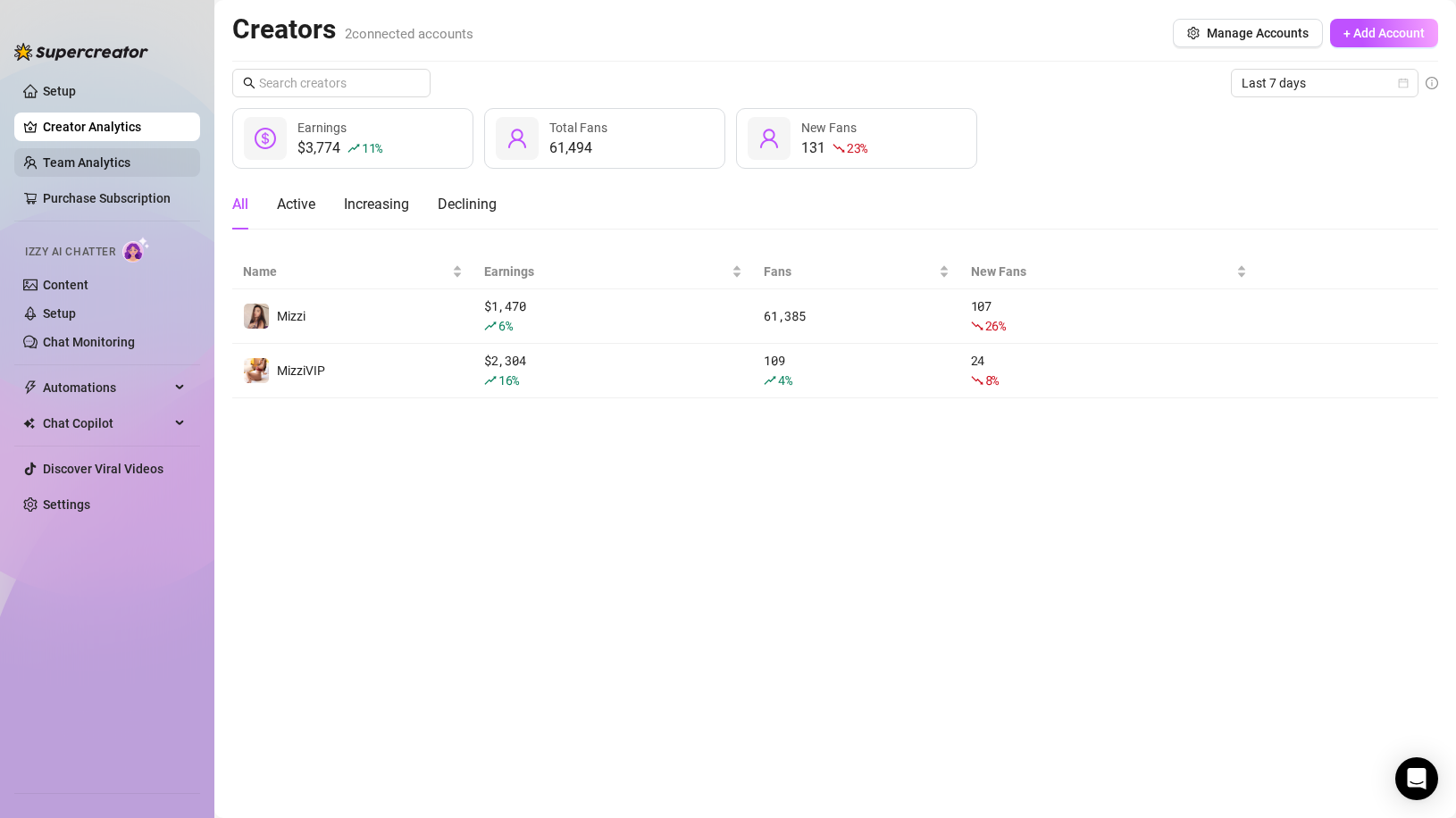
click at [84, 167] on link "Team Analytics" at bounding box center [86, 162] width 87 height 14
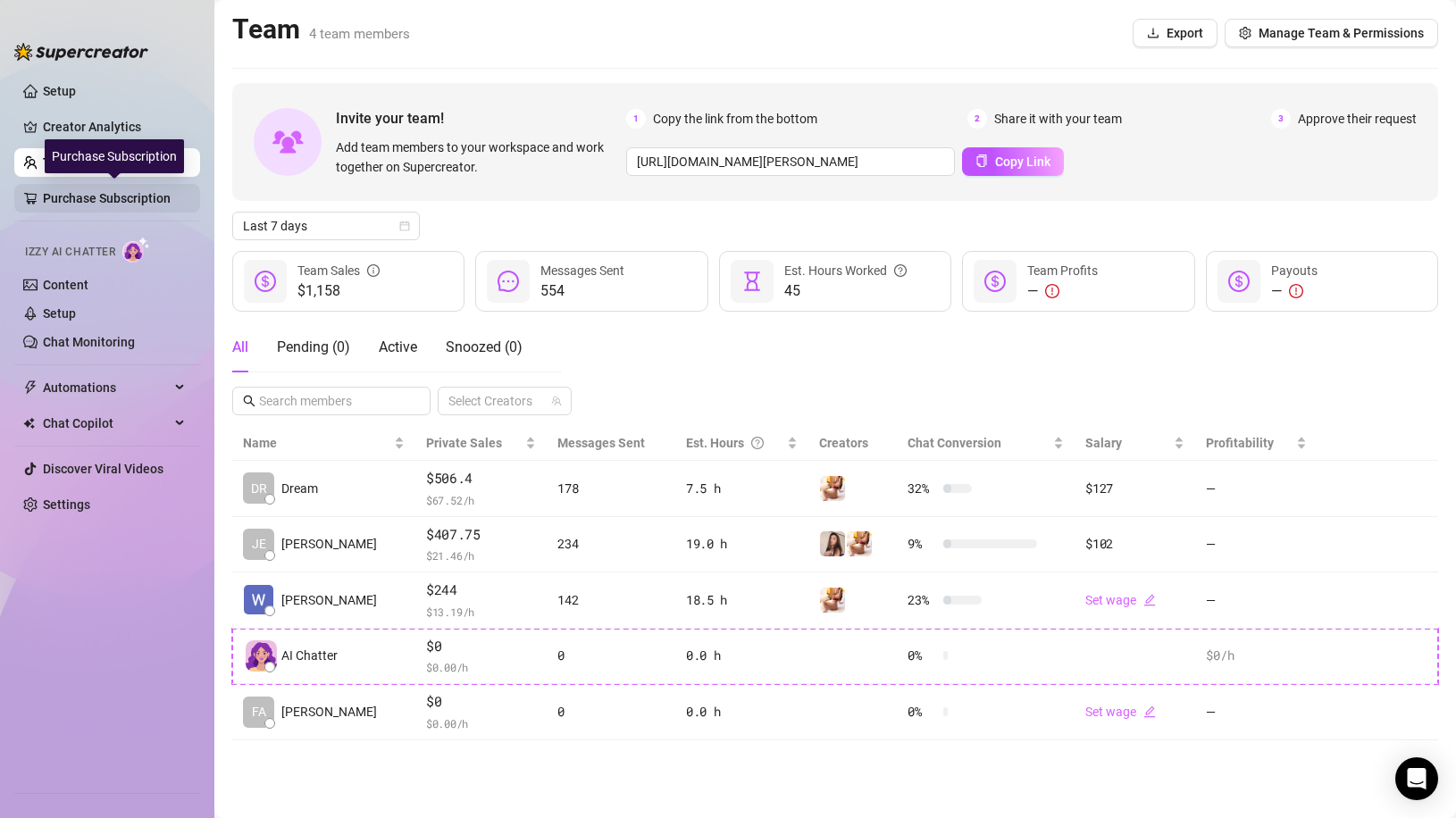
click at [78, 202] on link "Purchase Subscription" at bounding box center [114, 198] width 143 height 28
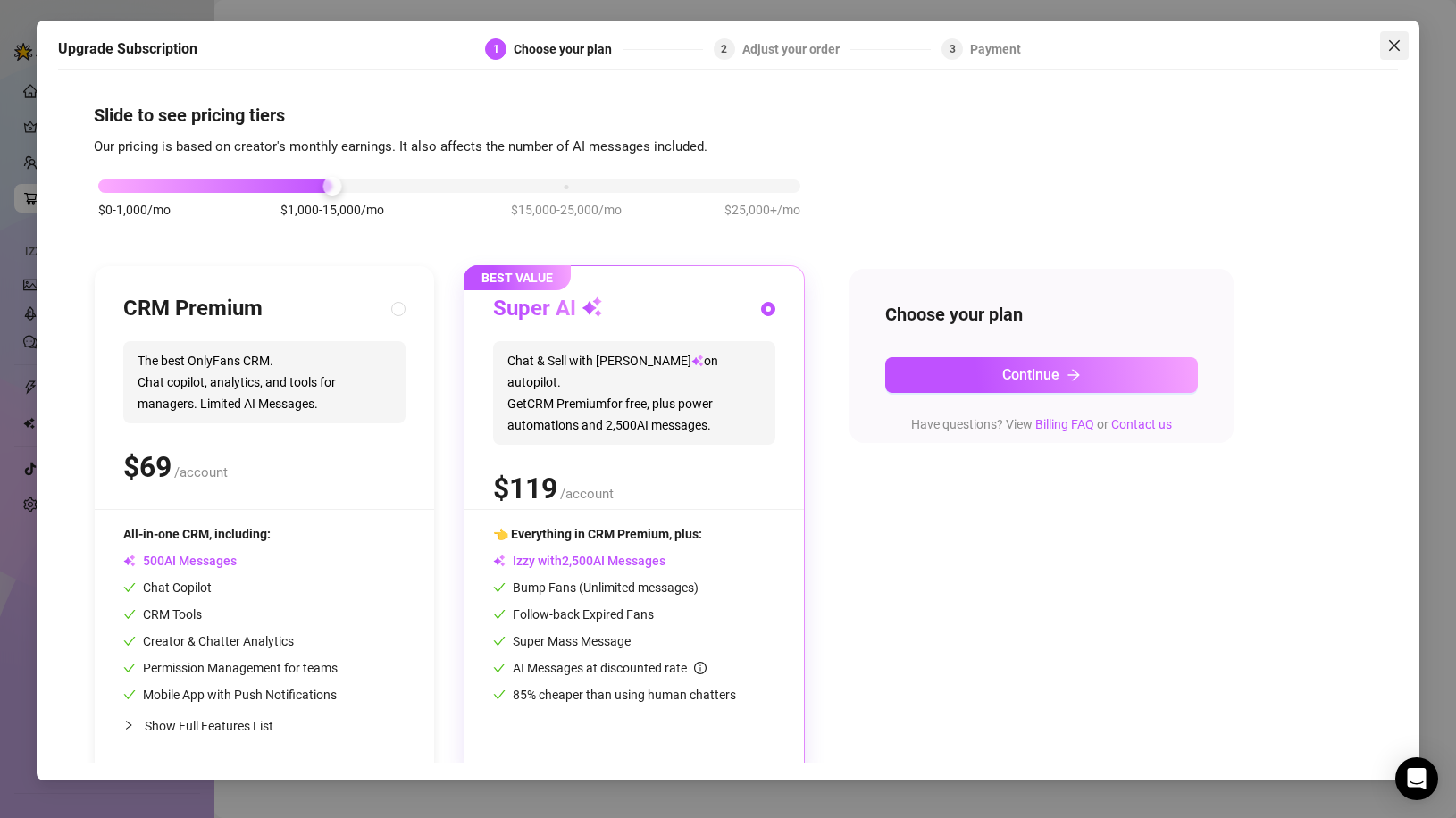
click at [1390, 51] on icon "close" at bounding box center [1393, 45] width 14 height 14
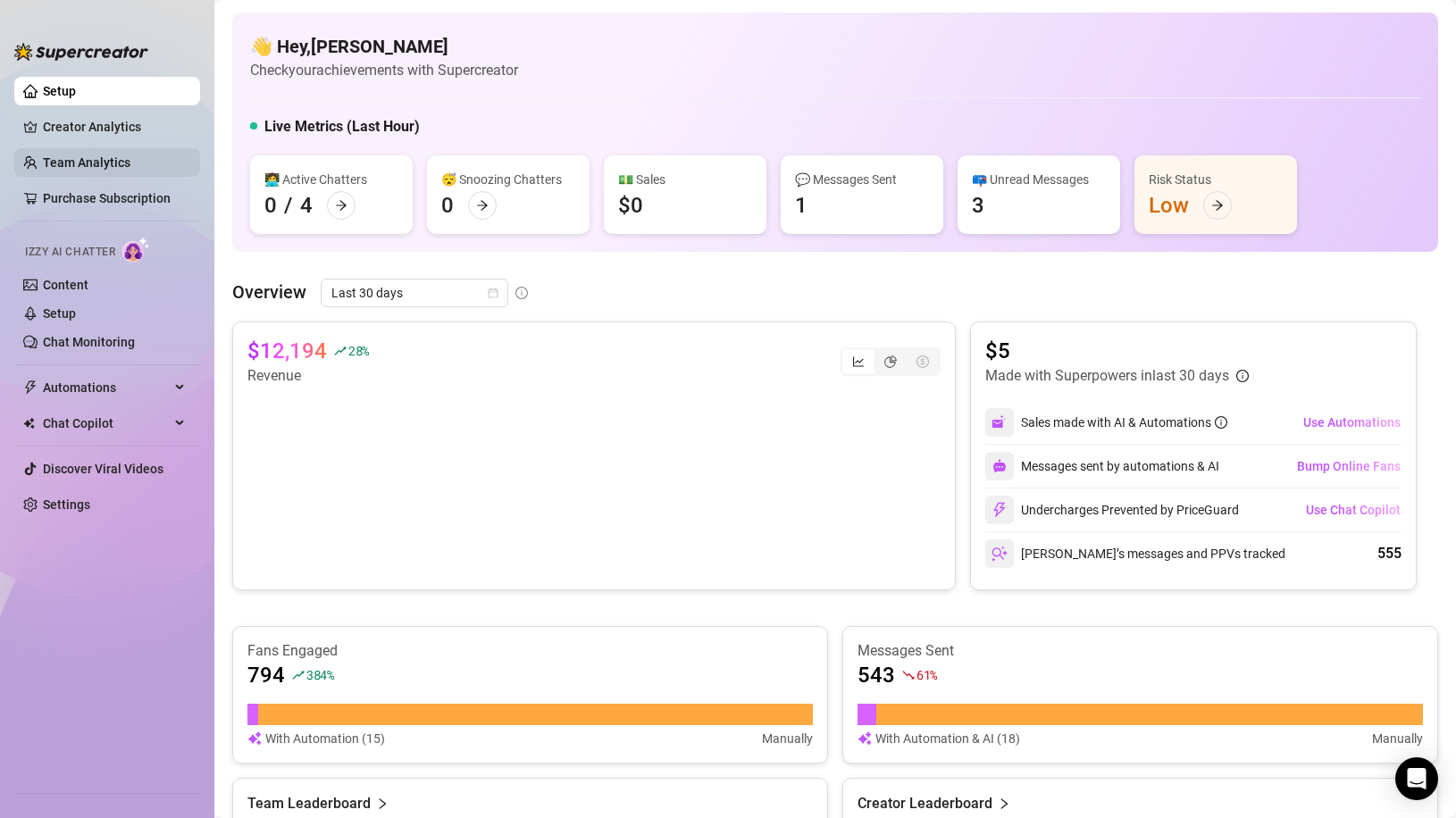
click at [95, 156] on link "Team Analytics" at bounding box center [86, 162] width 87 height 14
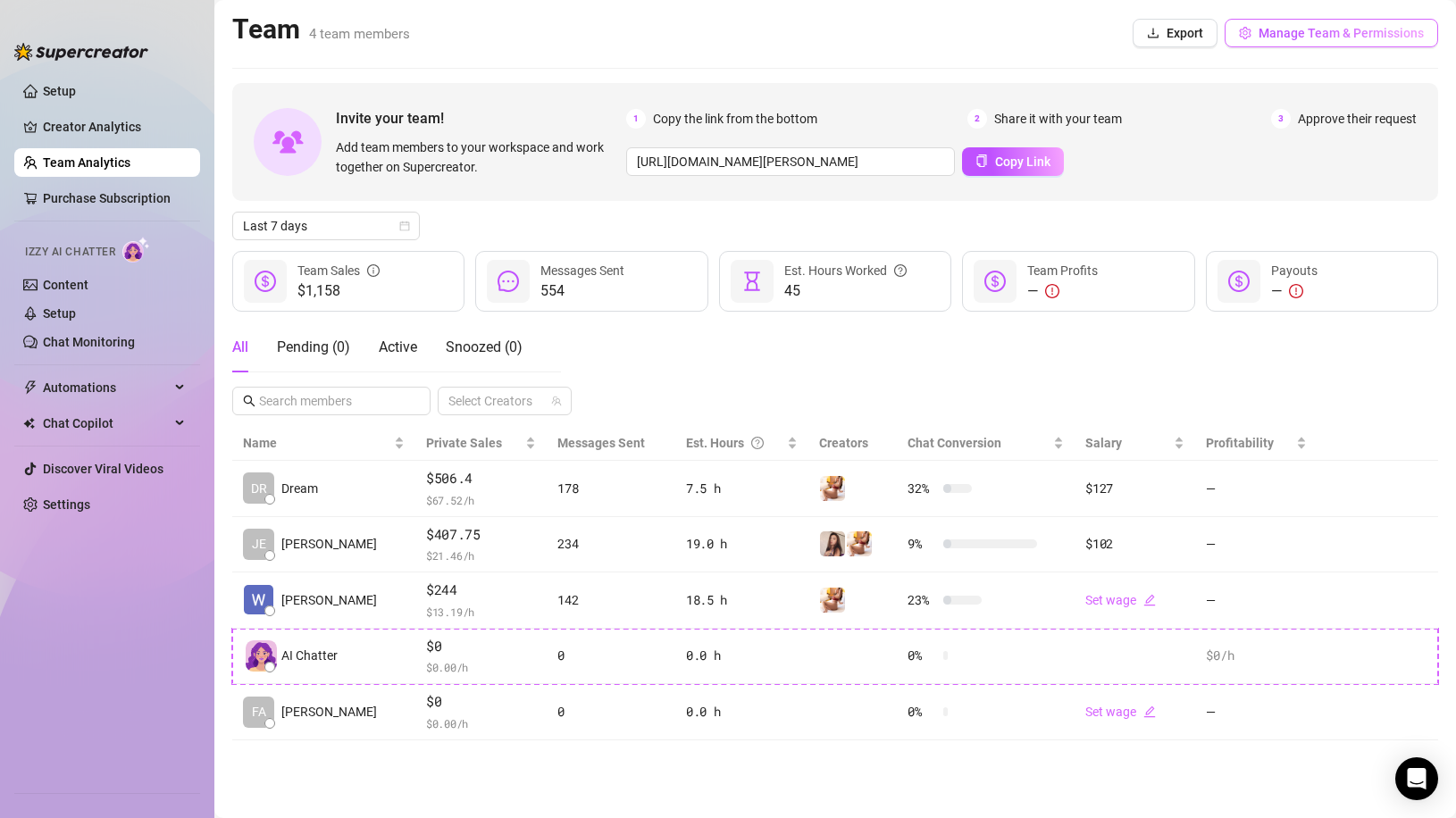
click at [1319, 31] on span "Manage Team & Permissions" at bounding box center [1341, 32] width 165 height 14
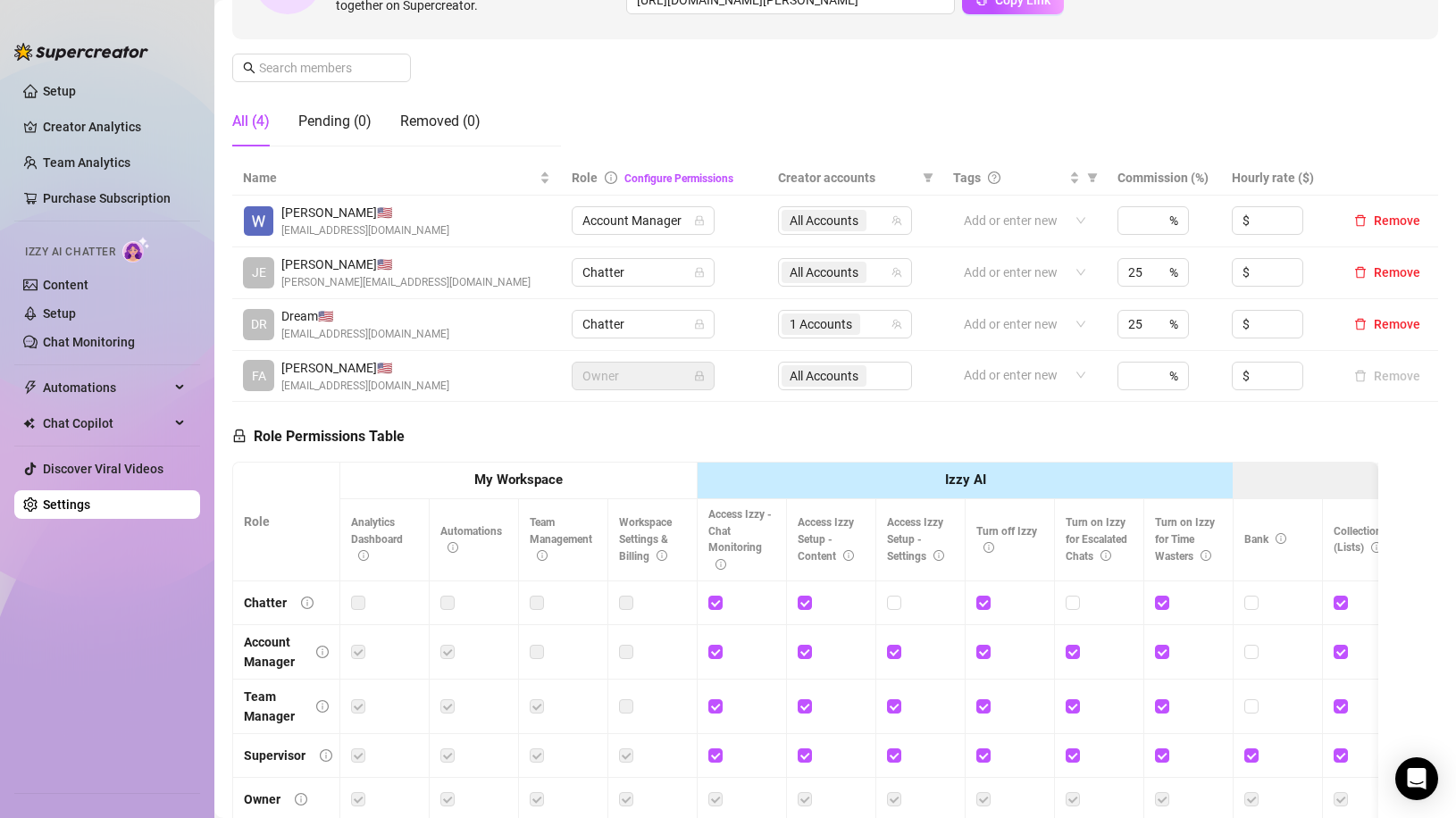
scroll to position [357, 0]
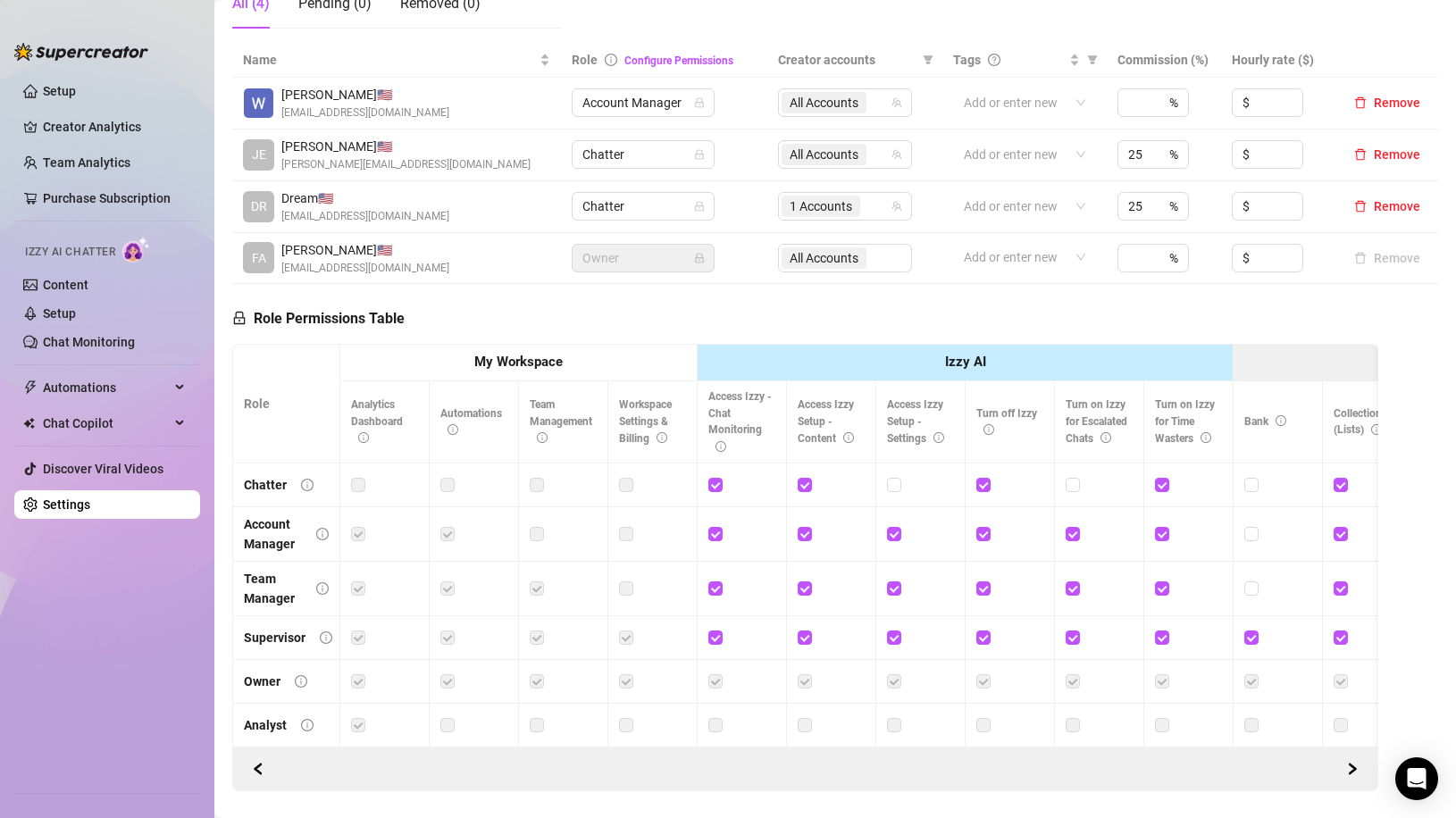
drag, startPoint x: 476, startPoint y: 746, endPoint x: 688, endPoint y: 745, distance: 212.0
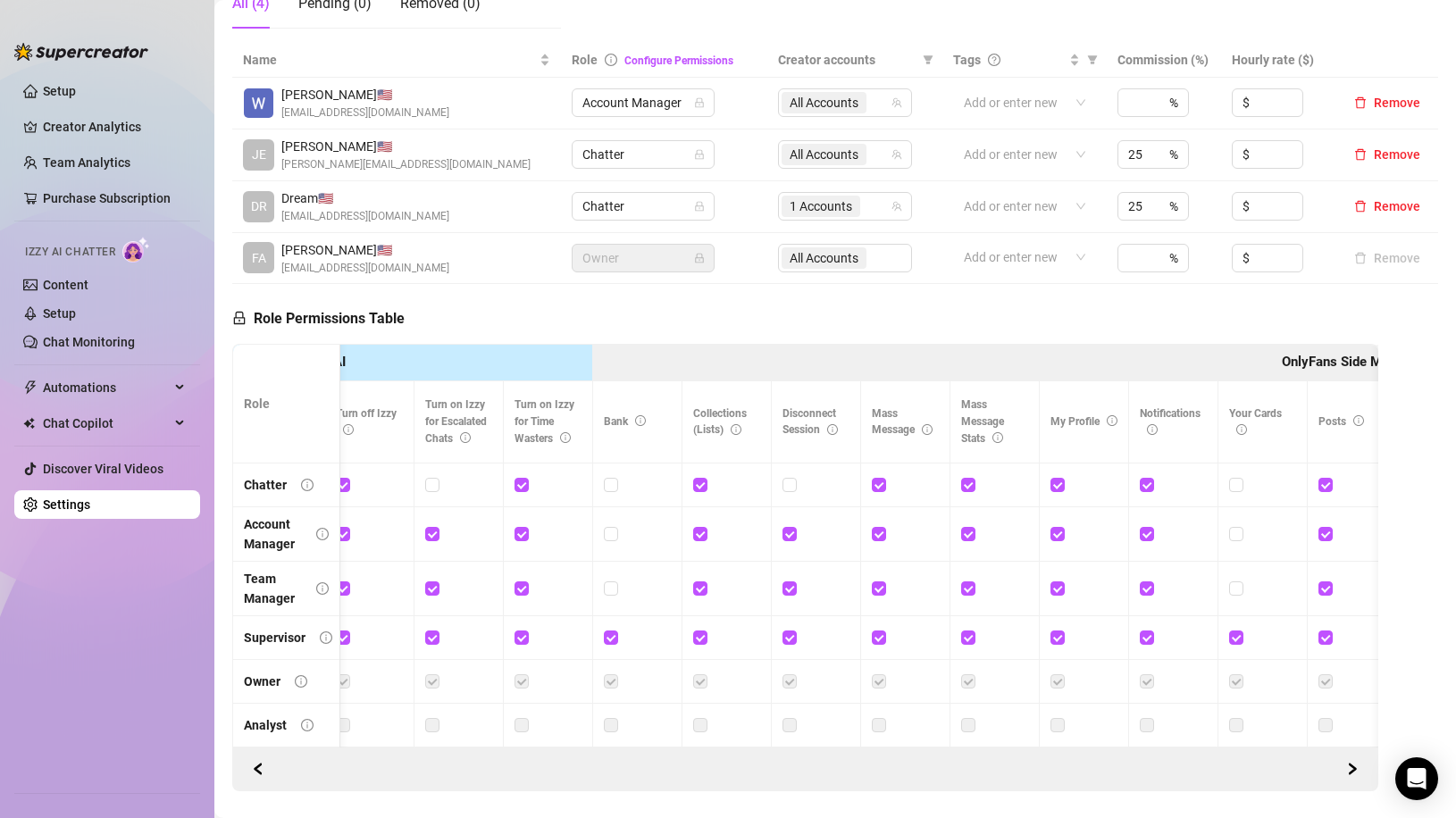
scroll to position [0, 0]
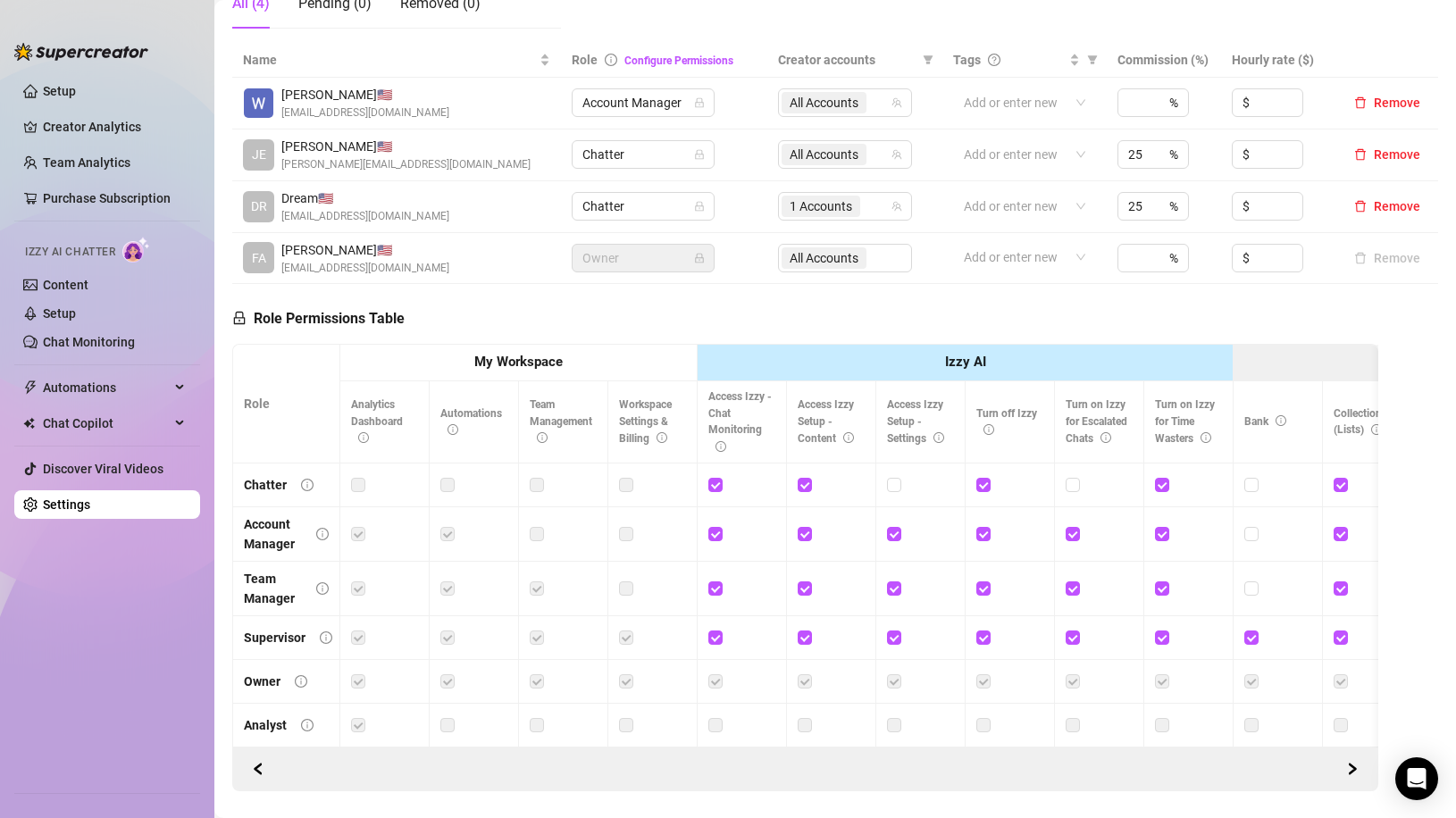
click at [106, 713] on ul "Setup Creator Analytics Team Analytics Purchase Subscription Izzy AI Chatter Co…" at bounding box center [107, 427] width 186 height 716
click at [99, 189] on link "Purchase Subscription" at bounding box center [114, 198] width 143 height 28
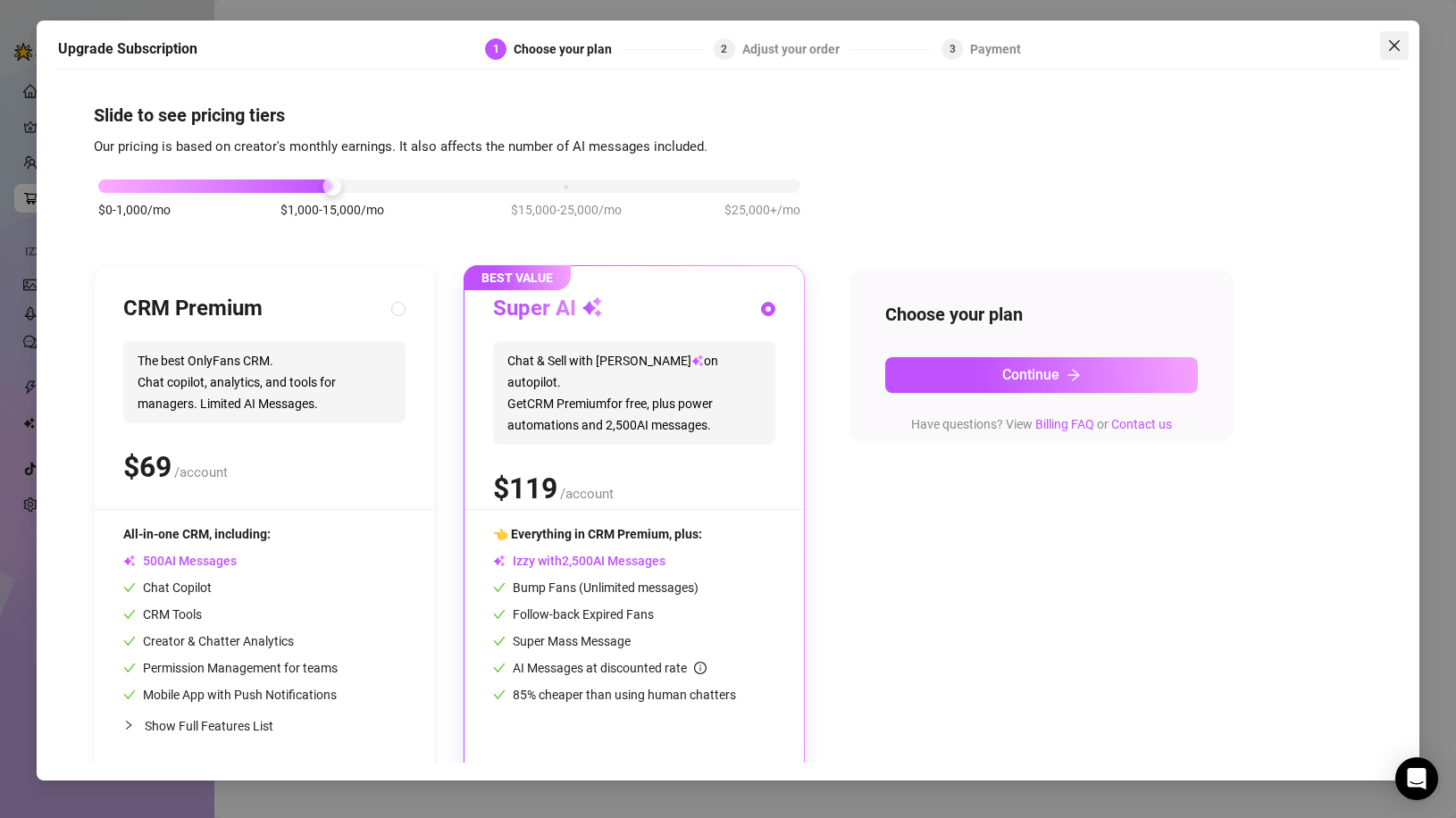
click at [1383, 48] on span "Close" at bounding box center [1394, 45] width 28 height 14
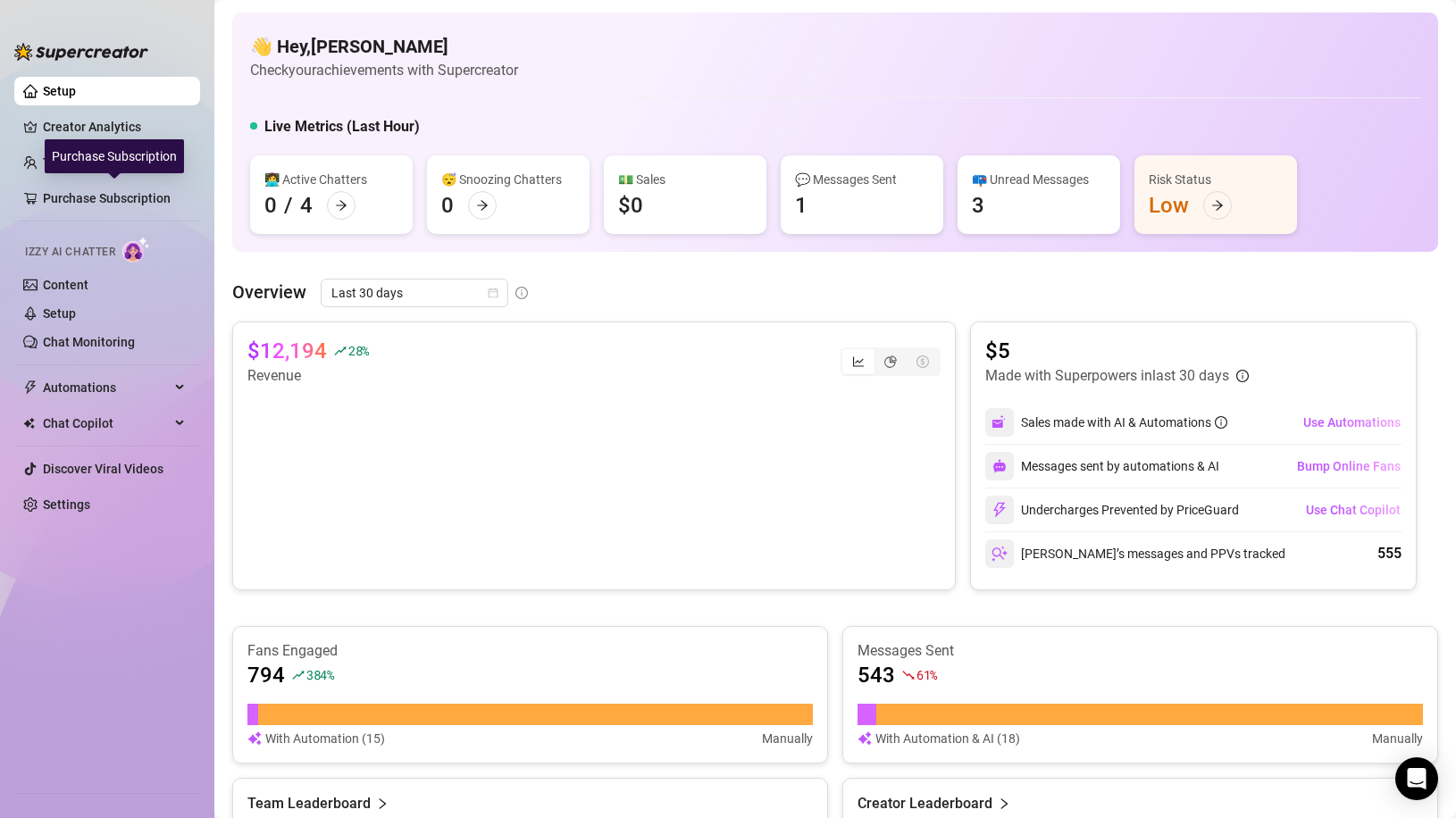
click at [84, 165] on div "Purchase Subscription" at bounding box center [114, 157] width 140 height 34
click at [103, 157] on link "Team Analytics" at bounding box center [86, 162] width 87 height 14
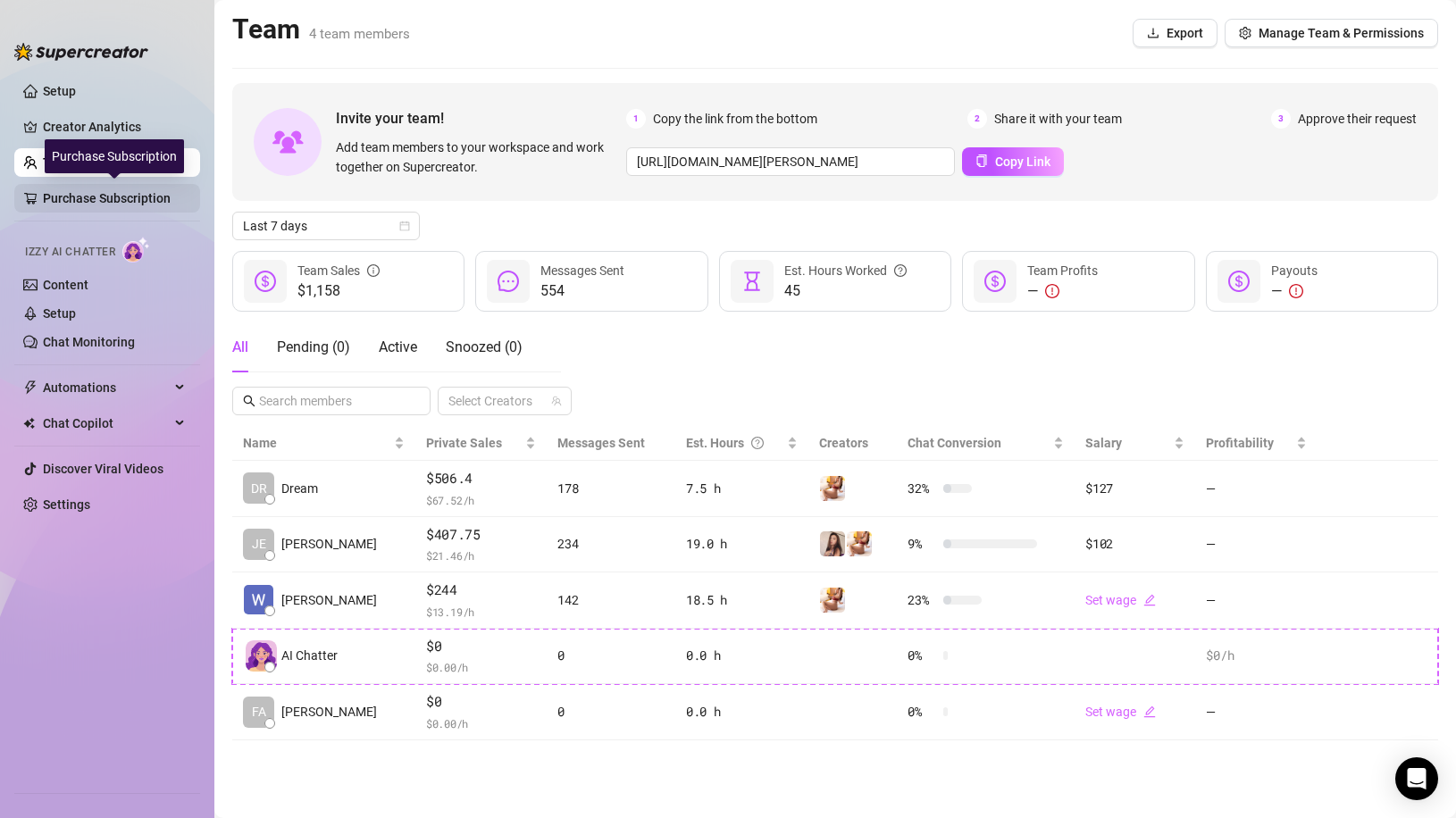
click at [104, 195] on link "Purchase Subscription" at bounding box center [114, 198] width 143 height 28
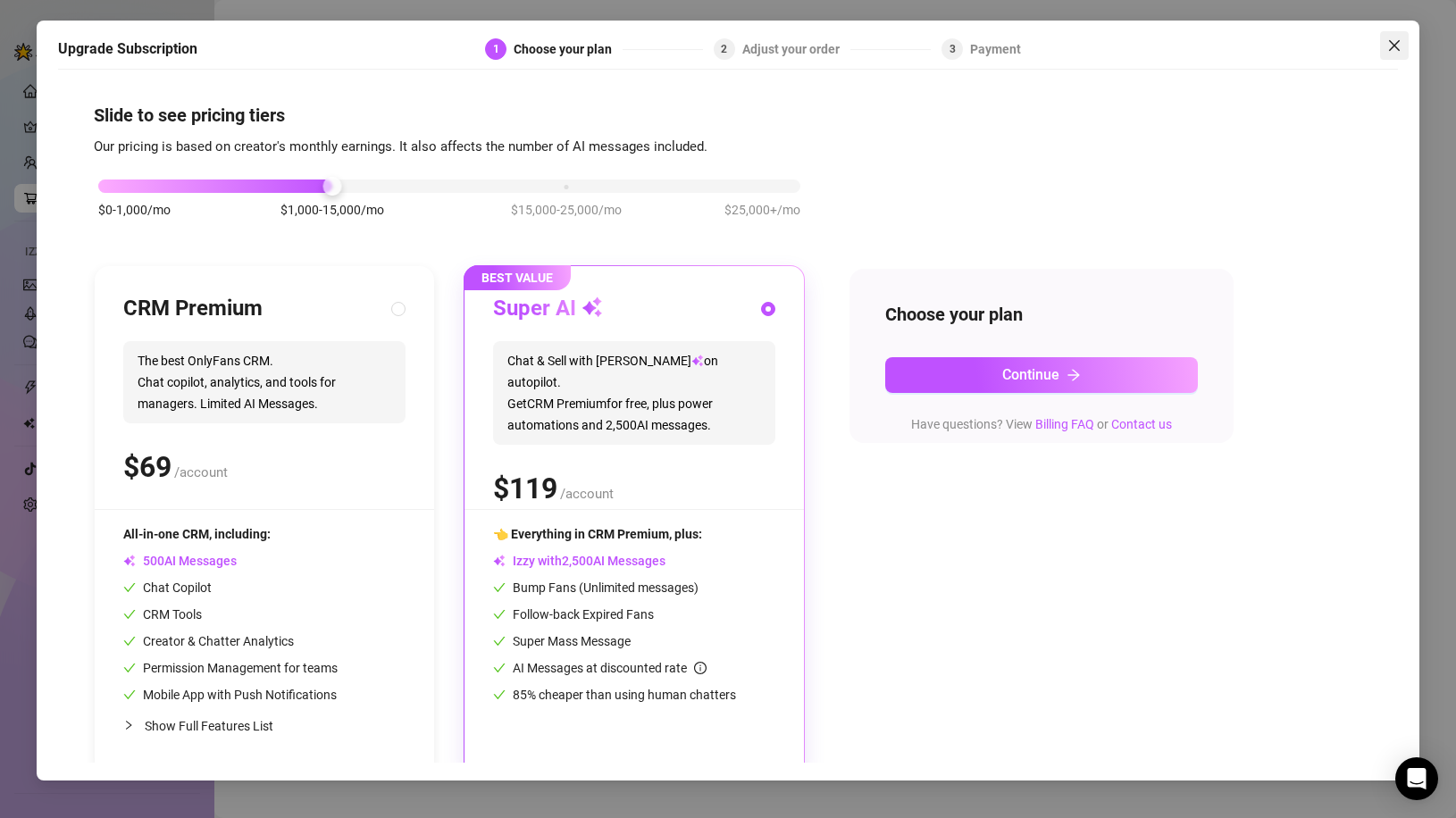
click at [1398, 43] on icon "close" at bounding box center [1393, 45] width 14 height 14
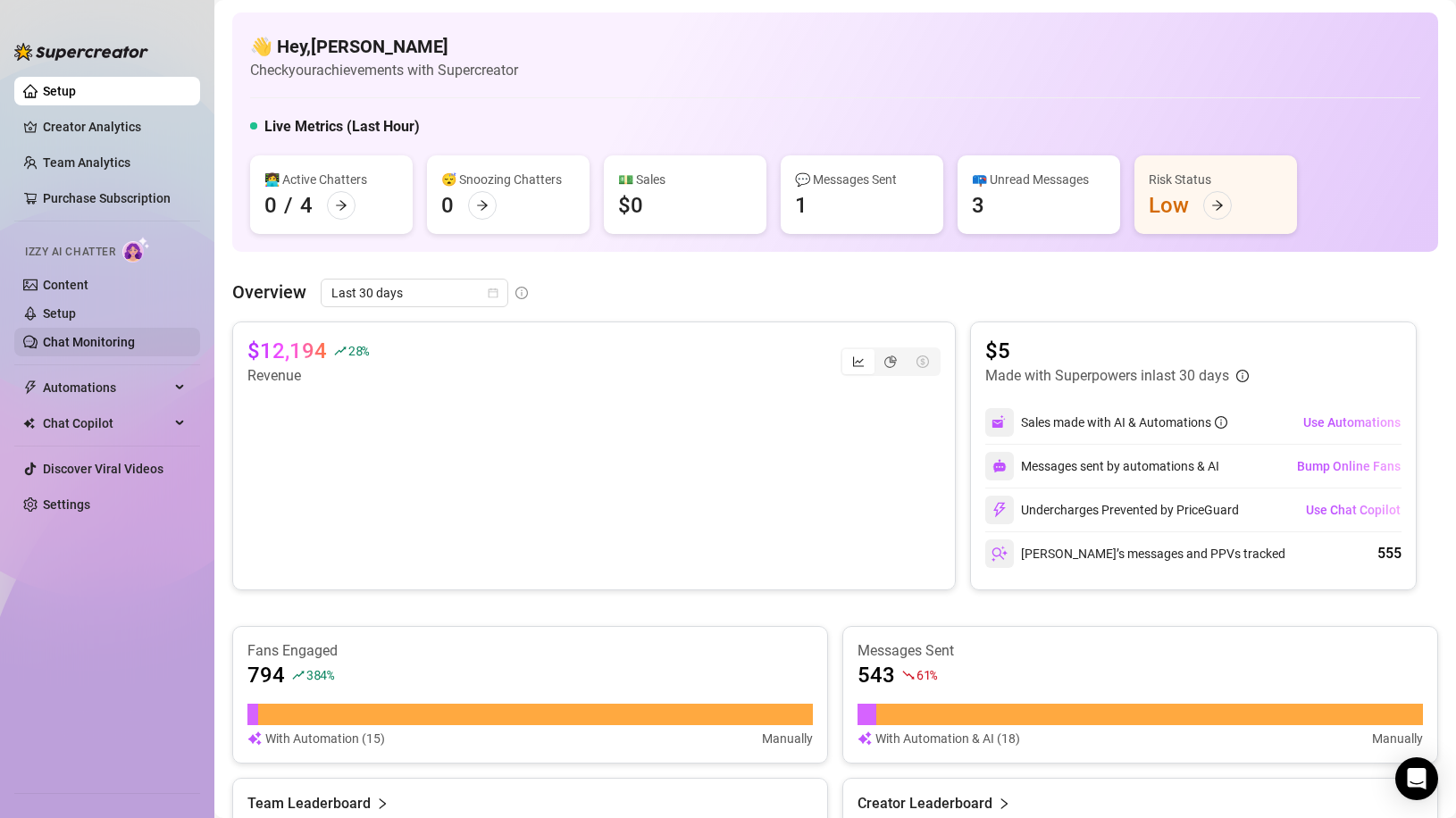
click at [80, 342] on link "Chat Monitoring" at bounding box center [88, 342] width 92 height 14
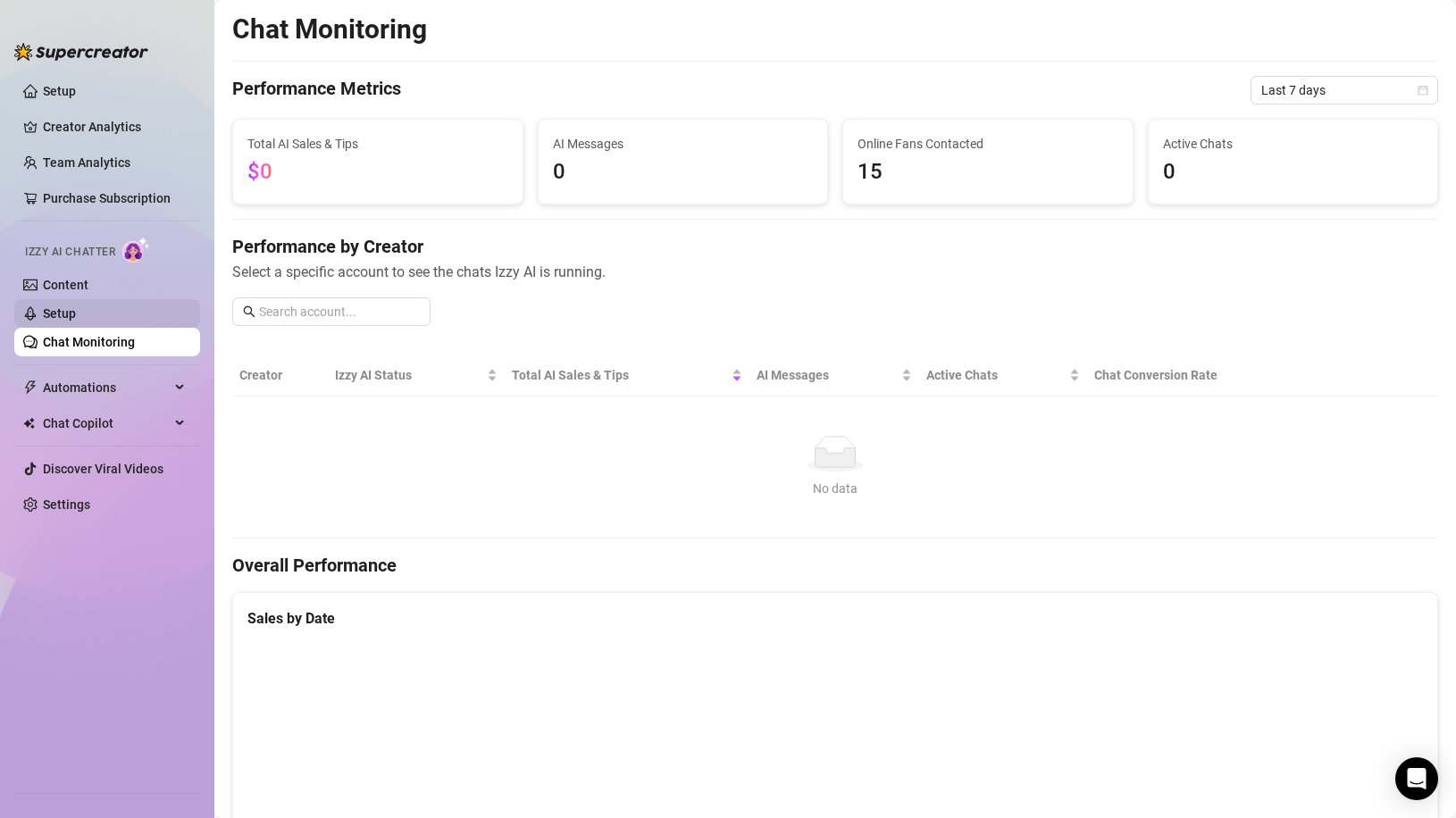
click at [76, 312] on link "Setup" at bounding box center [59, 313] width 33 height 14
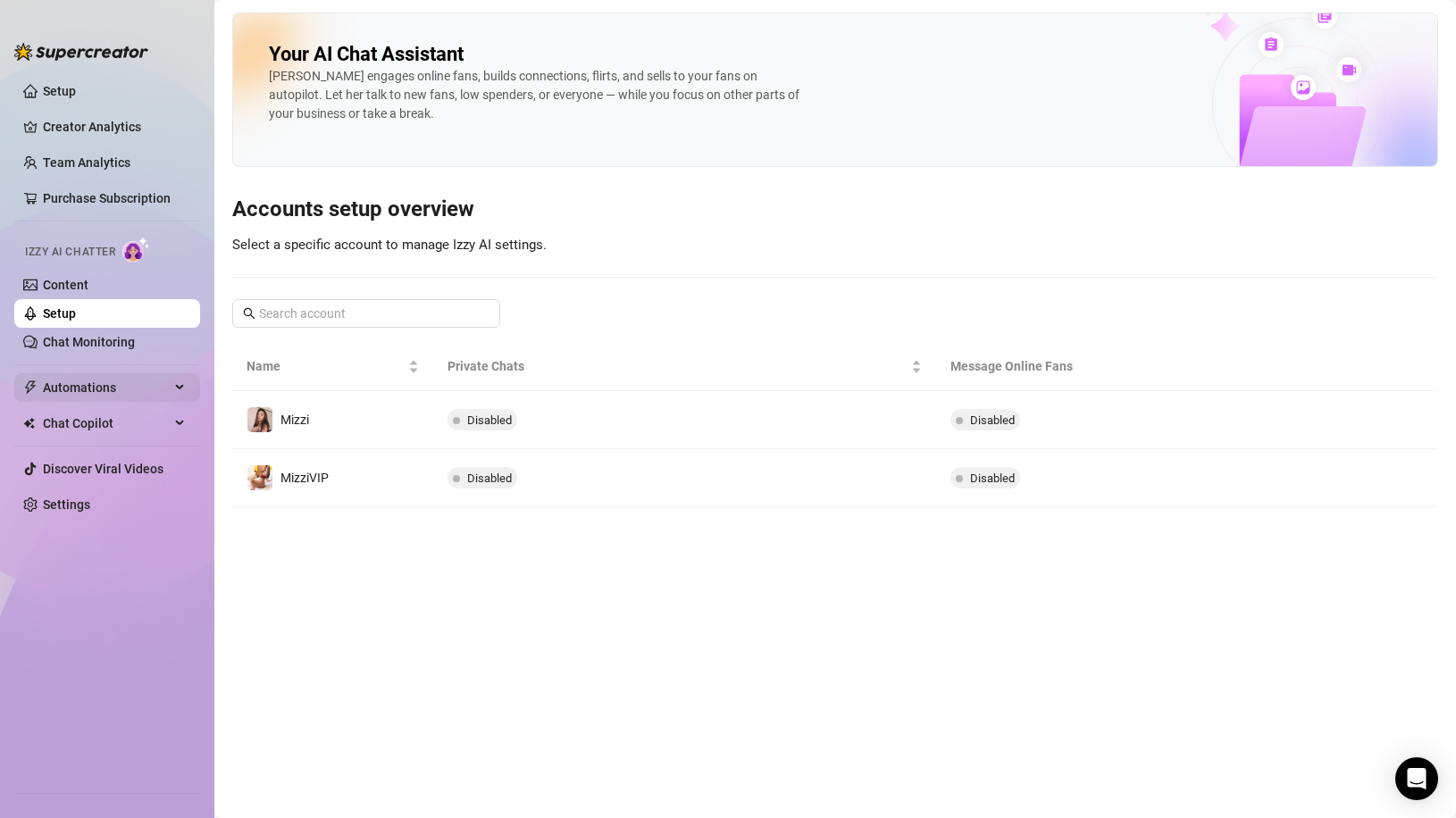
click at [82, 385] on span "Automations" at bounding box center [106, 387] width 127 height 28
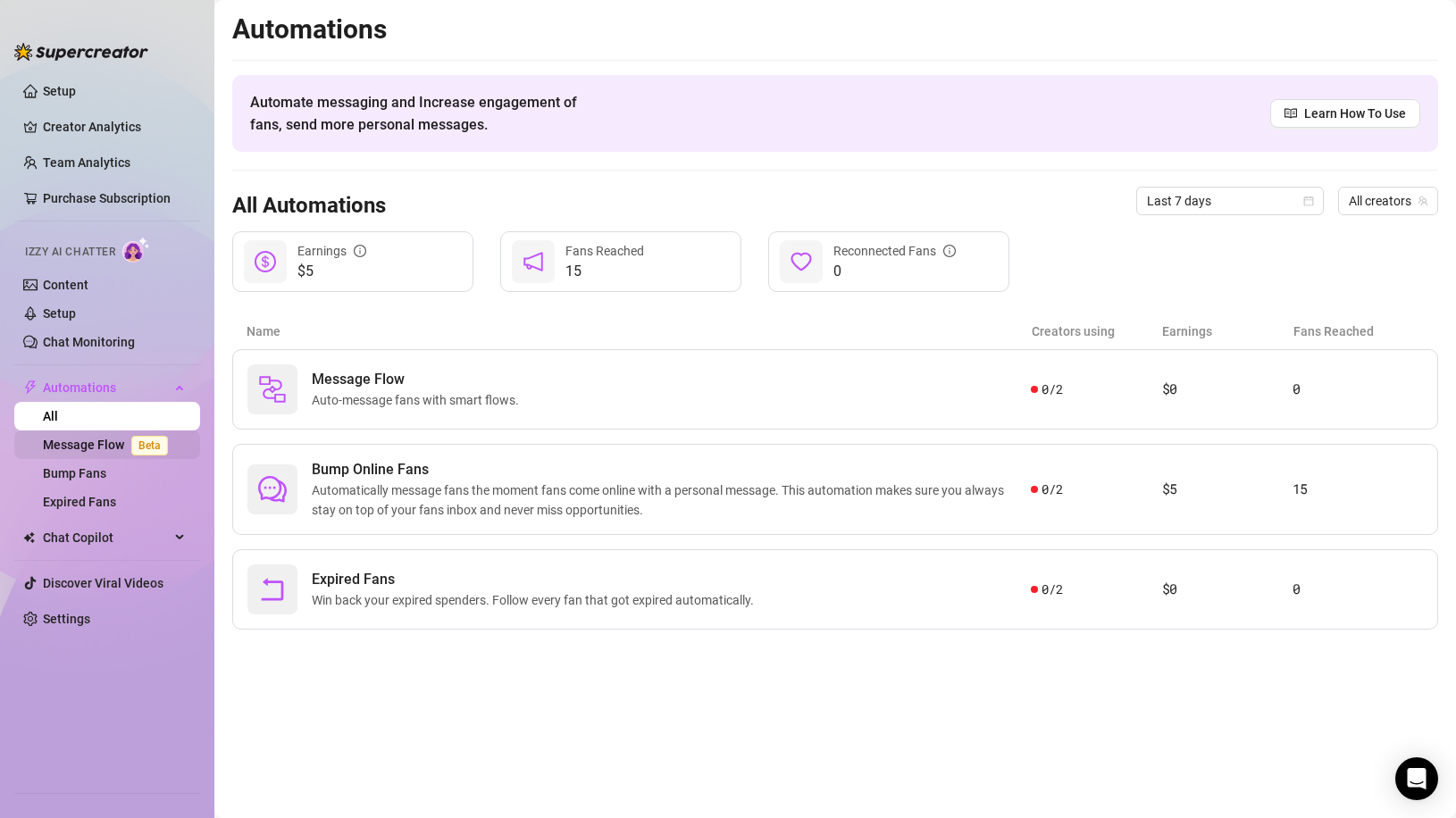
click at [60, 443] on link "Message Flow Beta" at bounding box center [108, 444] width 132 height 14
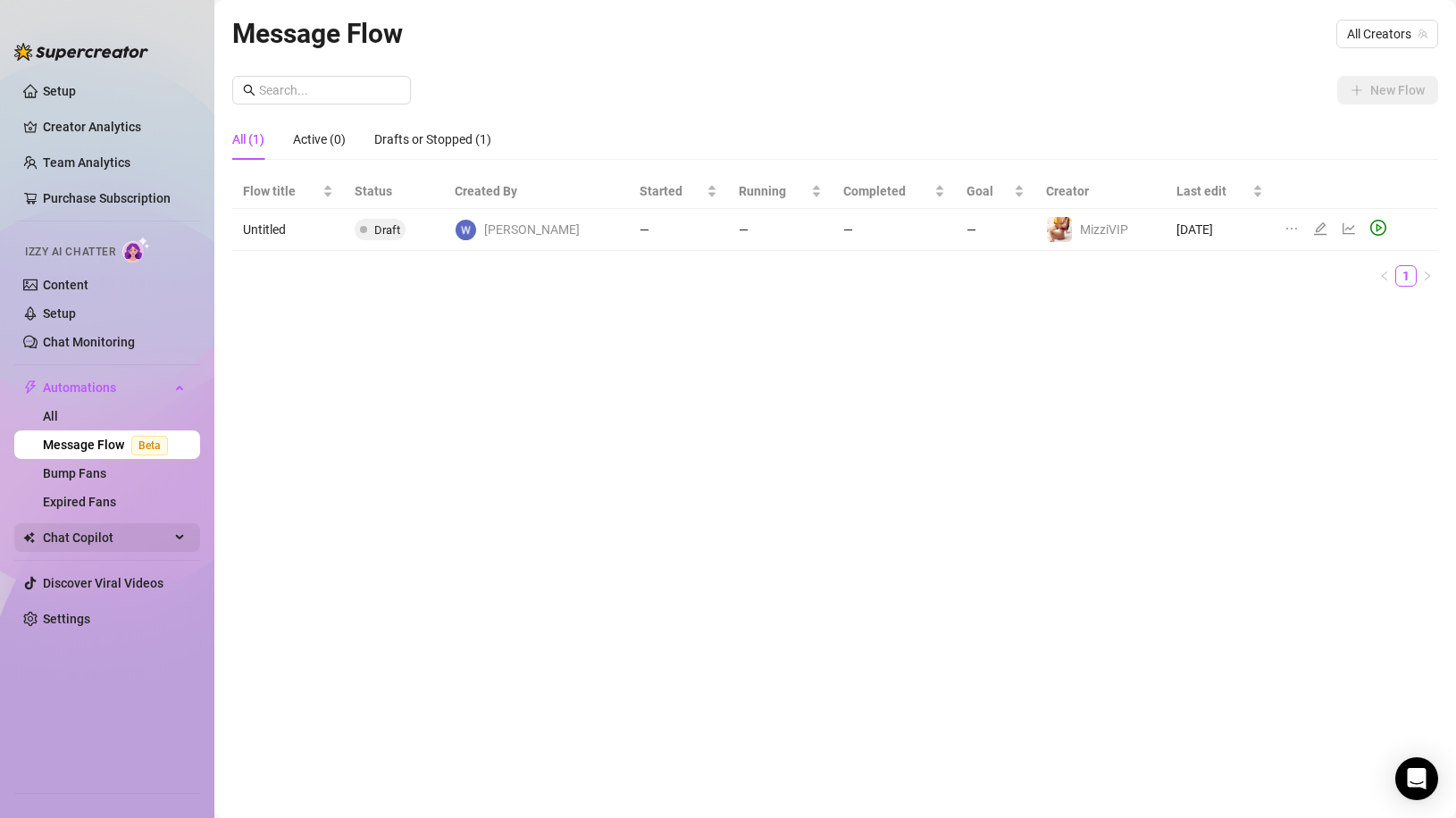
click at [52, 536] on span "Chat Copilot" at bounding box center [106, 537] width 127 height 28
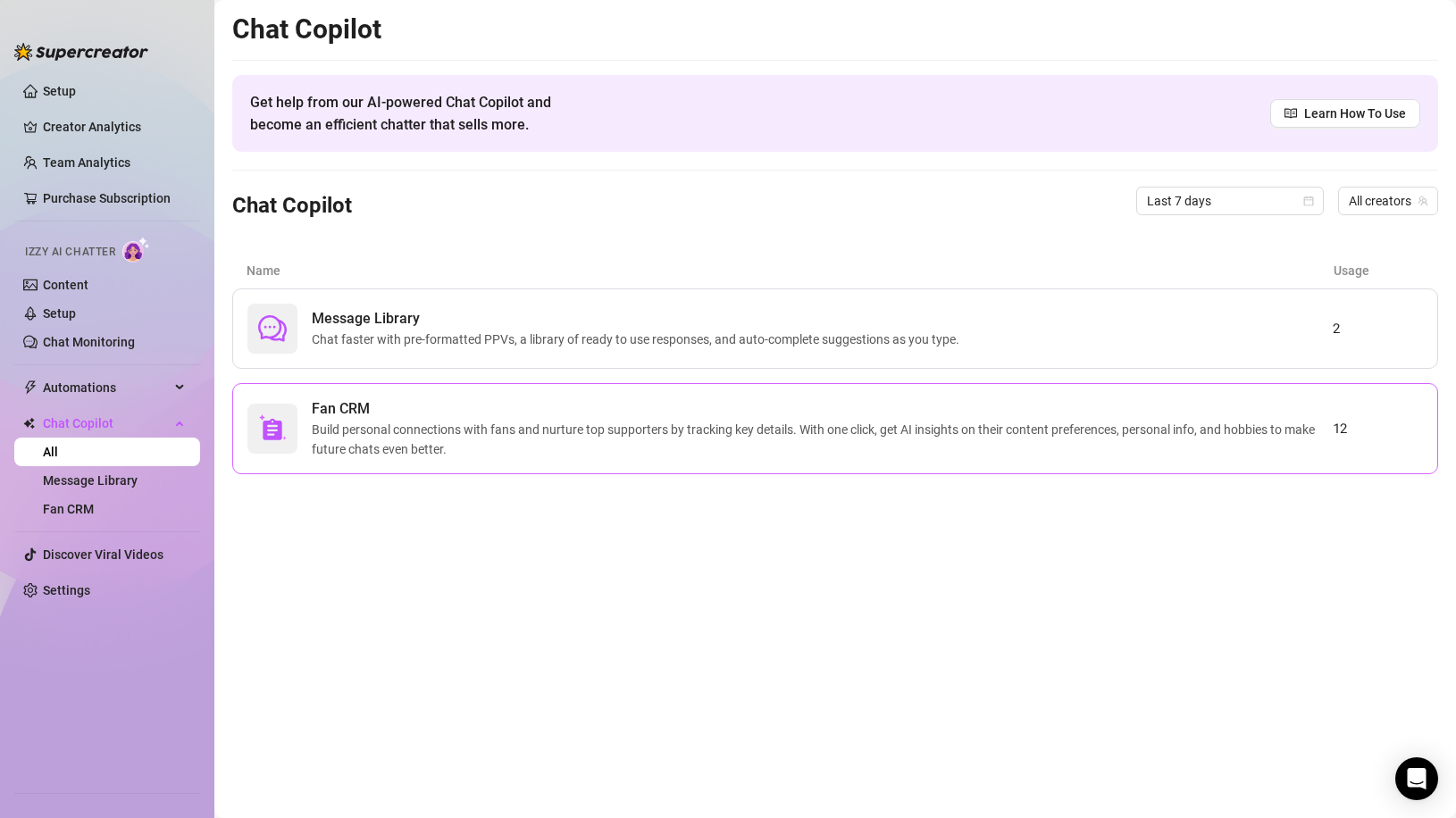
click at [288, 441] on div at bounding box center [272, 428] width 50 height 50
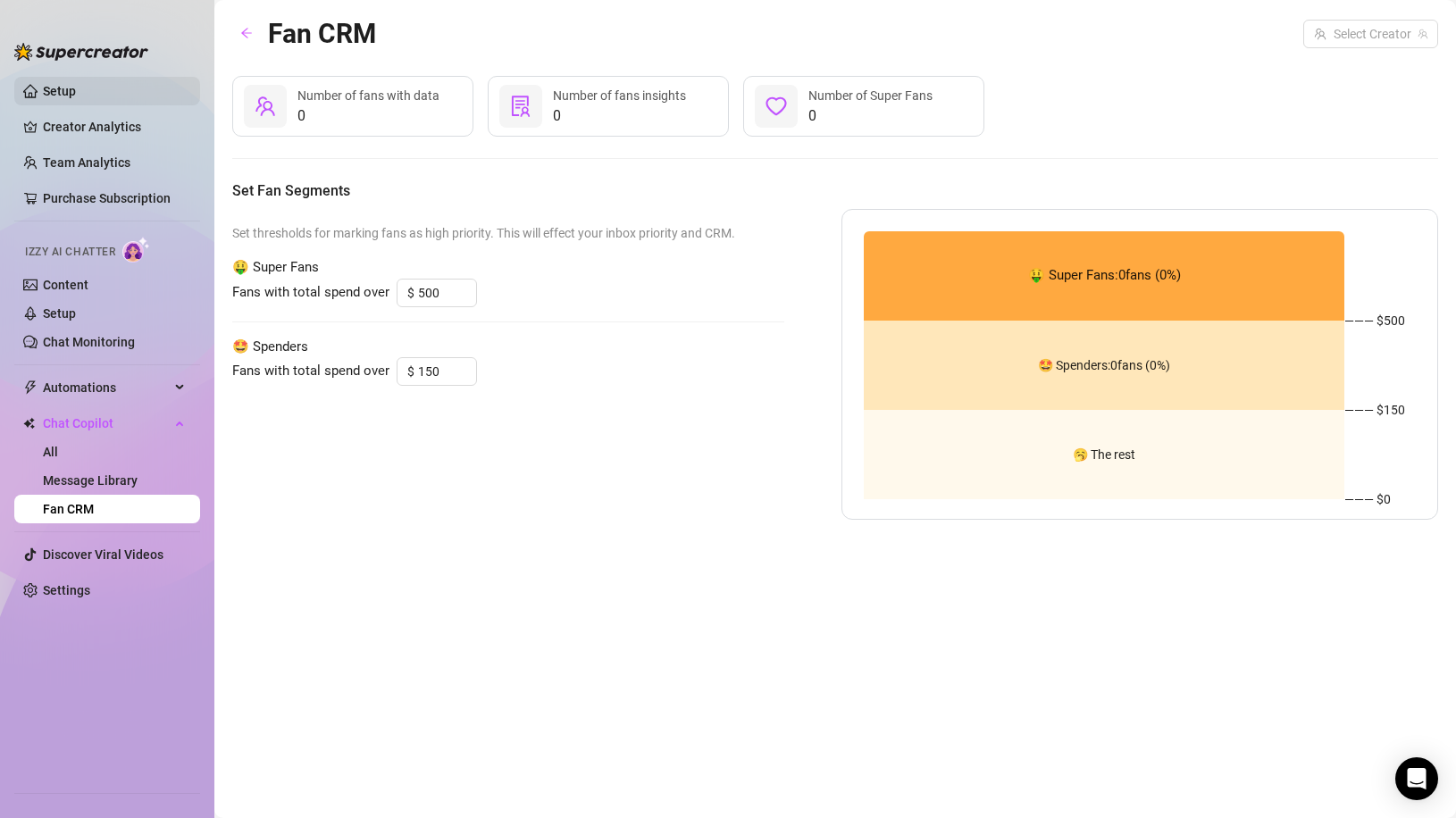
click at [76, 84] on link "Setup" at bounding box center [59, 90] width 33 height 14
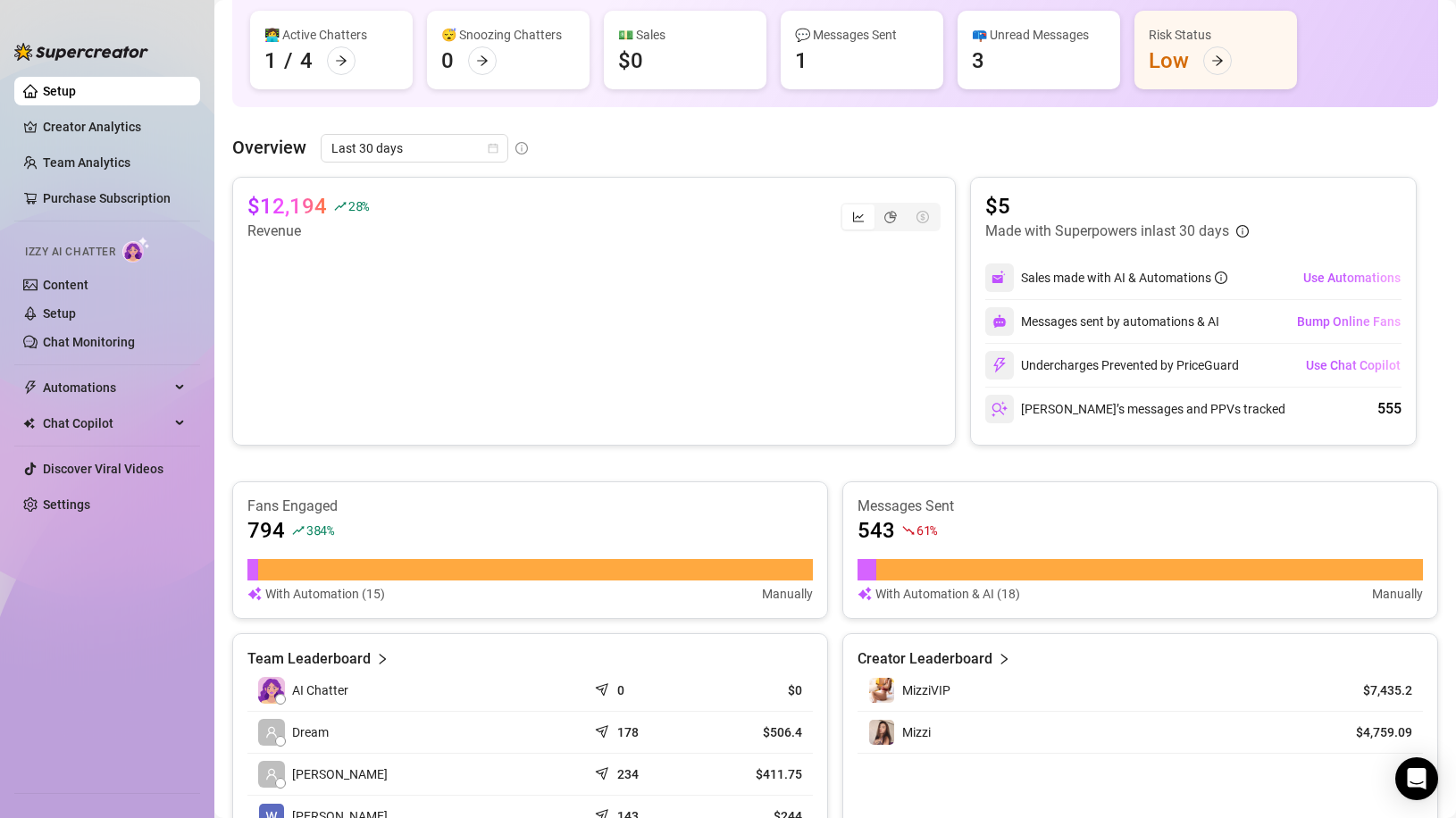
scroll to position [178, 0]
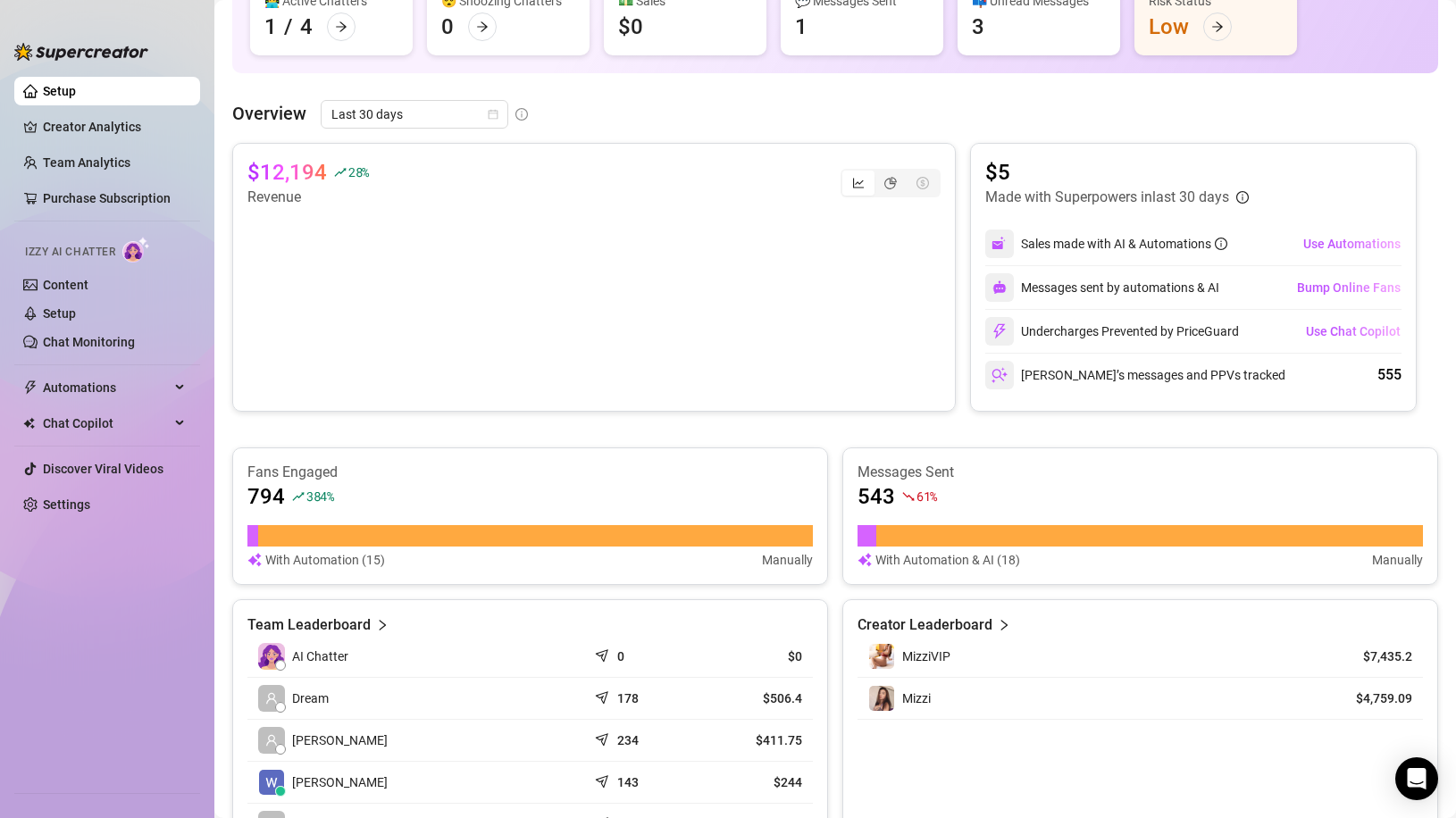
click at [975, 427] on div "$12,194 28 % Revenue $5 Made with Superpowers in last 30 days Sales made with A…" at bounding box center [835, 502] width 1205 height 718
